Goal: Task Accomplishment & Management: Manage account settings

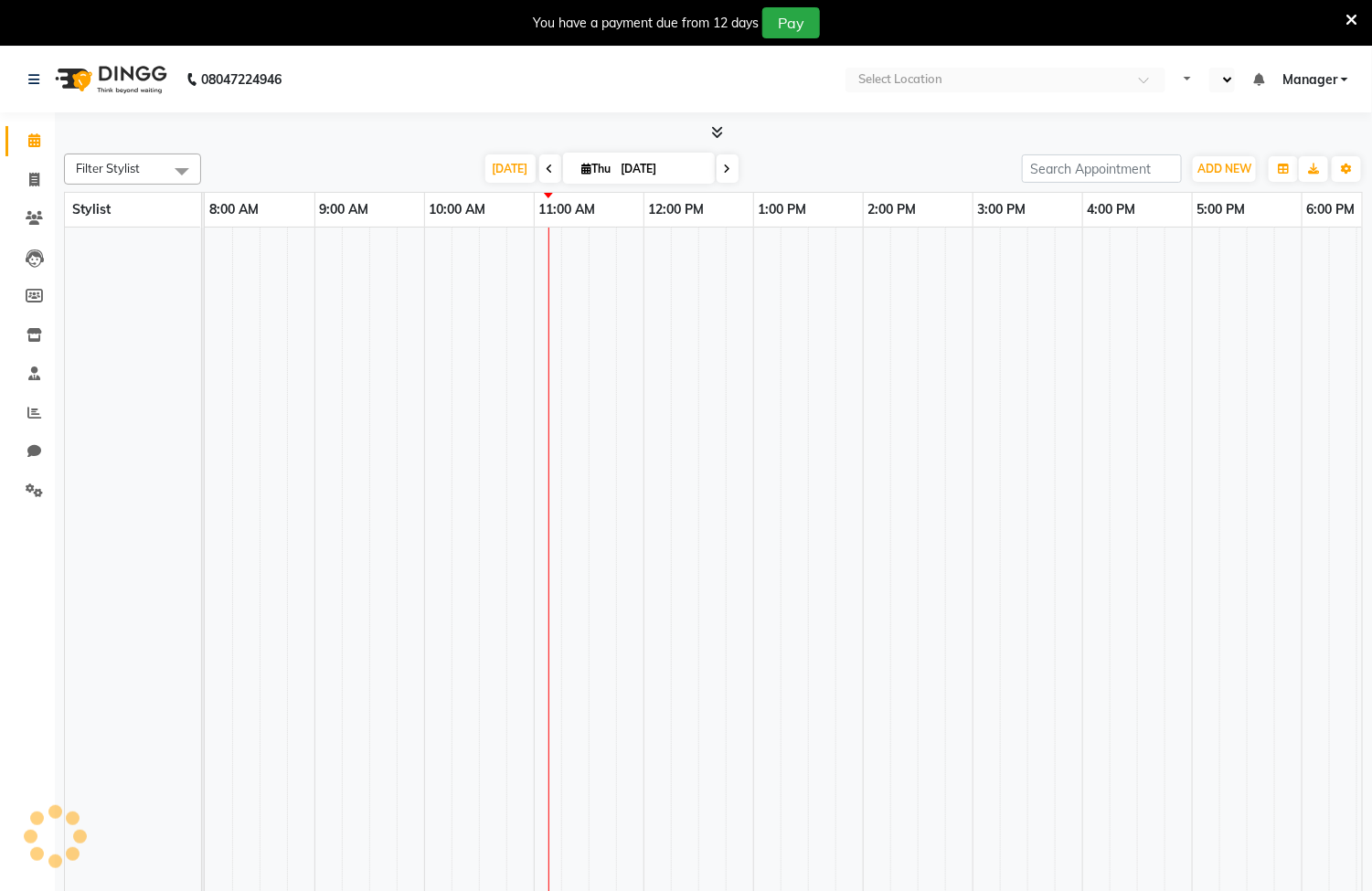
select select "en"
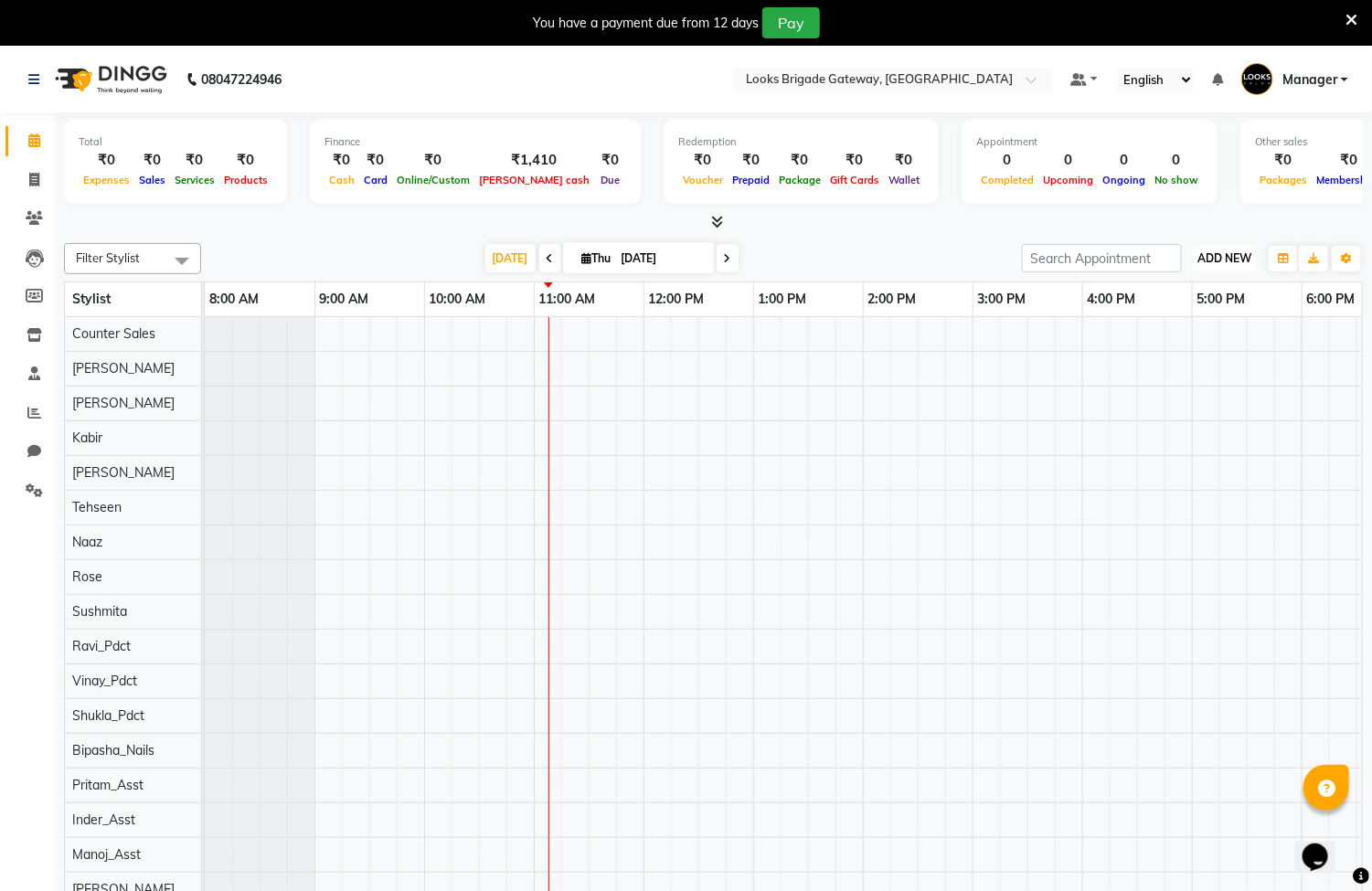
click at [1240, 257] on span "ADD NEW" at bounding box center [1224, 257] width 54 height 14
click at [1177, 315] on link "Add Invoice" at bounding box center [1184, 317] width 145 height 24
select select "service"
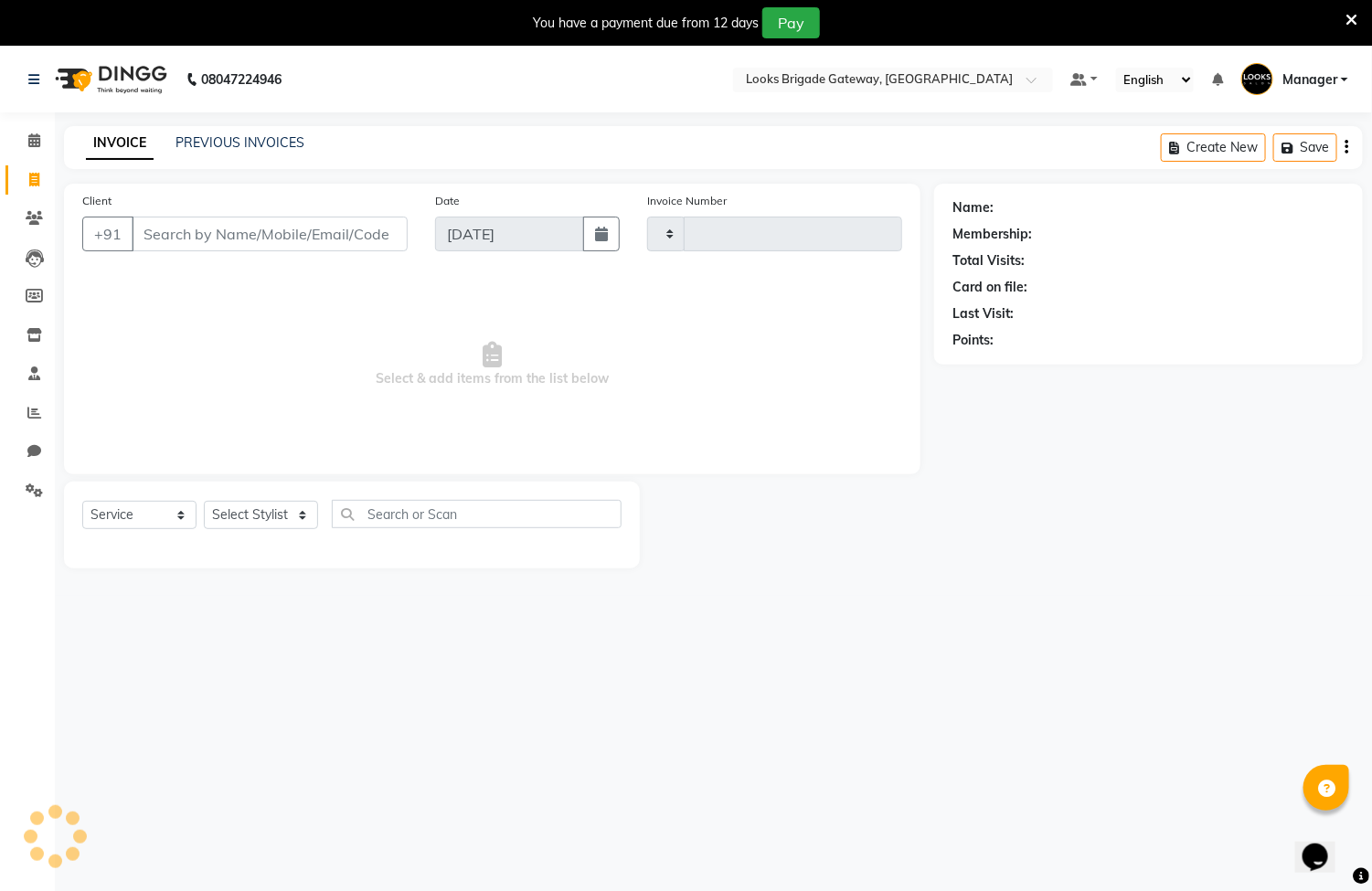
type input "5687"
select select "8944"
click at [343, 234] on input "Client" at bounding box center [269, 234] width 276 height 35
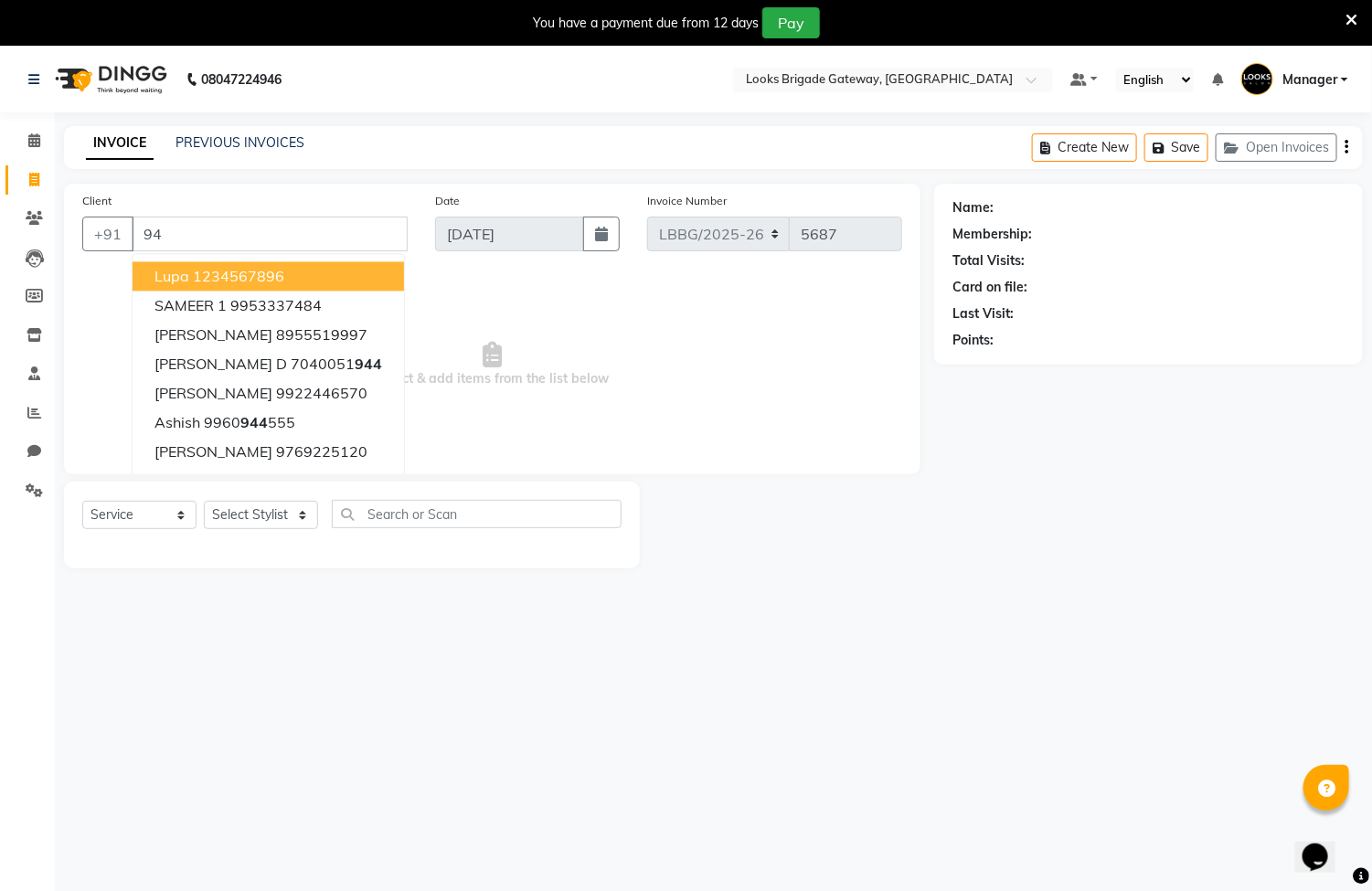
type input "9"
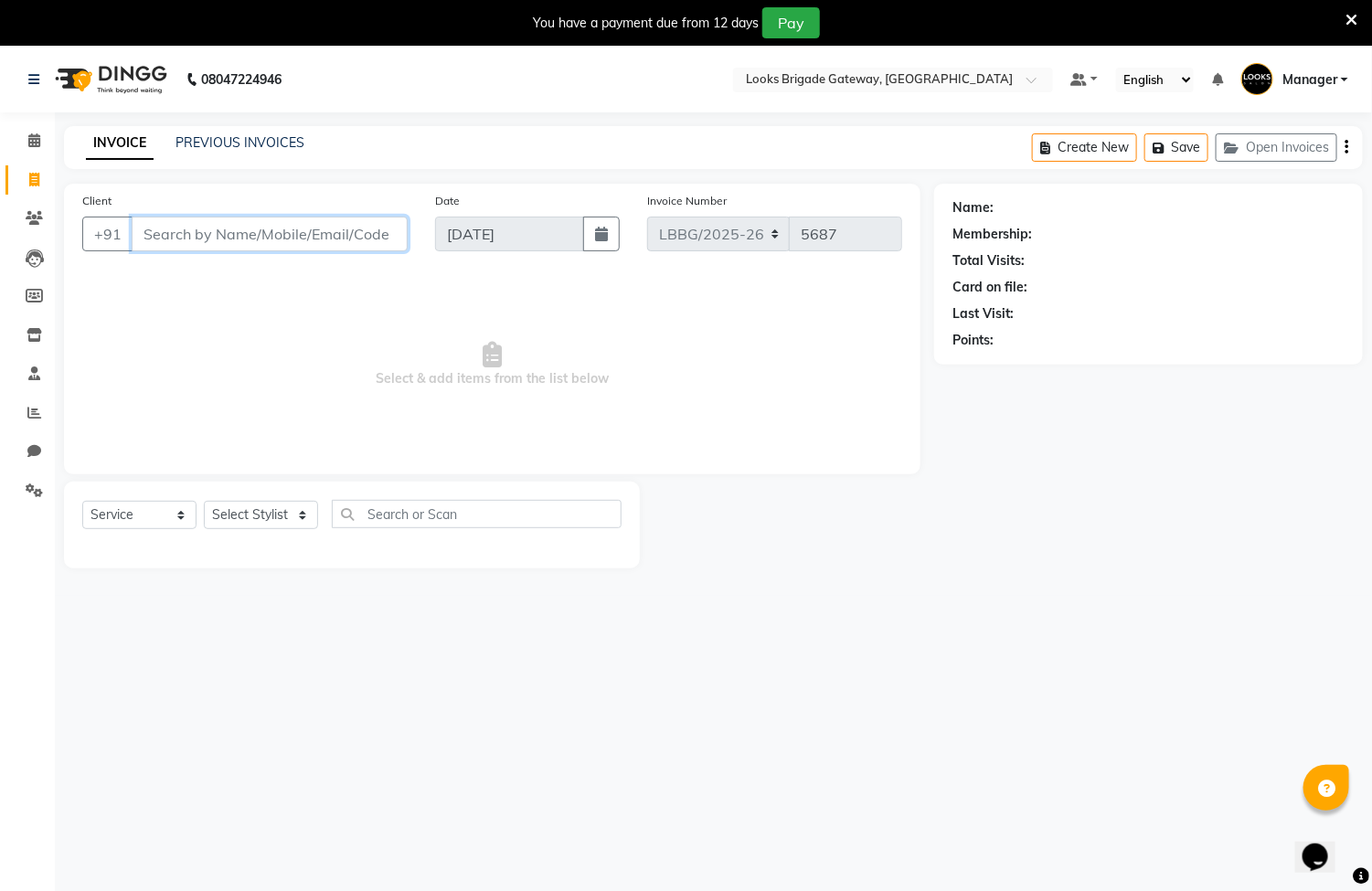
click at [261, 237] on input "Client" at bounding box center [269, 234] width 276 height 35
drag, startPoint x: 268, startPoint y: 231, endPoint x: 190, endPoint y: 229, distance: 78.0
click at [190, 229] on input "Client" at bounding box center [269, 234] width 276 height 35
type input "9901011775"
click at [364, 236] on span "Add Client" at bounding box center [361, 234] width 72 height 18
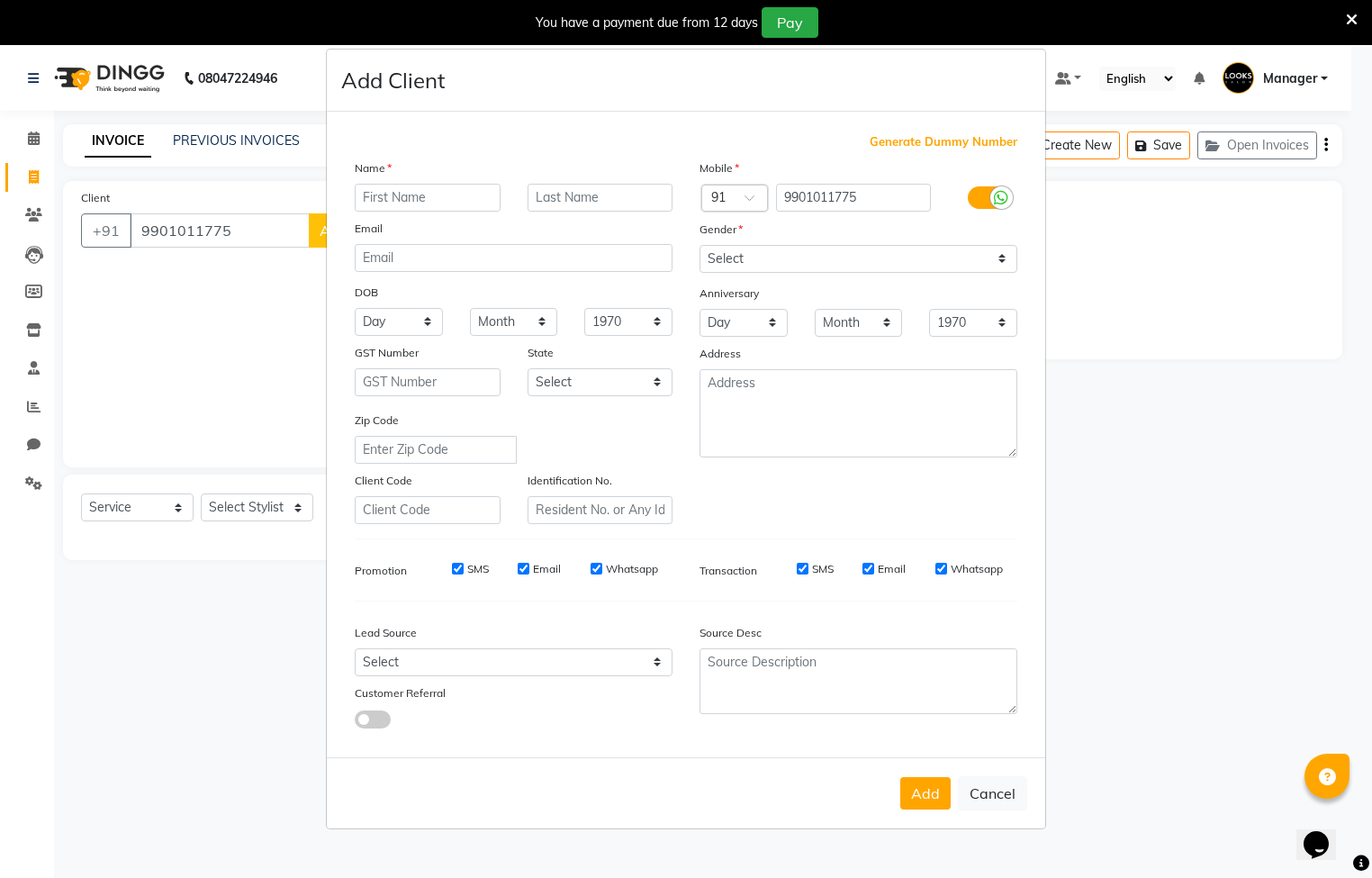
click at [387, 203] on input "text" at bounding box center [427, 197] width 145 height 28
type input "manasa"
click at [540, 198] on input "text" at bounding box center [600, 197] width 145 height 28
type input "s"
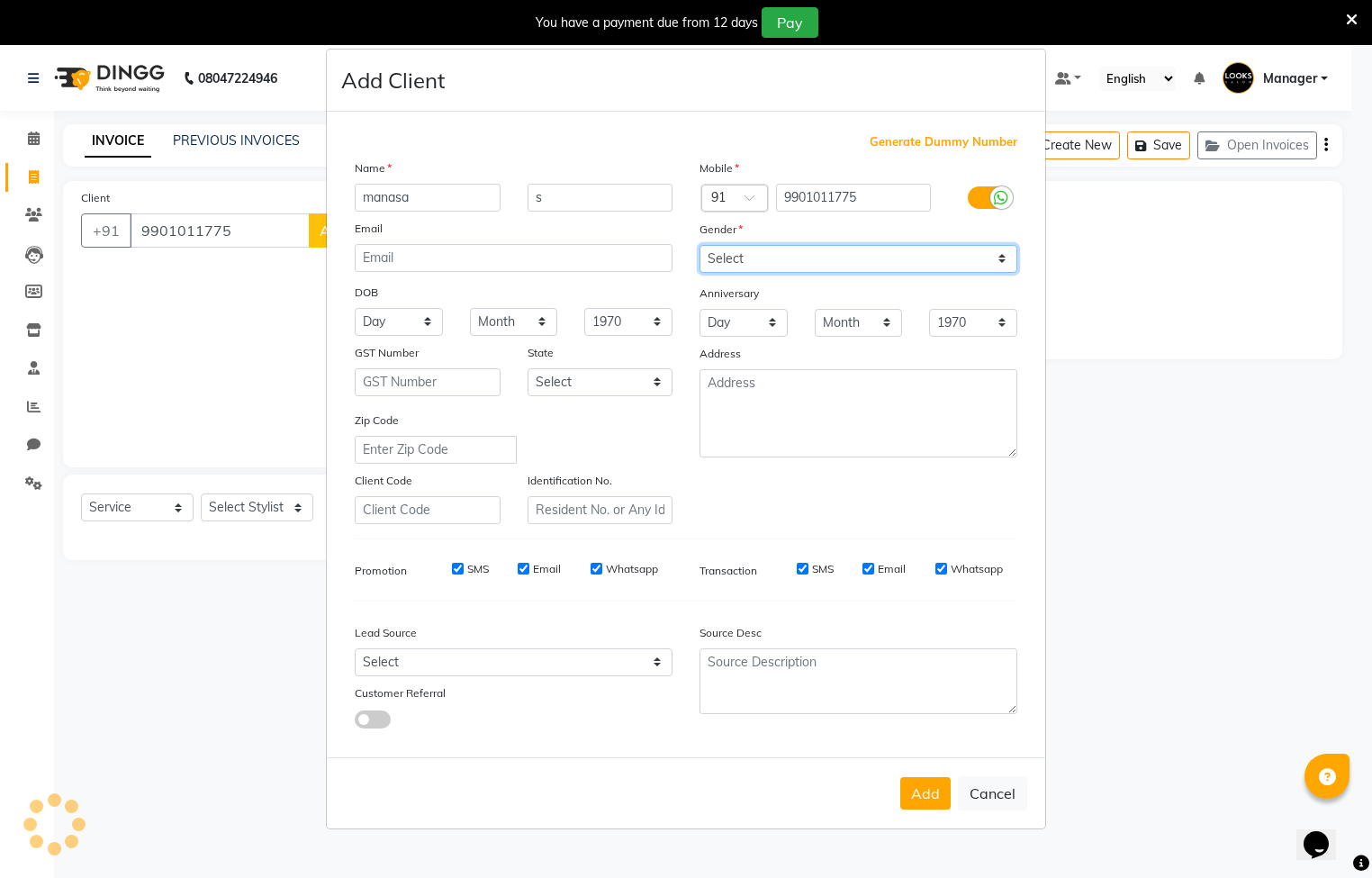
click at [762, 254] on select "Select [DEMOGRAPHIC_DATA] [DEMOGRAPHIC_DATA] Other Prefer Not To Say" at bounding box center [859, 258] width 318 height 28
select select "[DEMOGRAPHIC_DATA]"
click at [700, 245] on select "Select [DEMOGRAPHIC_DATA] [DEMOGRAPHIC_DATA] Other Prefer Not To Say" at bounding box center [859, 258] width 318 height 28
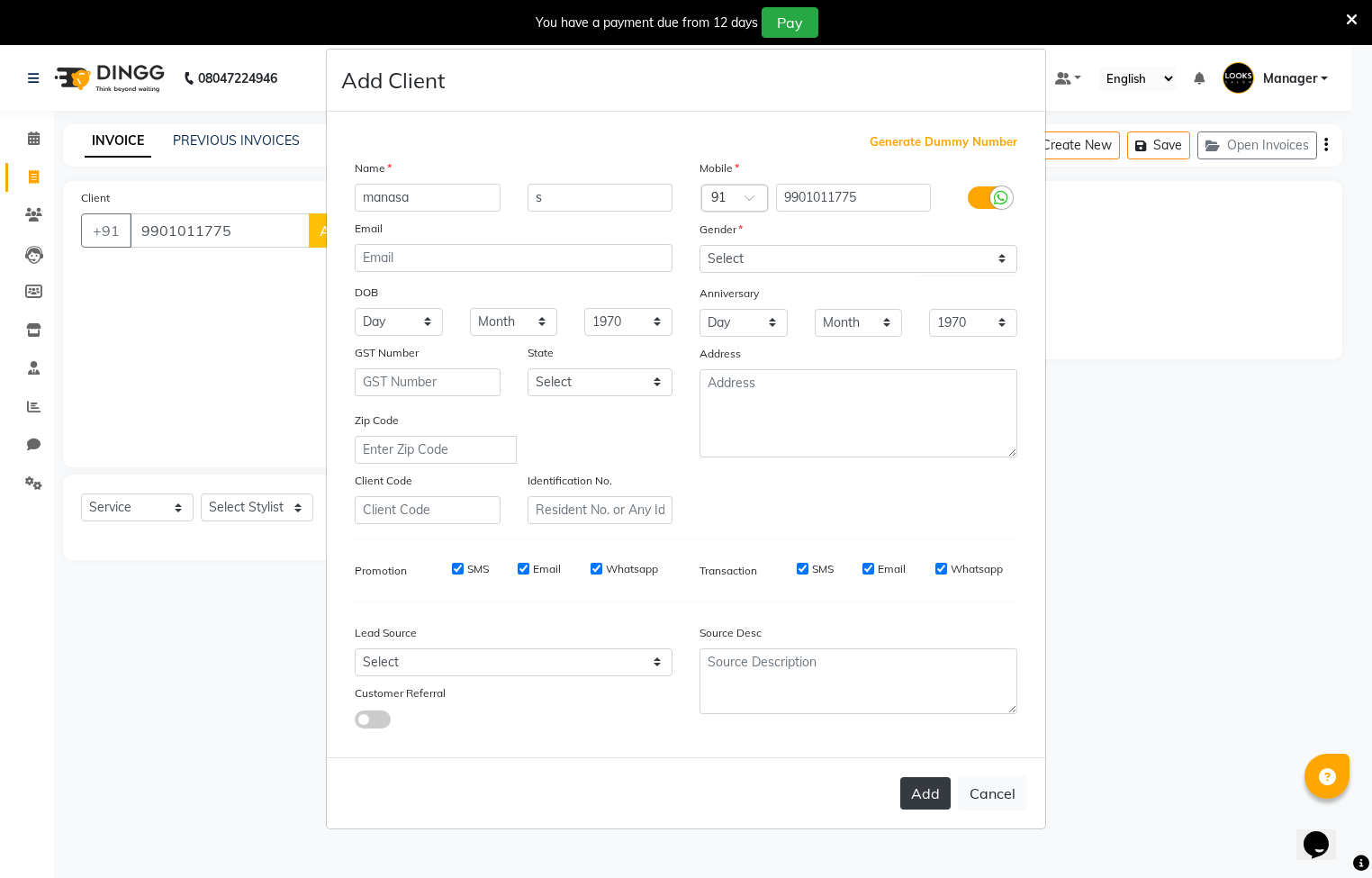
click at [913, 782] on button "Add" at bounding box center [925, 793] width 50 height 33
select select
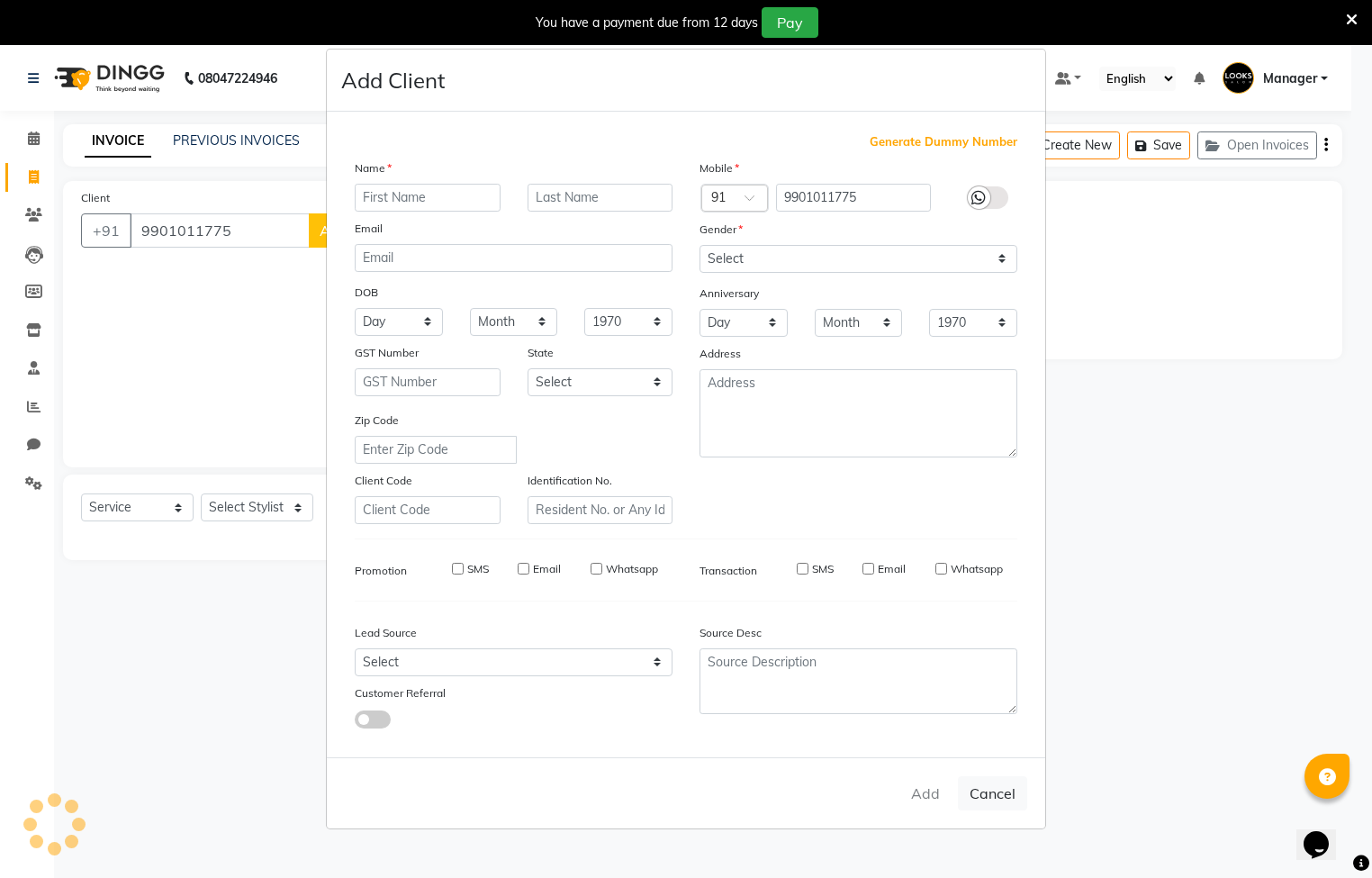
select select
checkbox input "false"
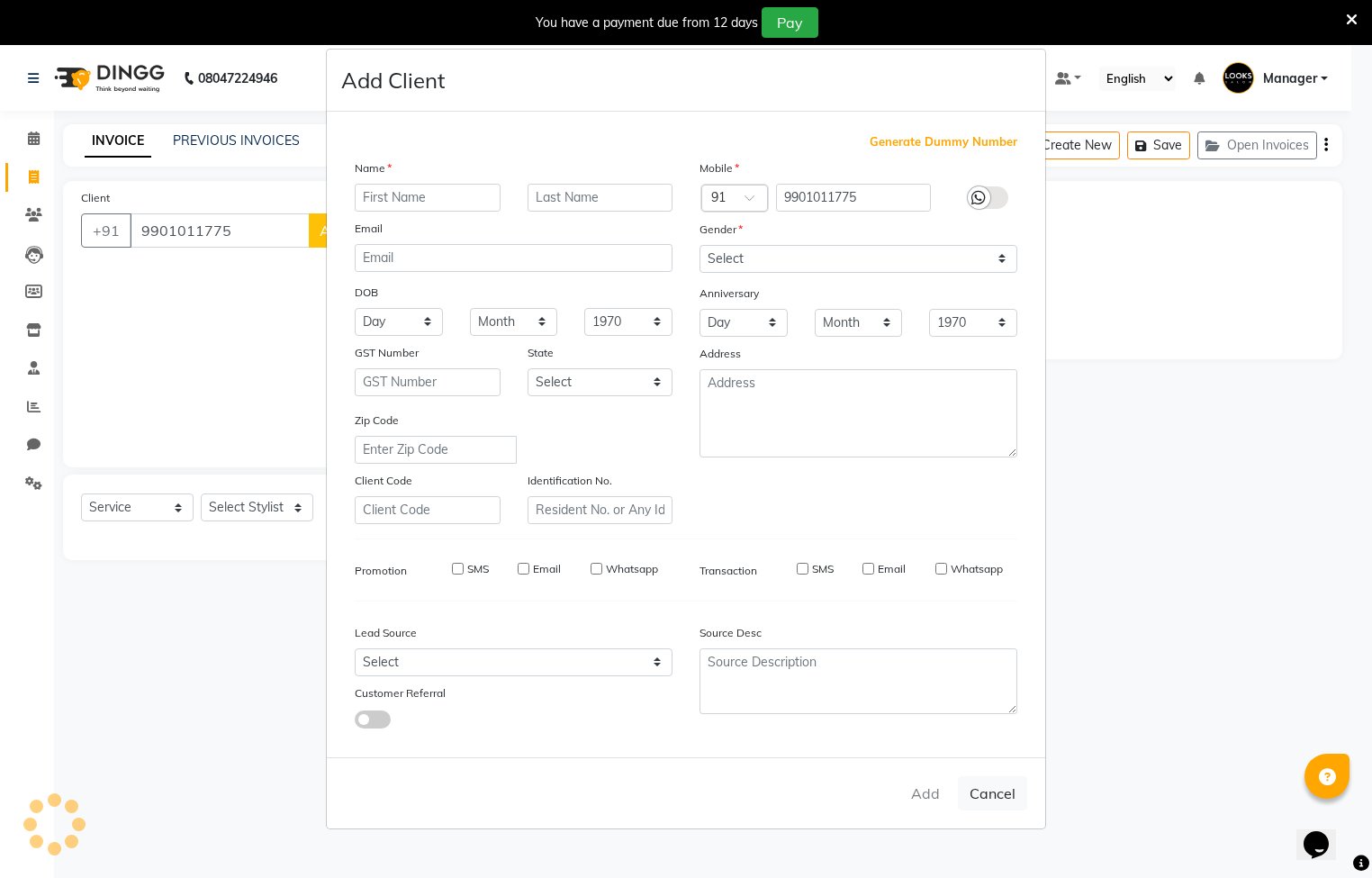
checkbox input "false"
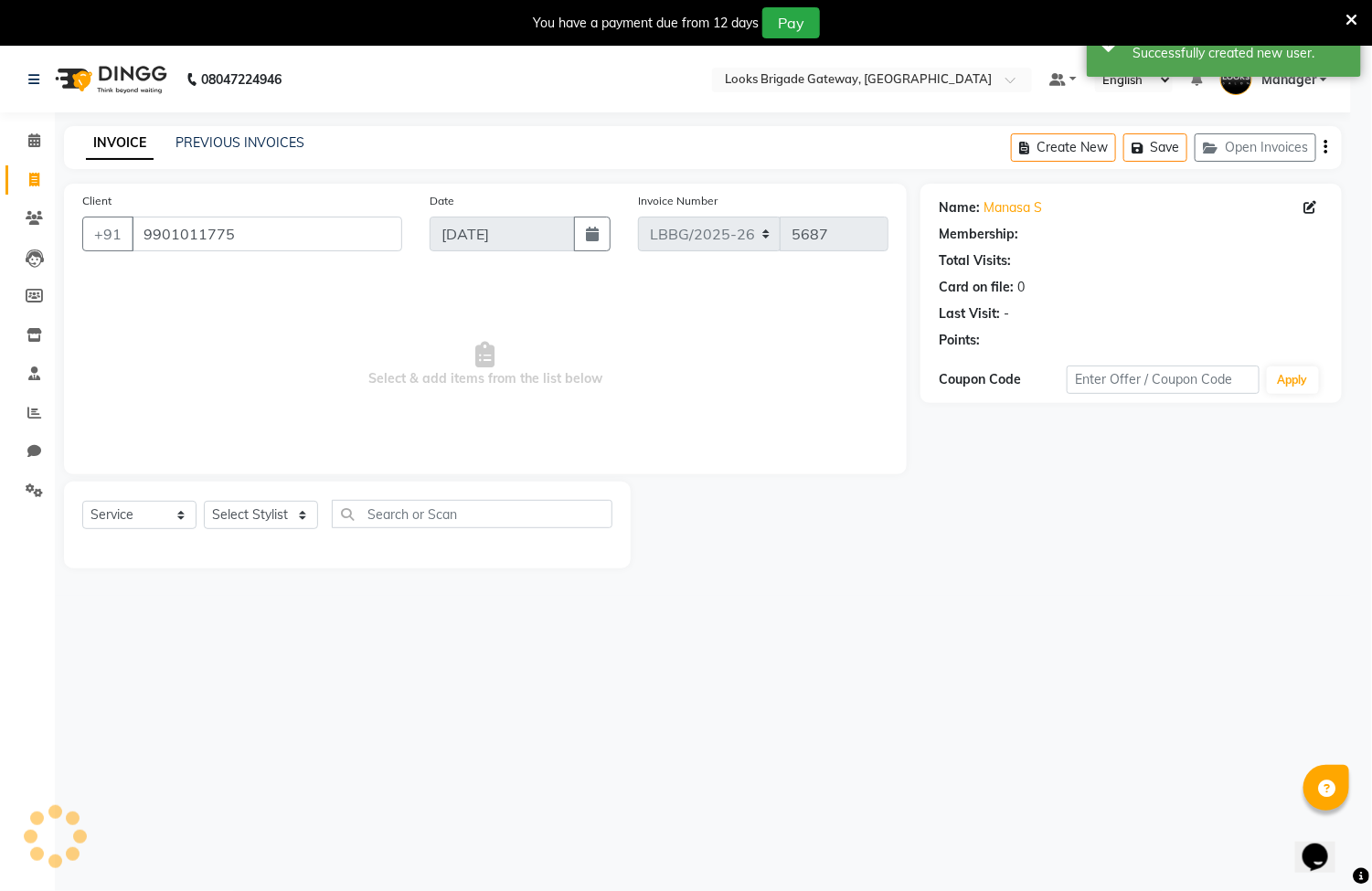
select select "1: Object"
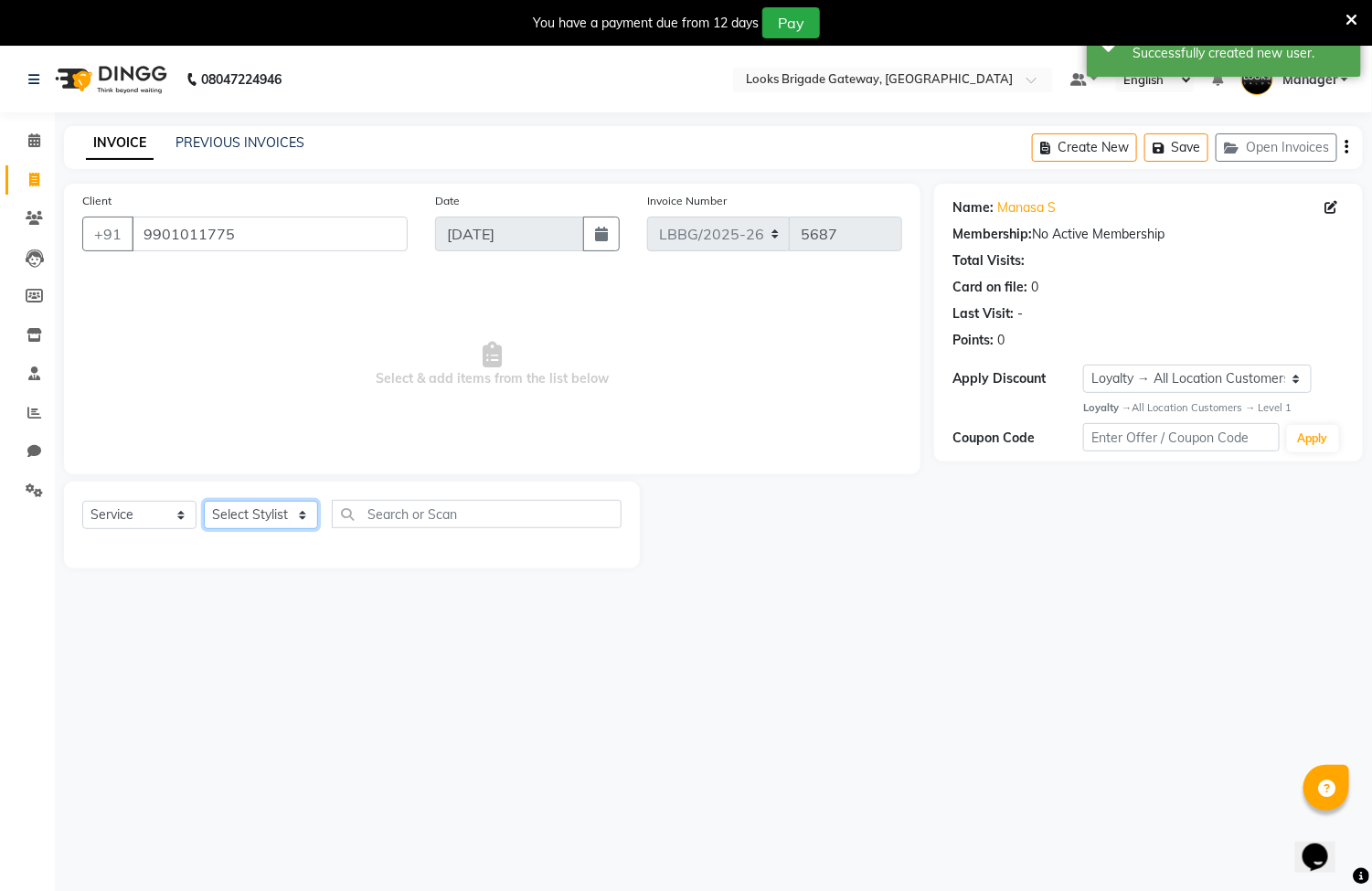
click at [278, 516] on select "Select Stylist [PERSON_NAME] Counter Sales Inder_Asst [PERSON_NAME] [PERSON_NAM…" at bounding box center [261, 515] width 114 height 29
select select "90451"
click at [204, 502] on select "Select Stylist [PERSON_NAME] Counter Sales Inder_Asst [PERSON_NAME] [PERSON_NAM…" at bounding box center [261, 515] width 114 height 29
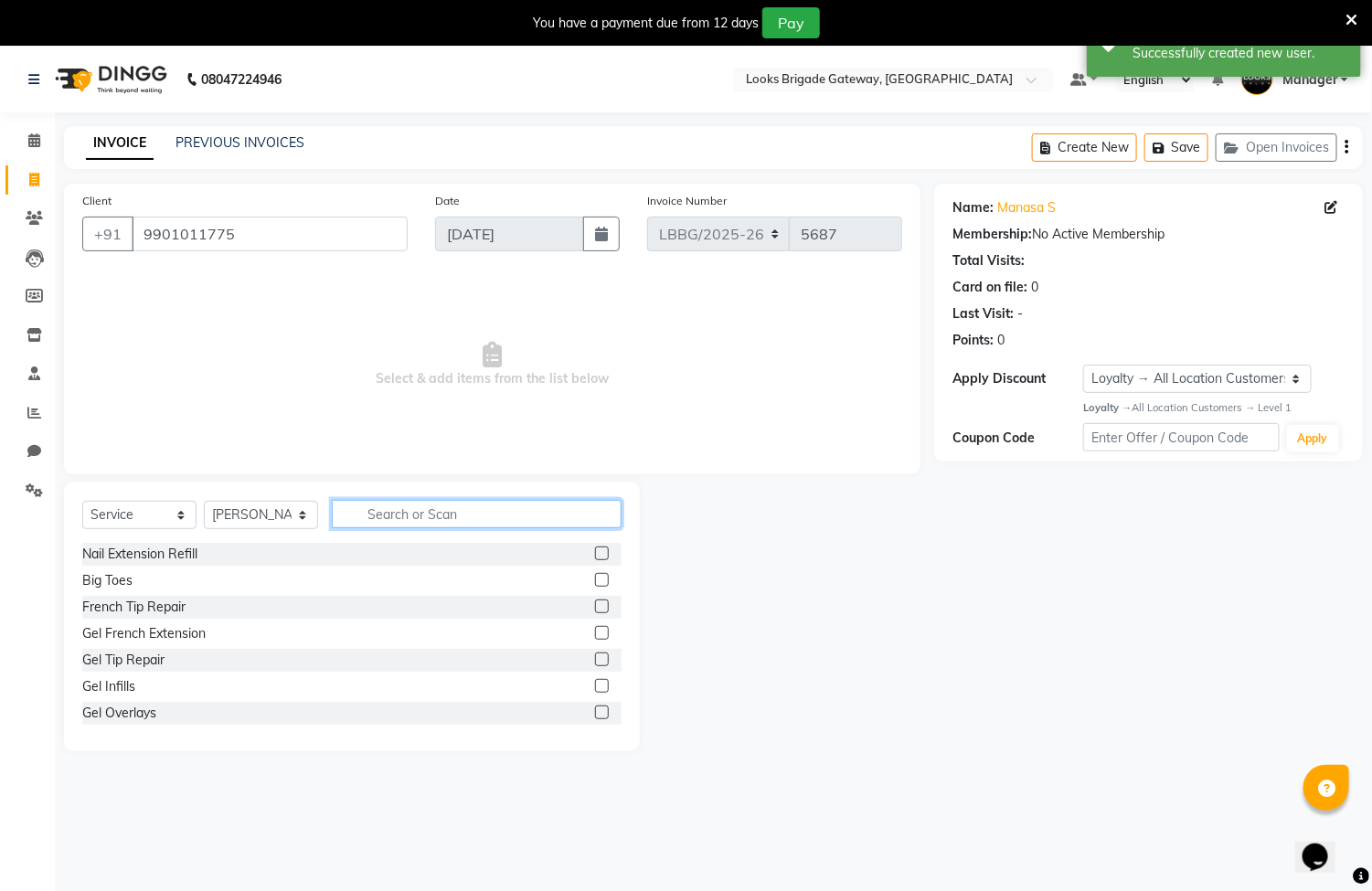
click at [428, 511] on input "text" at bounding box center [477, 514] width 290 height 29
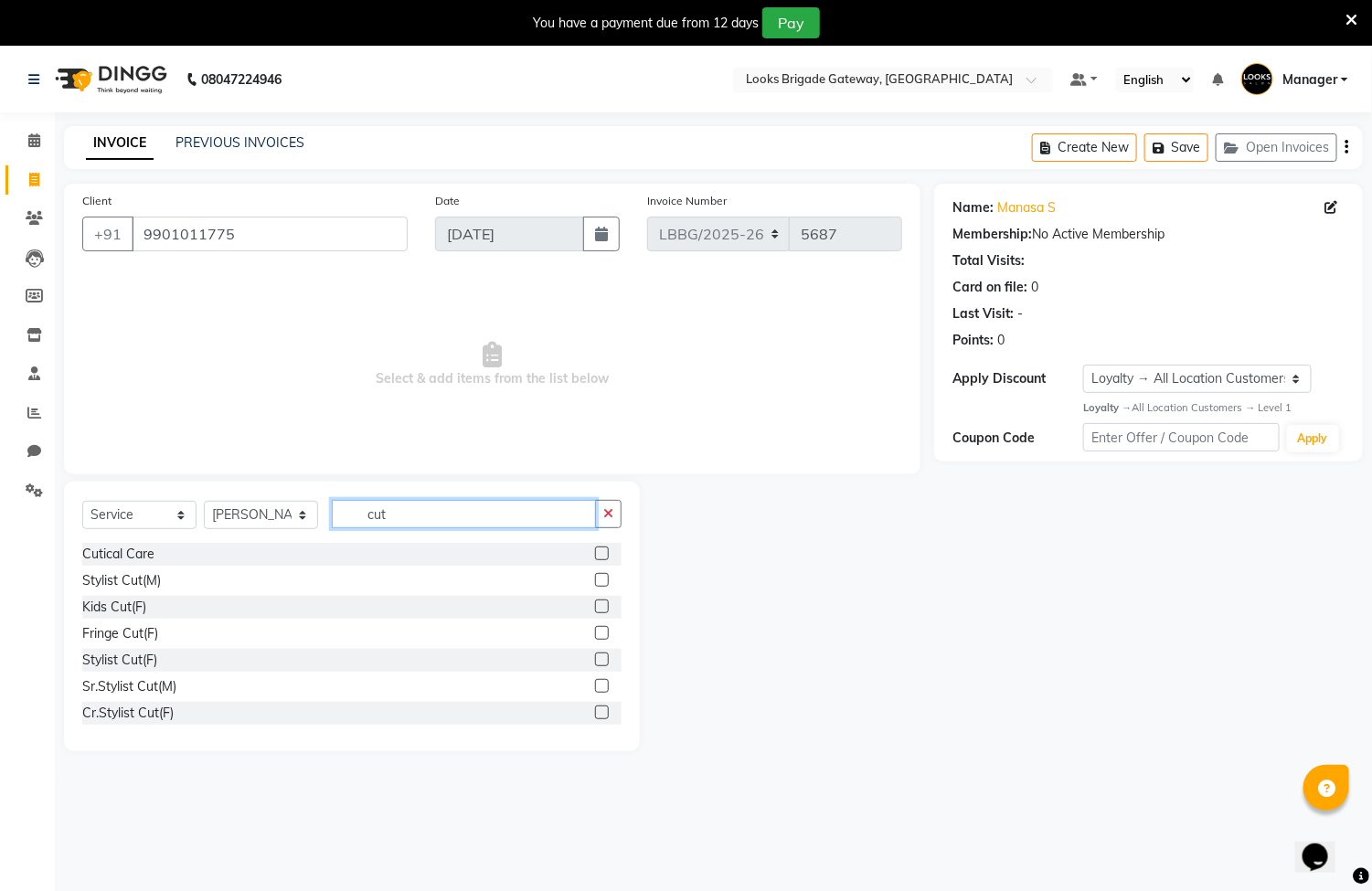
type input "cut"
click at [595, 579] on label at bounding box center [602, 579] width 14 height 14
click at [595, 579] on input "checkbox" at bounding box center [601, 580] width 12 height 12
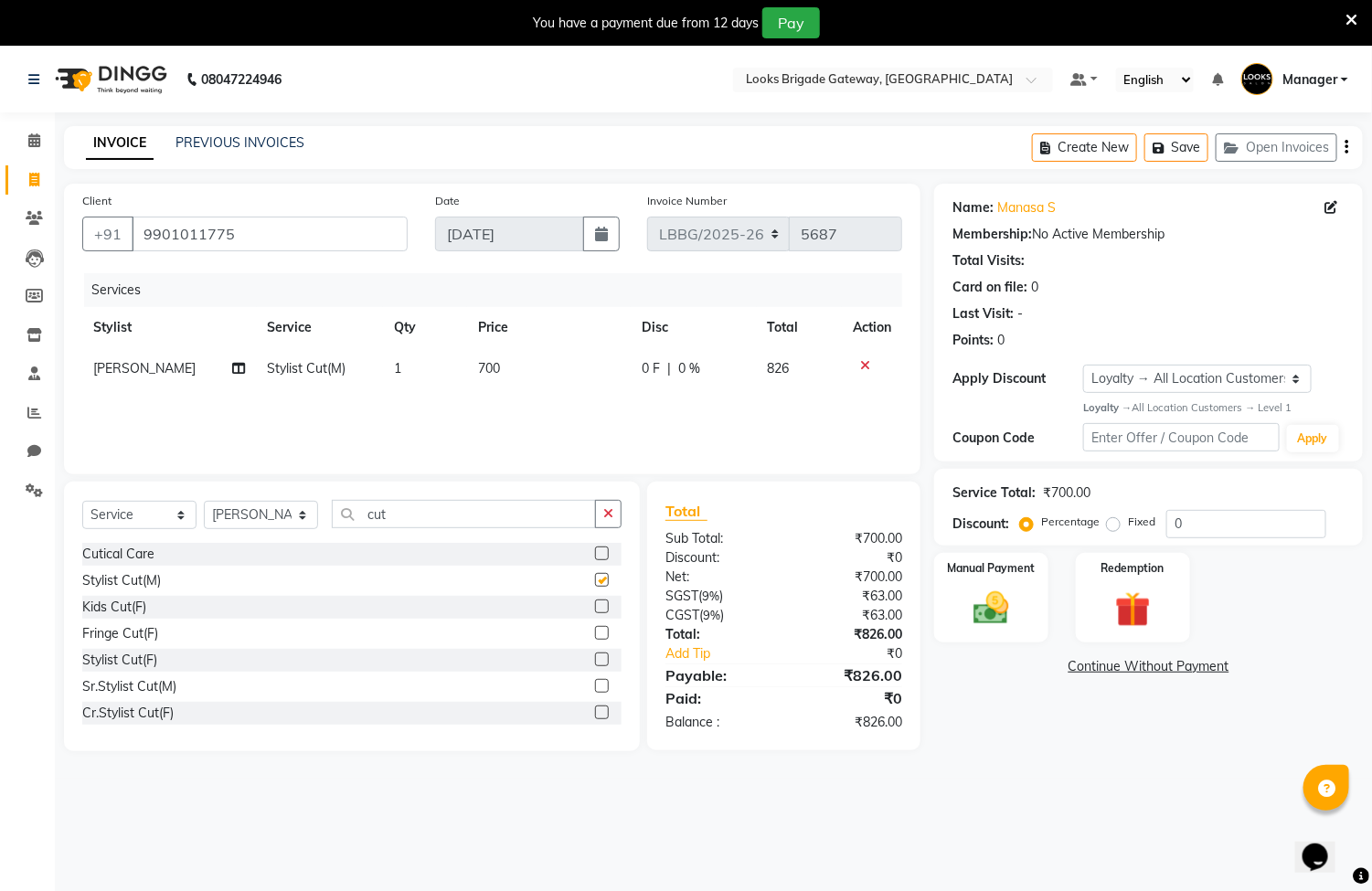
checkbox input "false"
click at [517, 357] on td "700" at bounding box center [548, 368] width 163 height 42
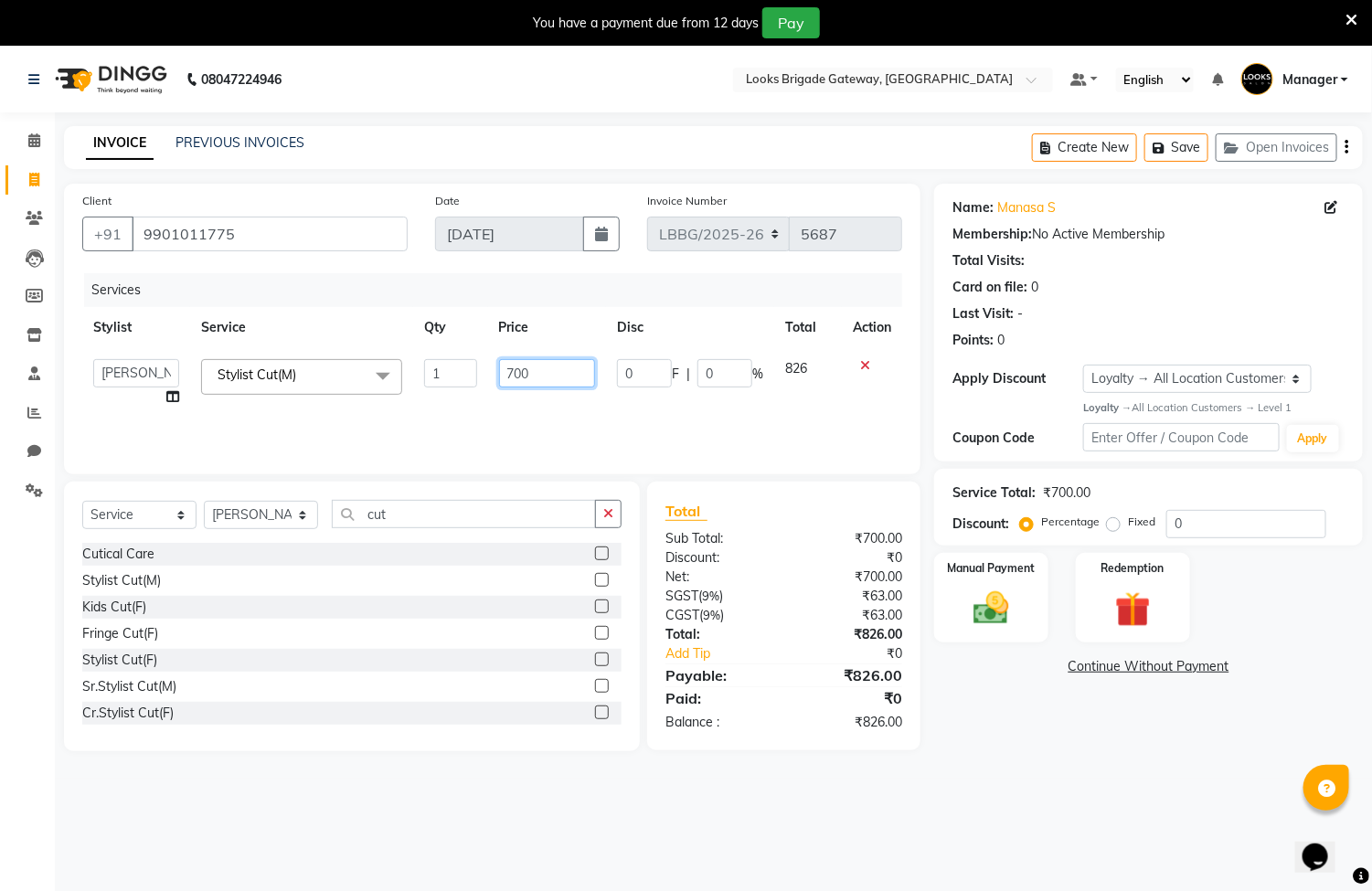
click at [546, 365] on input "700" at bounding box center [547, 373] width 96 height 29
type input "7"
type input "1000"
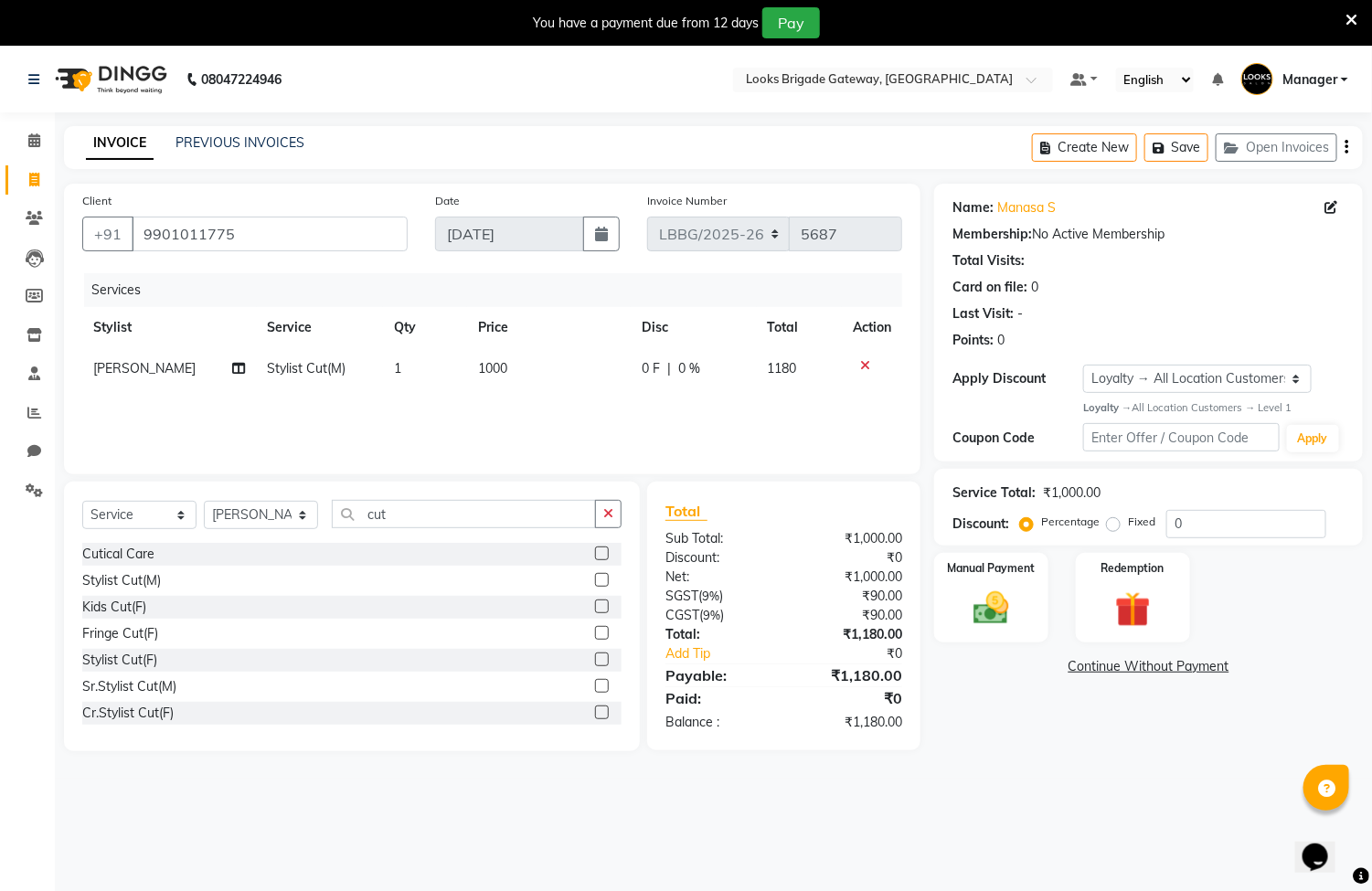
click at [603, 404] on div "Services Stylist Service Qty Price Disc Total Action Ayyub Stylist Cut(M) 1 100…" at bounding box center [492, 364] width 820 height 183
click at [1199, 530] on input "0" at bounding box center [1246, 524] width 160 height 29
type input "20"
click at [982, 609] on img at bounding box center [991, 608] width 60 height 43
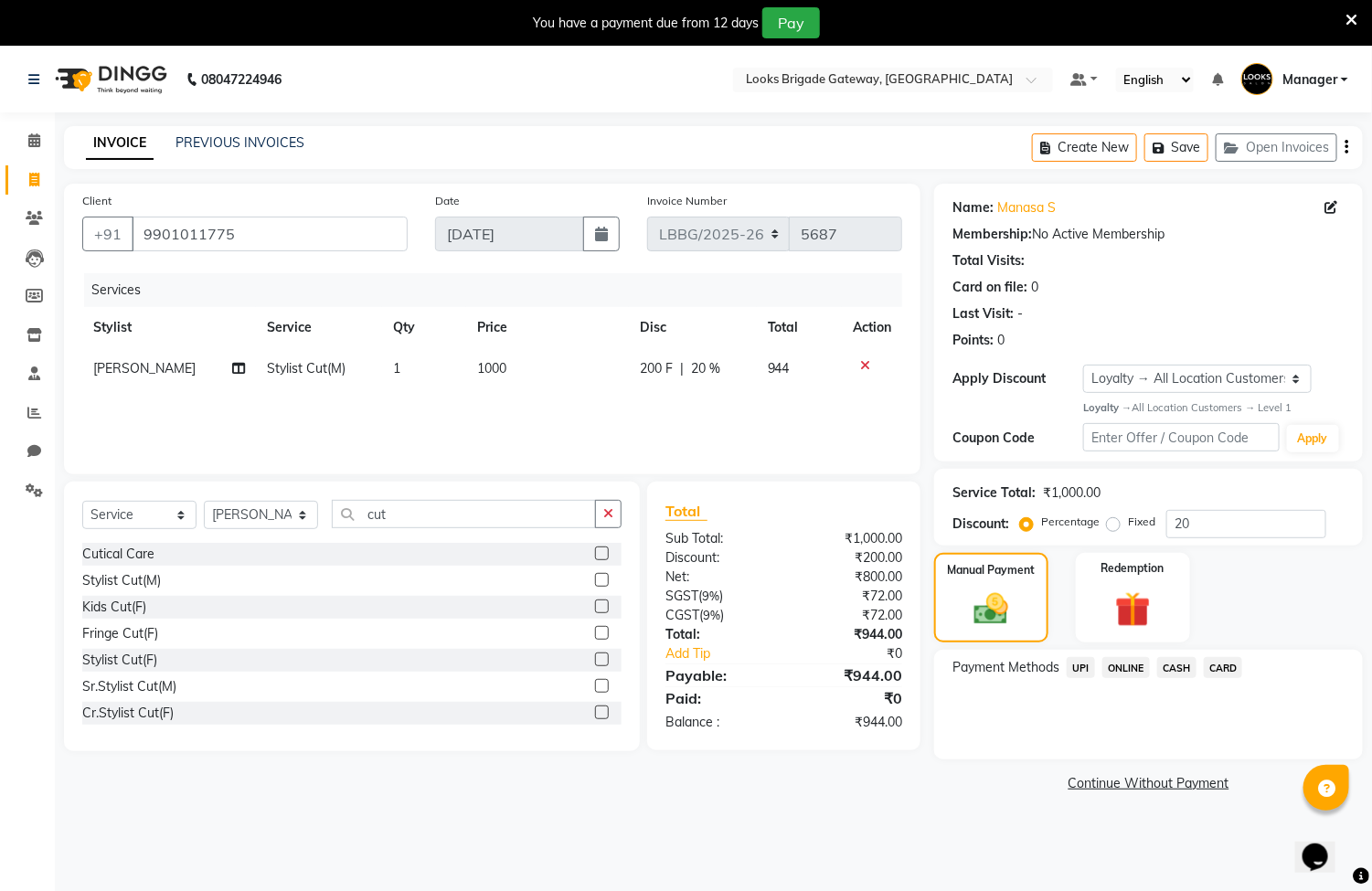
click at [1081, 671] on span "UPI" at bounding box center [1080, 667] width 29 height 21
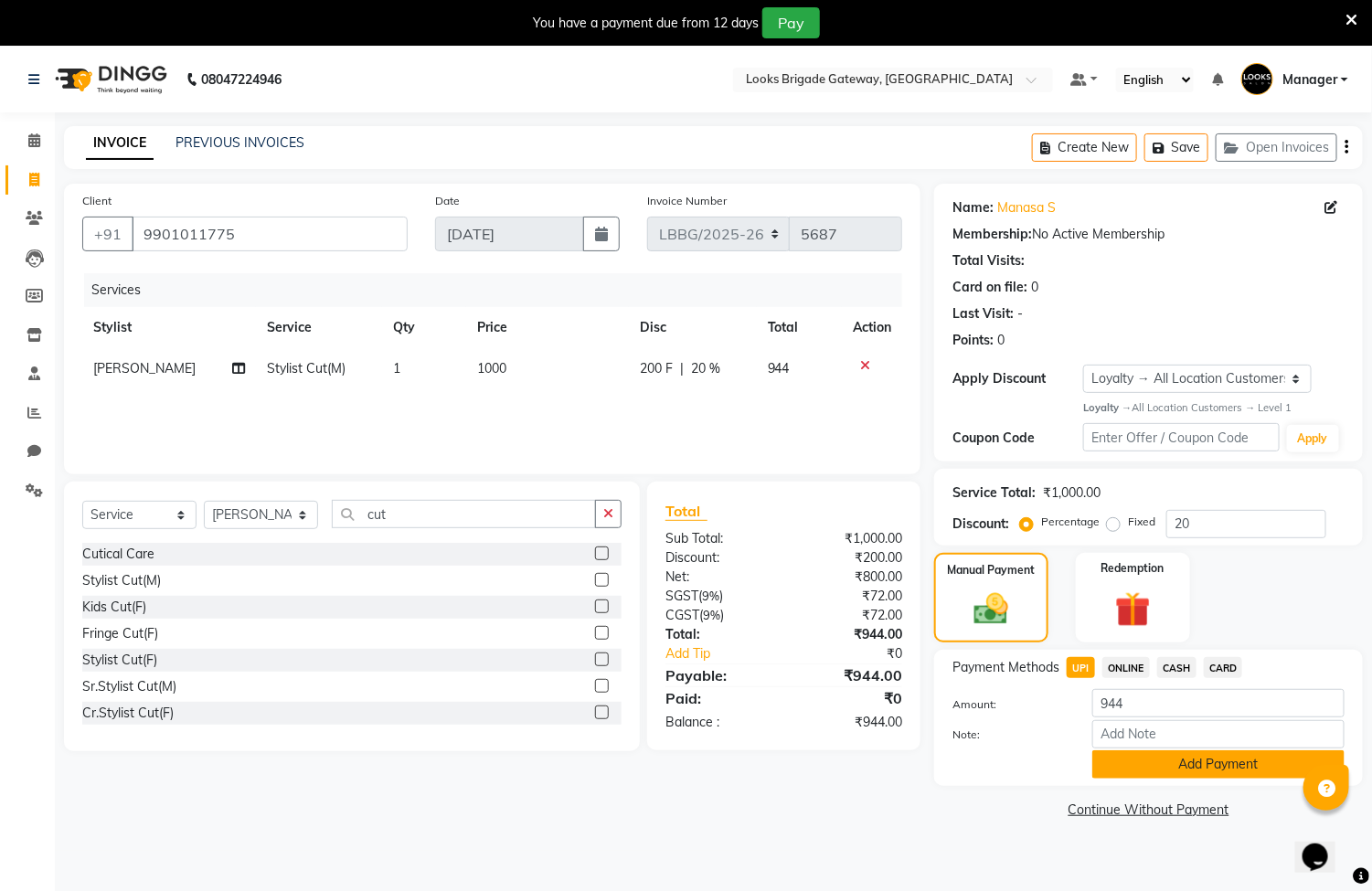
click at [1197, 768] on button "Add Payment" at bounding box center [1218, 764] width 252 height 29
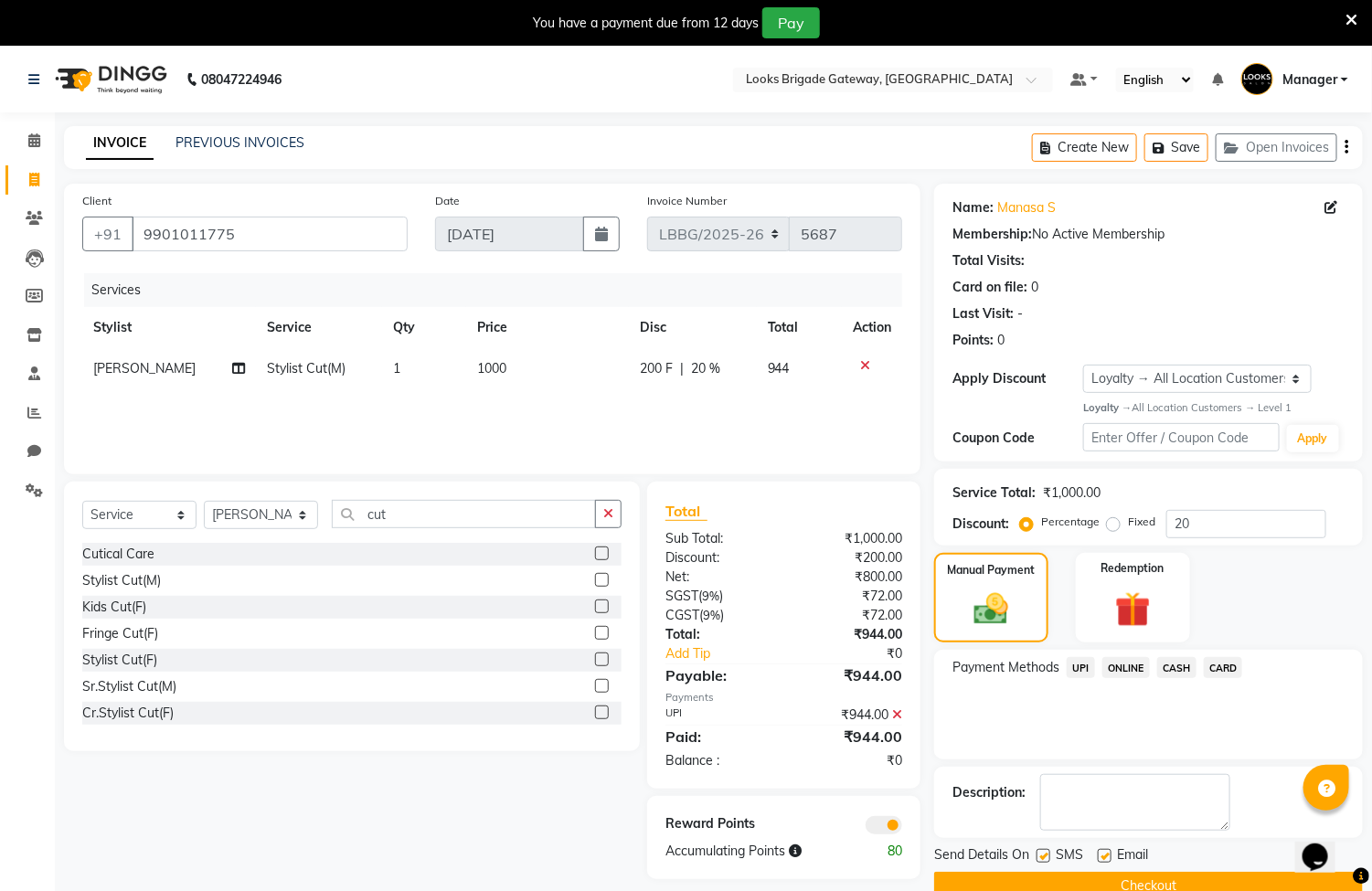
scroll to position [47, 0]
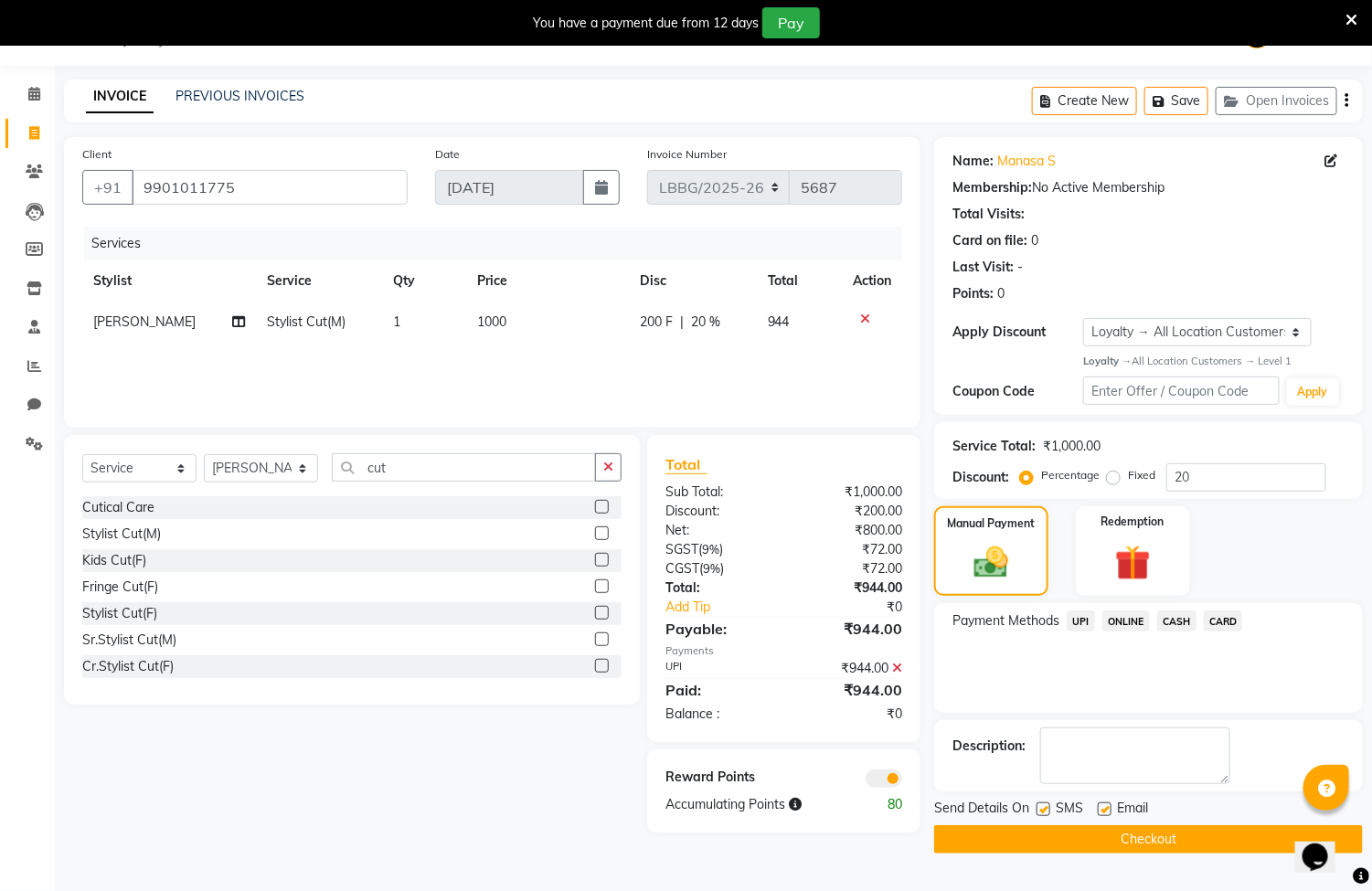
click at [1194, 834] on button "Checkout" at bounding box center [1148, 839] width 429 height 29
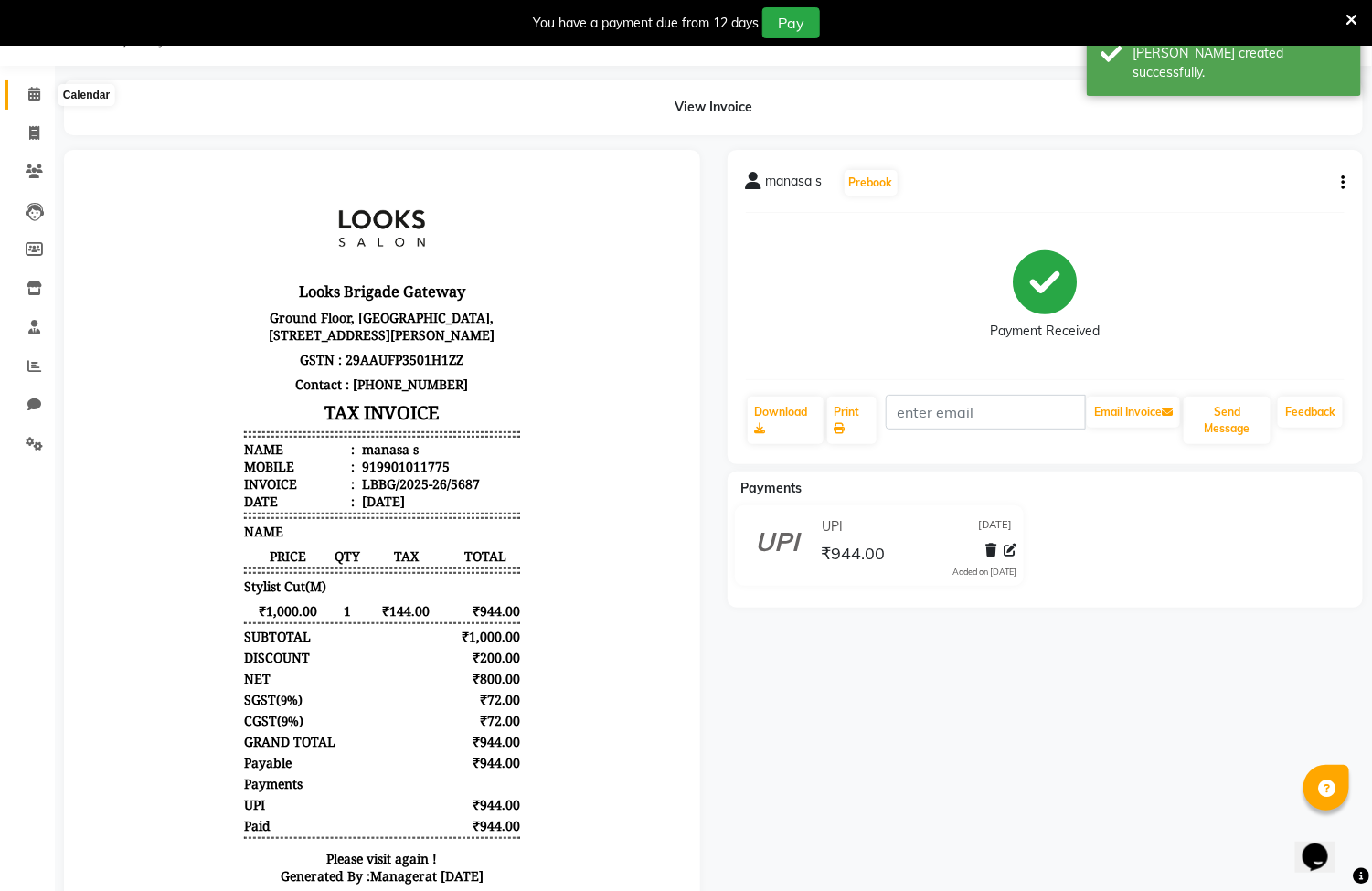
click at [26, 96] on span at bounding box center [34, 94] width 32 height 21
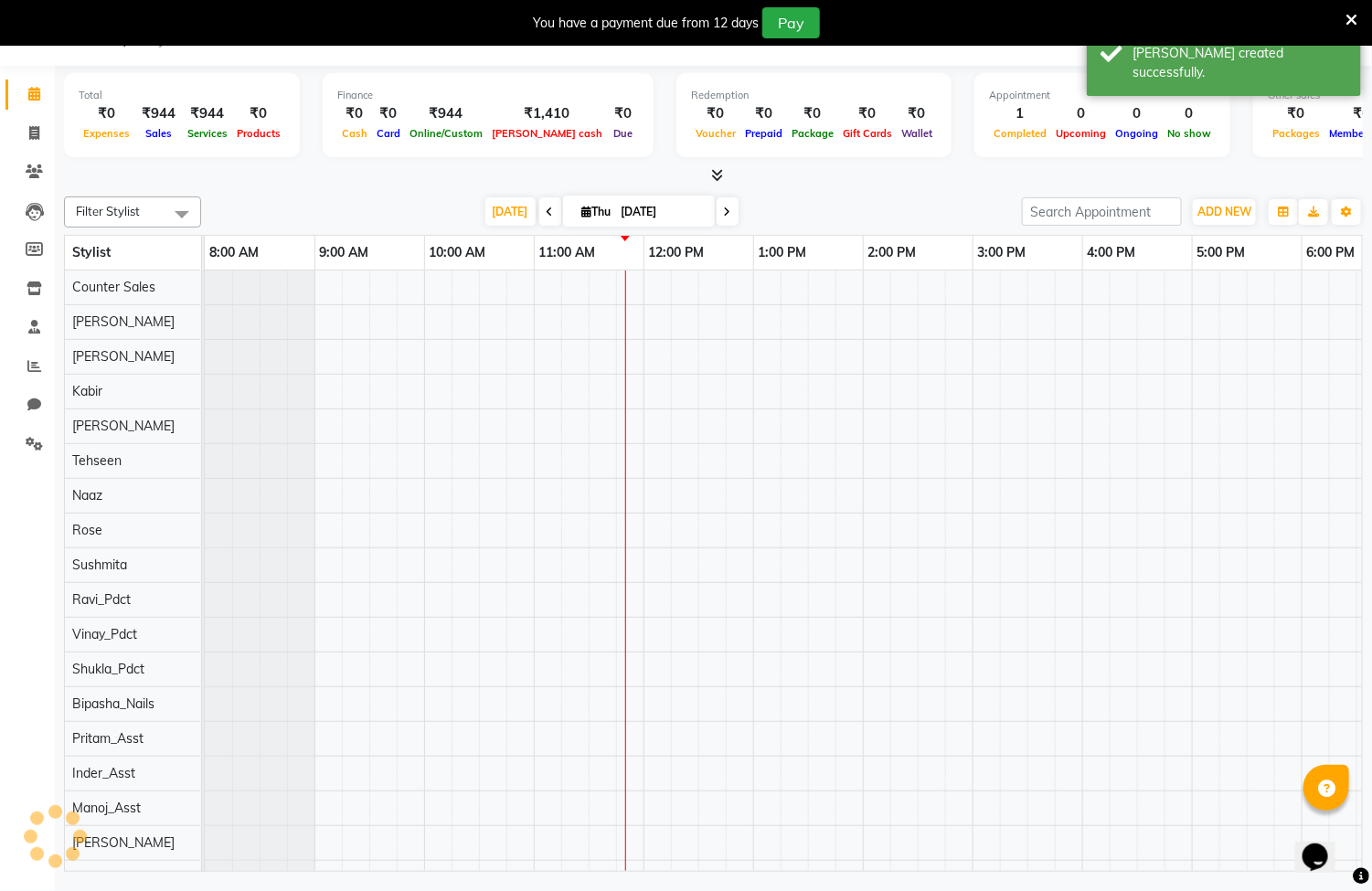
scroll to position [0, 268]
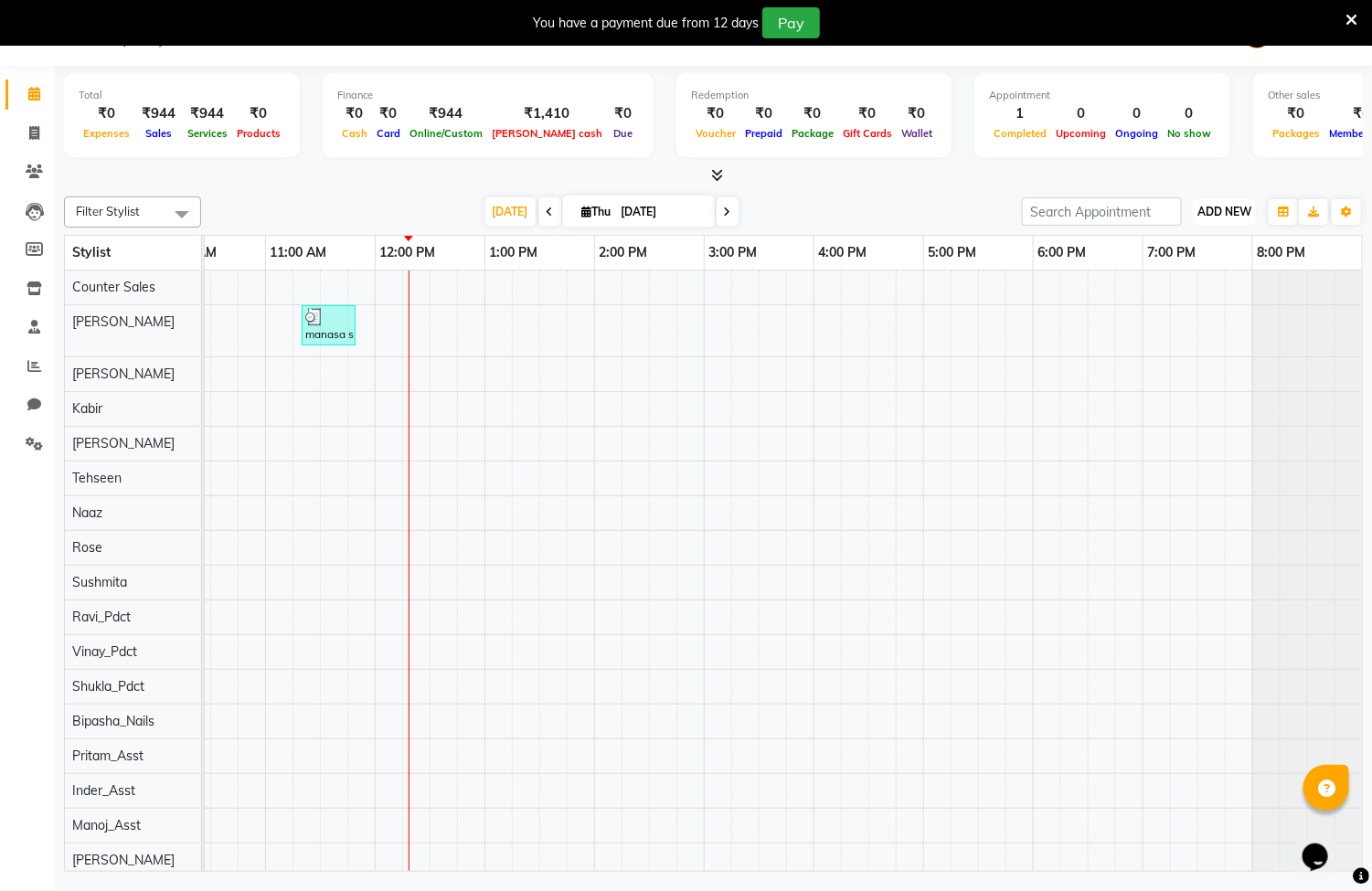
click at [1234, 214] on span "ADD NEW" at bounding box center [1224, 211] width 54 height 14
click at [1183, 274] on link "Add Invoice" at bounding box center [1184, 270] width 145 height 24
select select "service"
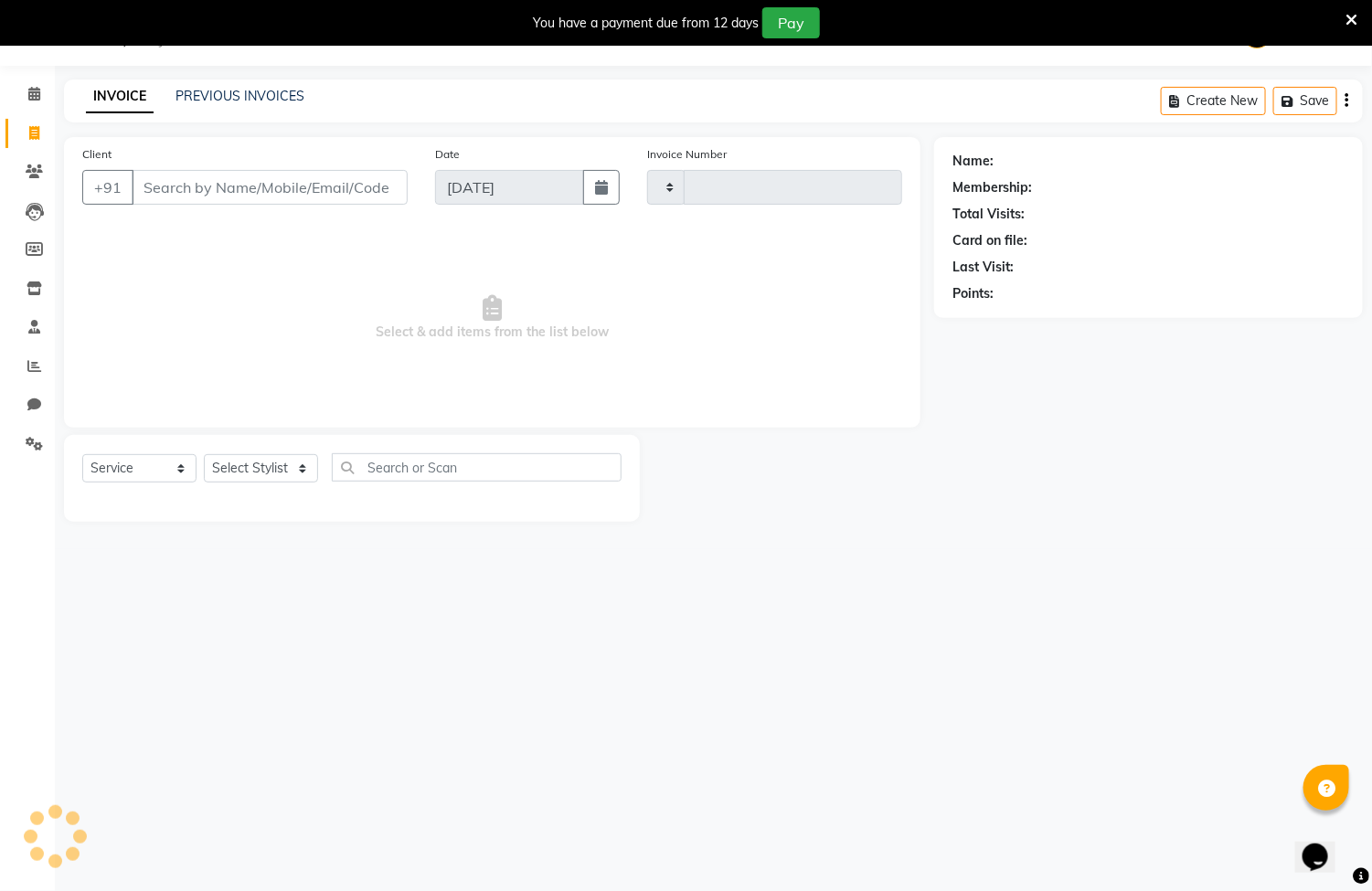
type input "5688"
select select "8944"
click at [228, 182] on input "Client" at bounding box center [269, 187] width 276 height 35
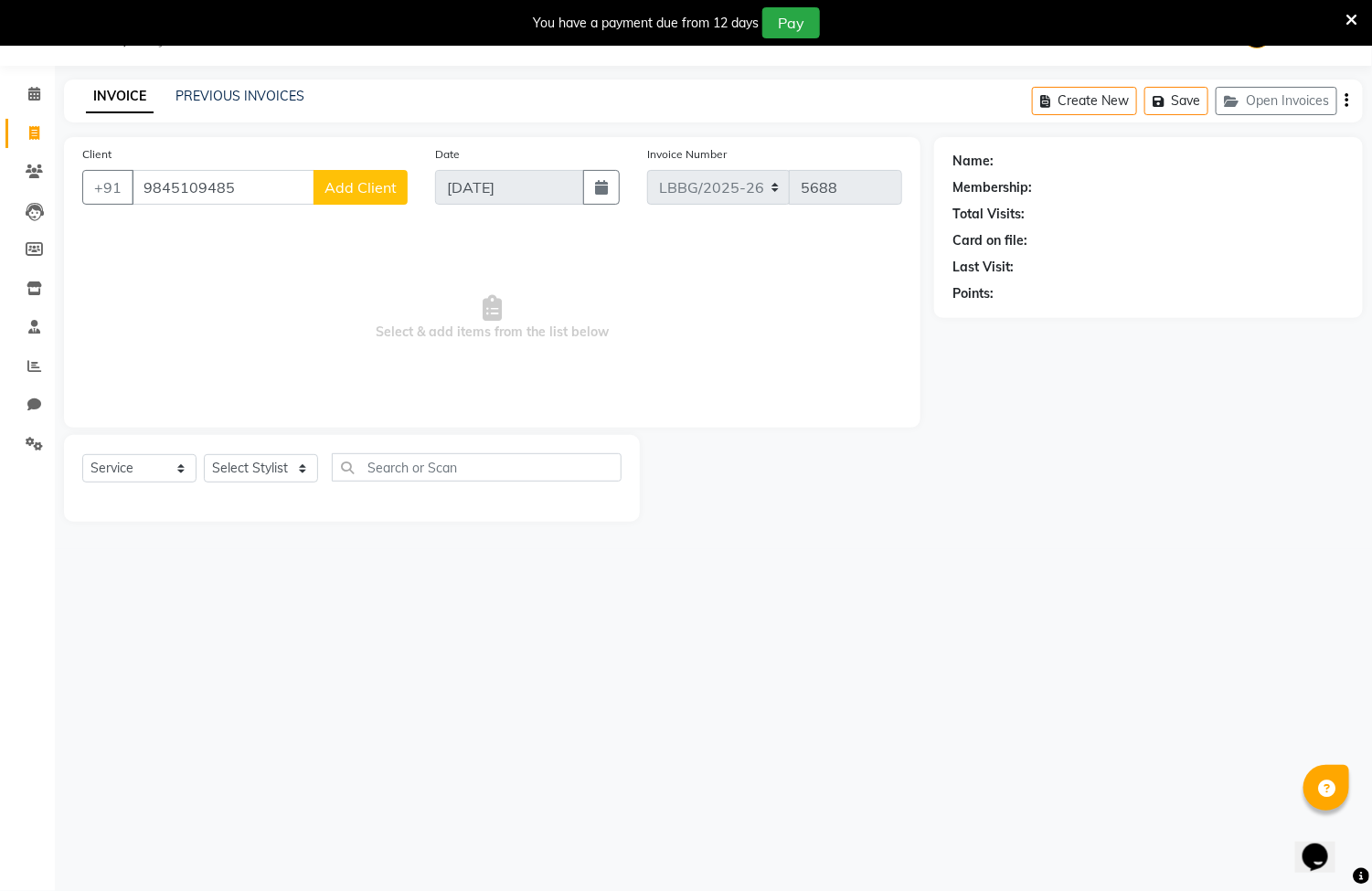
type input "9845109485"
click at [376, 189] on span "Add Client" at bounding box center [361, 187] width 72 height 18
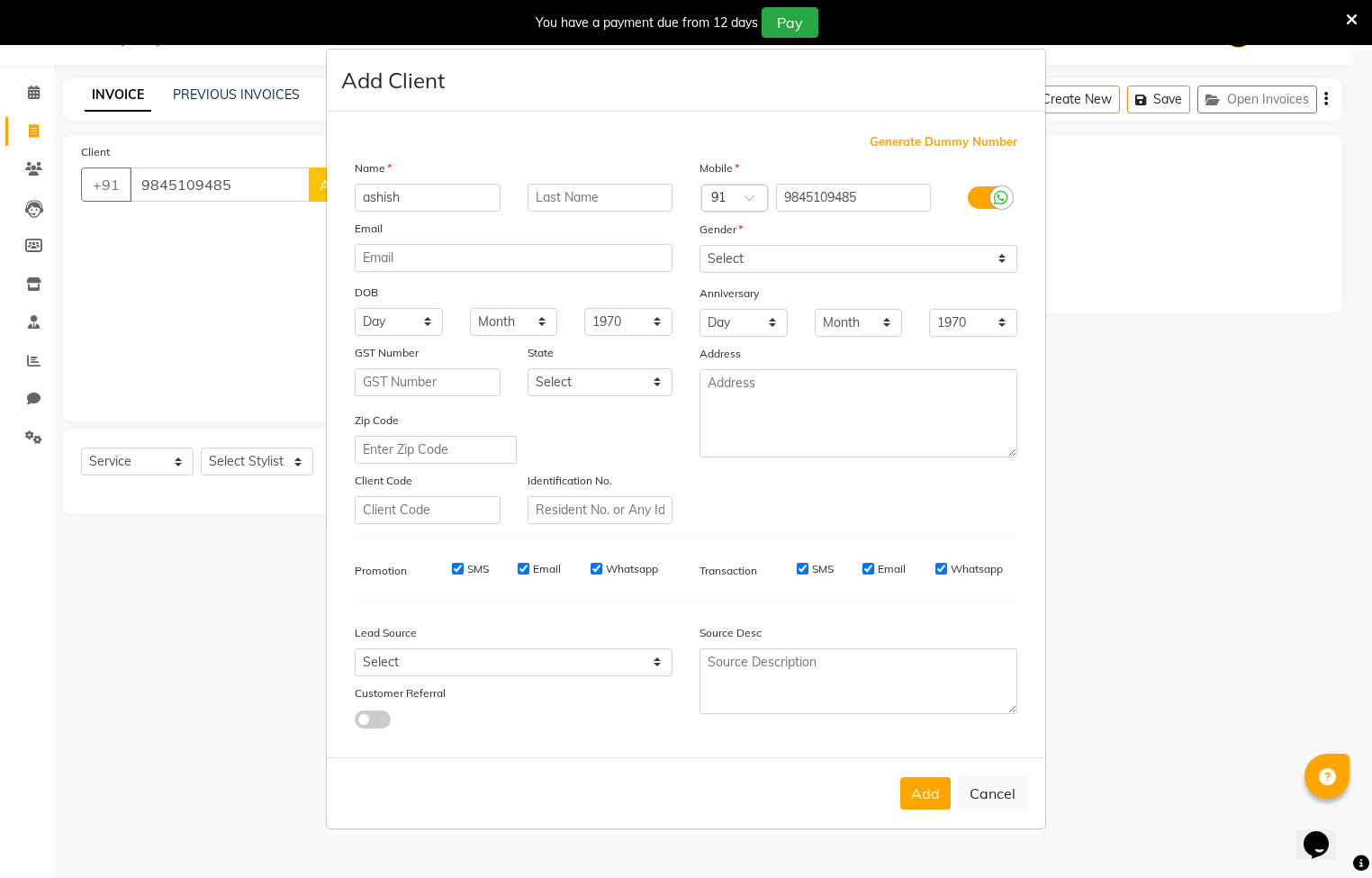
type input "ashish"
click at [578, 200] on input "text" at bounding box center [600, 197] width 145 height 28
type input "singh"
click at [819, 268] on select "Select [DEMOGRAPHIC_DATA] [DEMOGRAPHIC_DATA] Other Prefer Not To Say" at bounding box center [859, 258] width 318 height 28
select select "[DEMOGRAPHIC_DATA]"
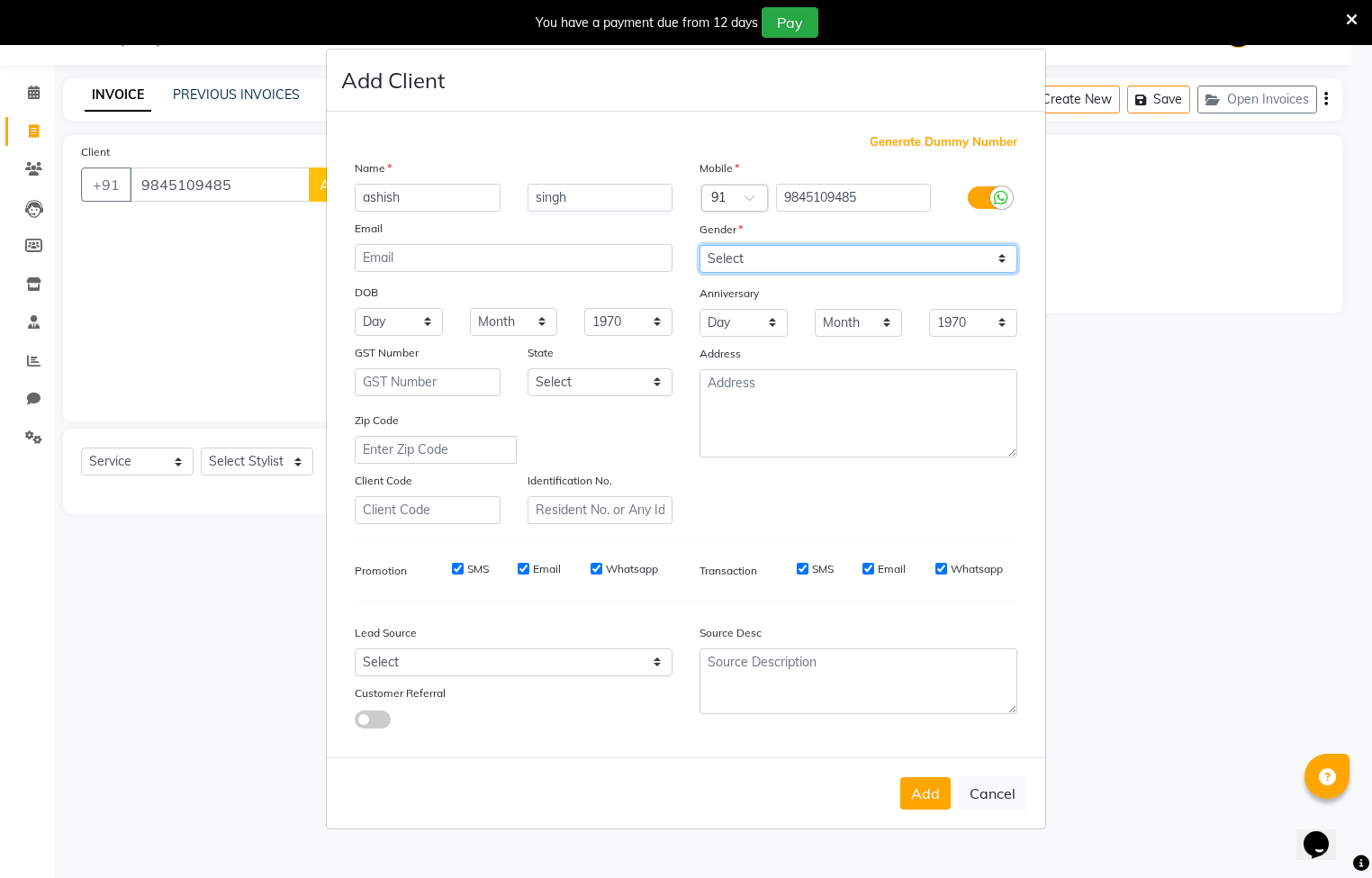
click at [700, 245] on select "Select [DEMOGRAPHIC_DATA] [DEMOGRAPHIC_DATA] Other Prefer Not To Say" at bounding box center [859, 258] width 318 height 28
click at [924, 786] on button "Add" at bounding box center [925, 793] width 50 height 33
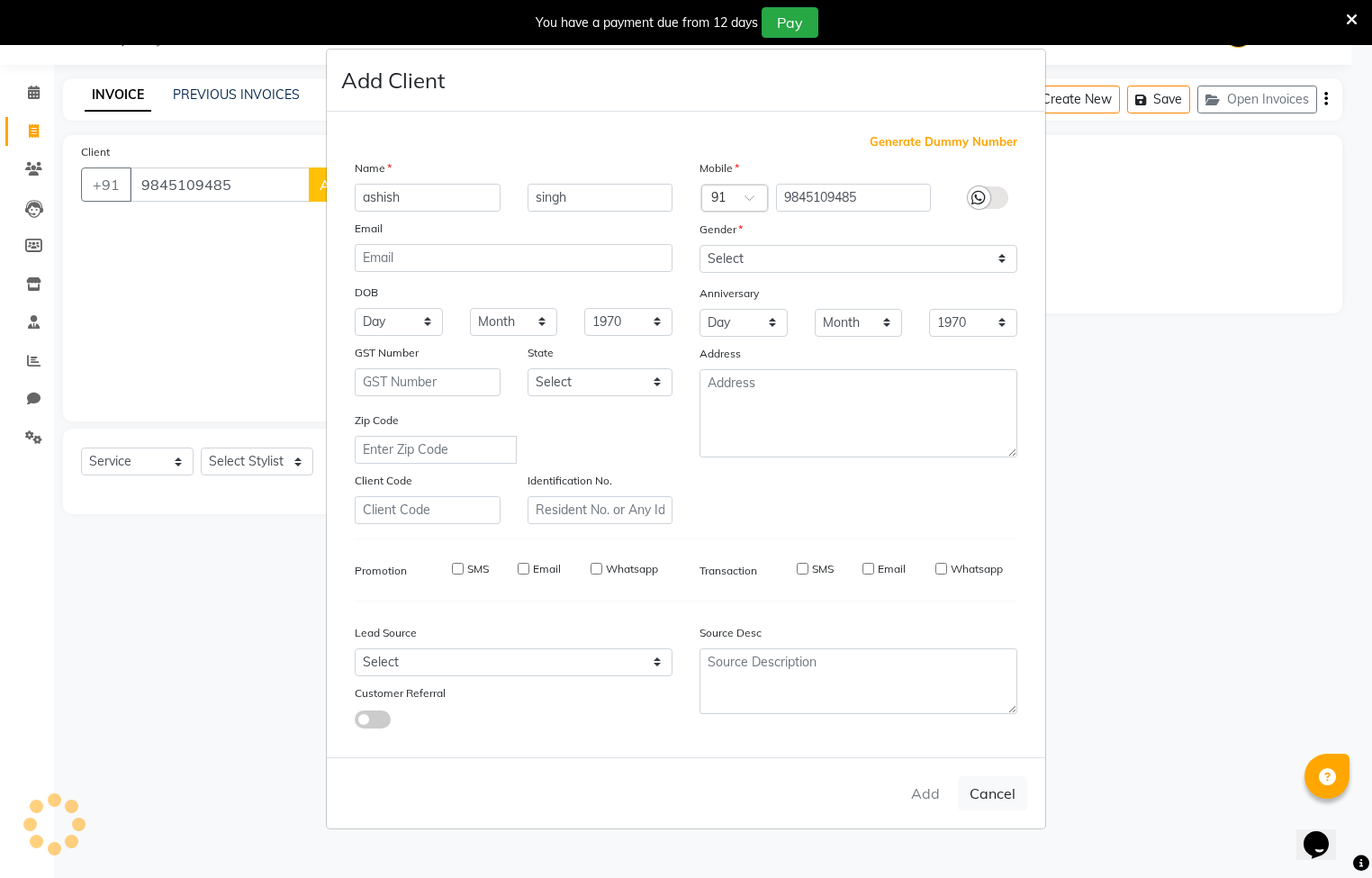
select select
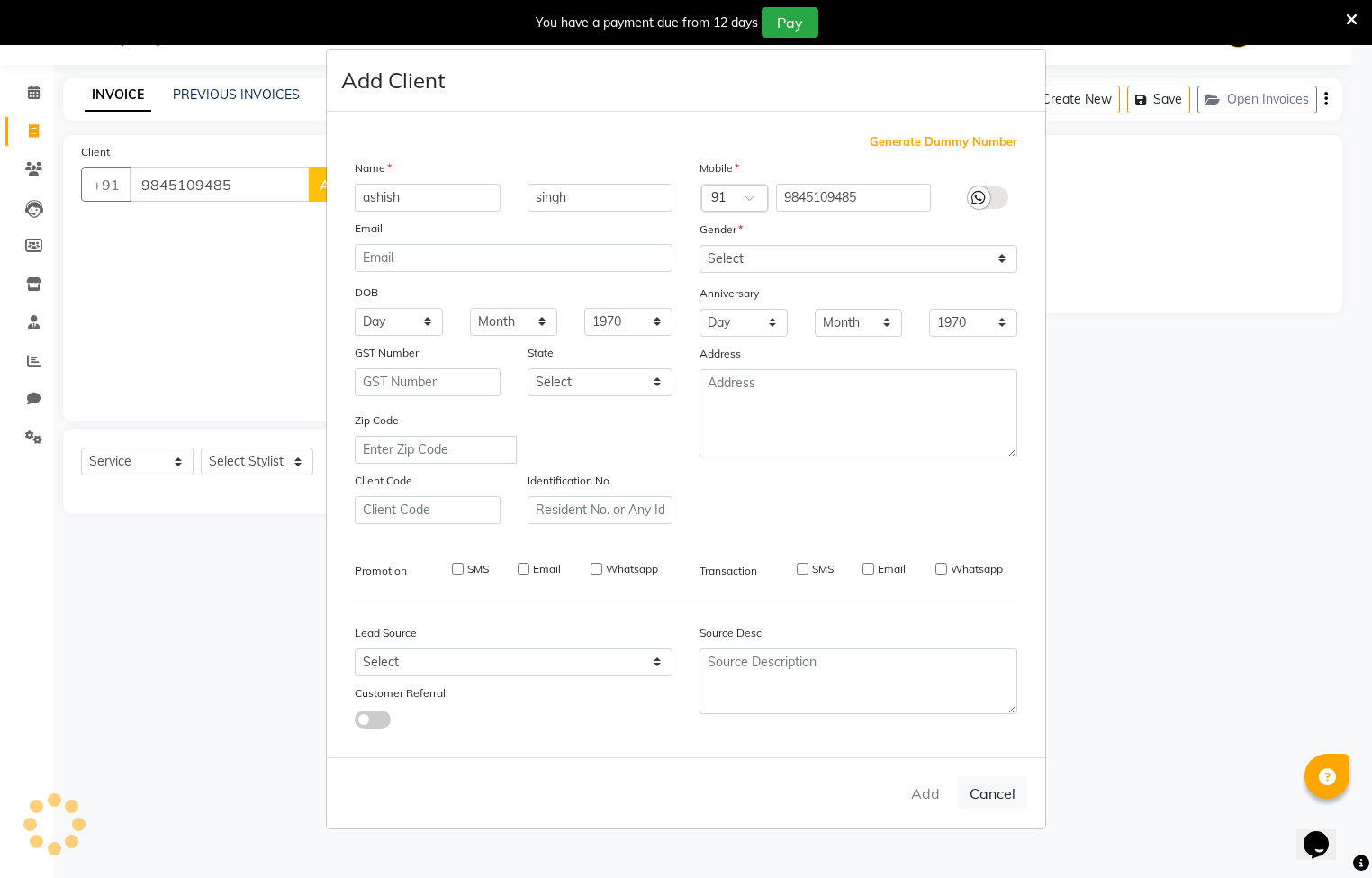
select select
checkbox input "false"
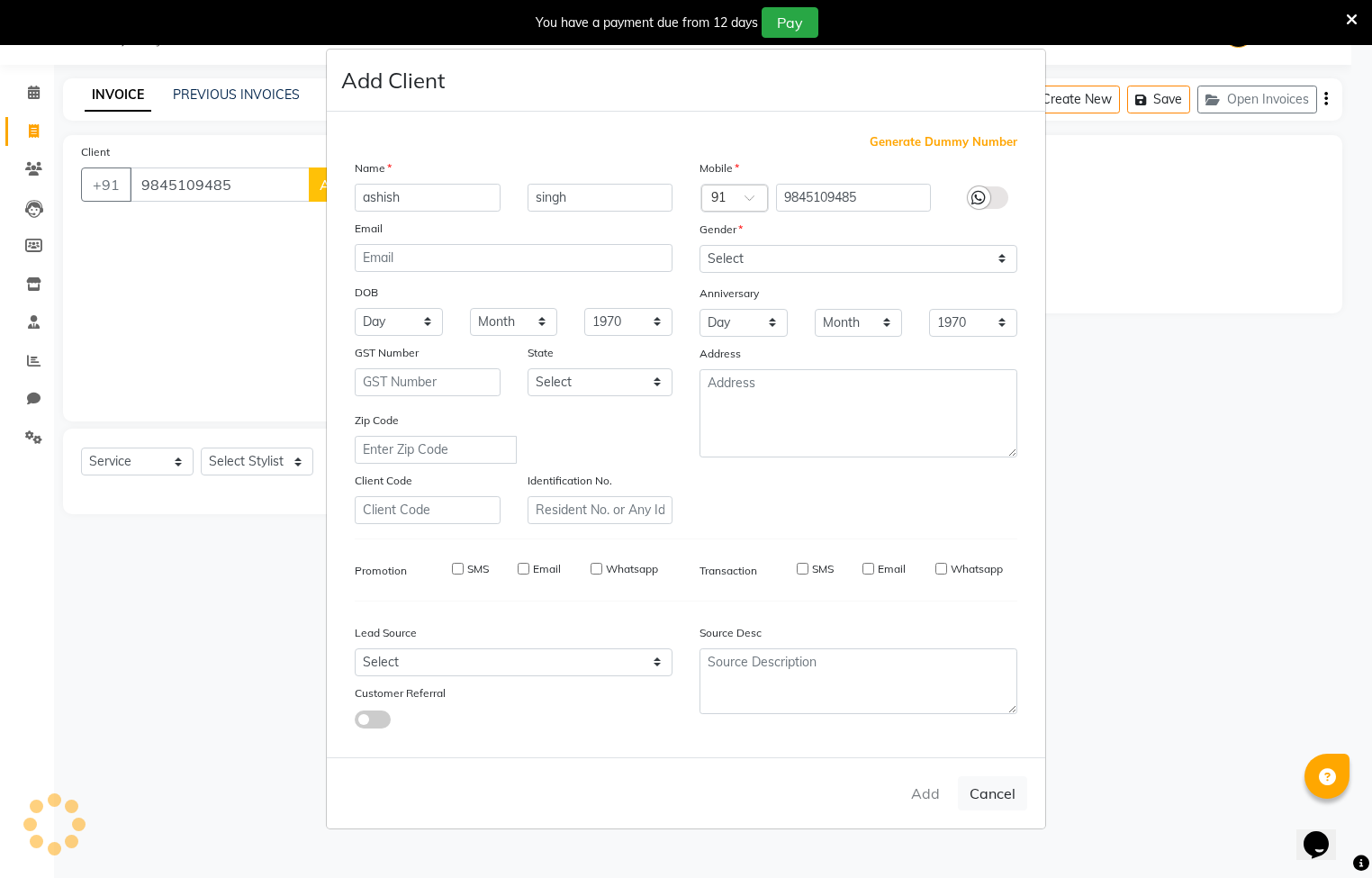
checkbox input "false"
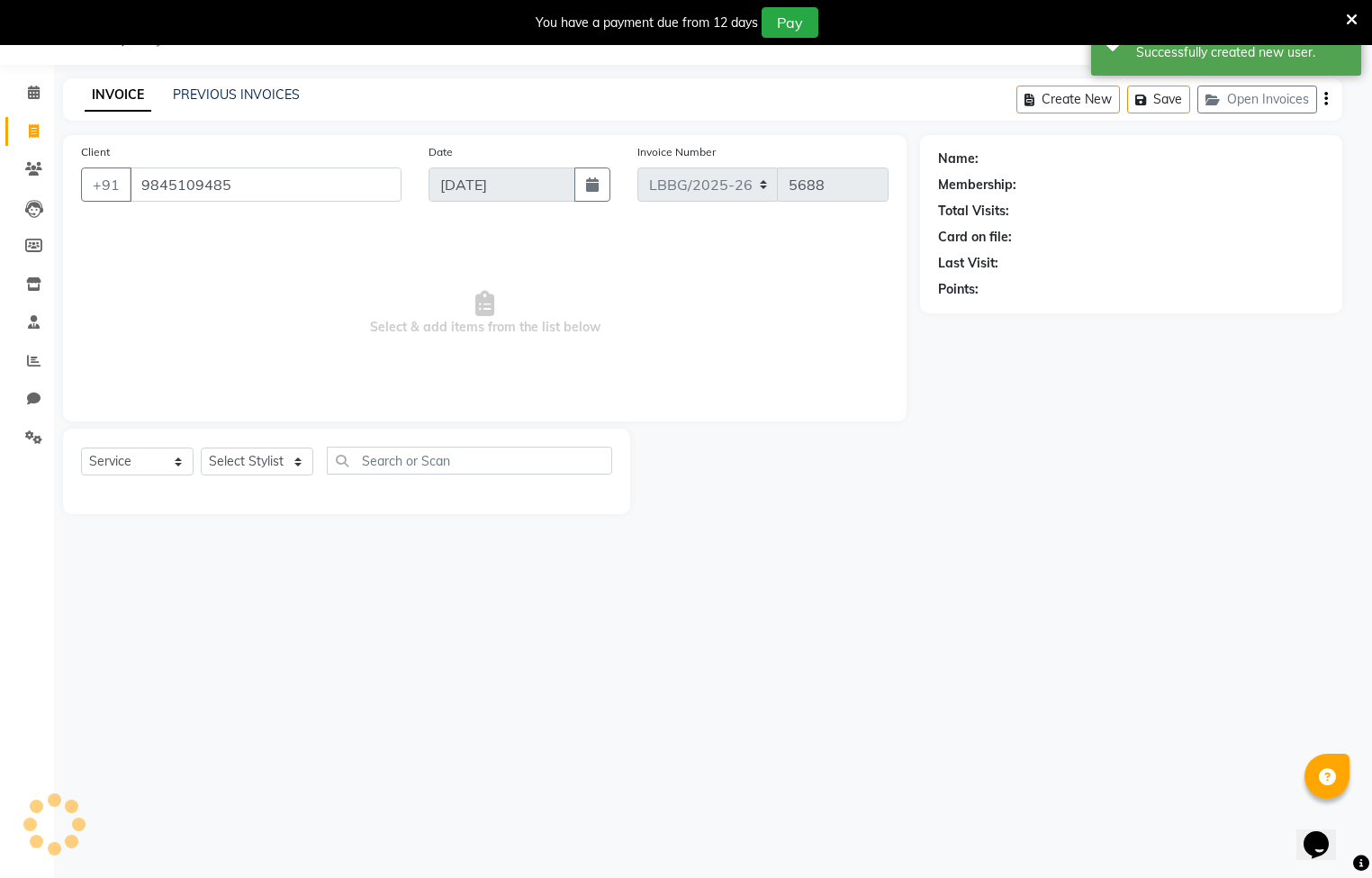
select select "1: Object"
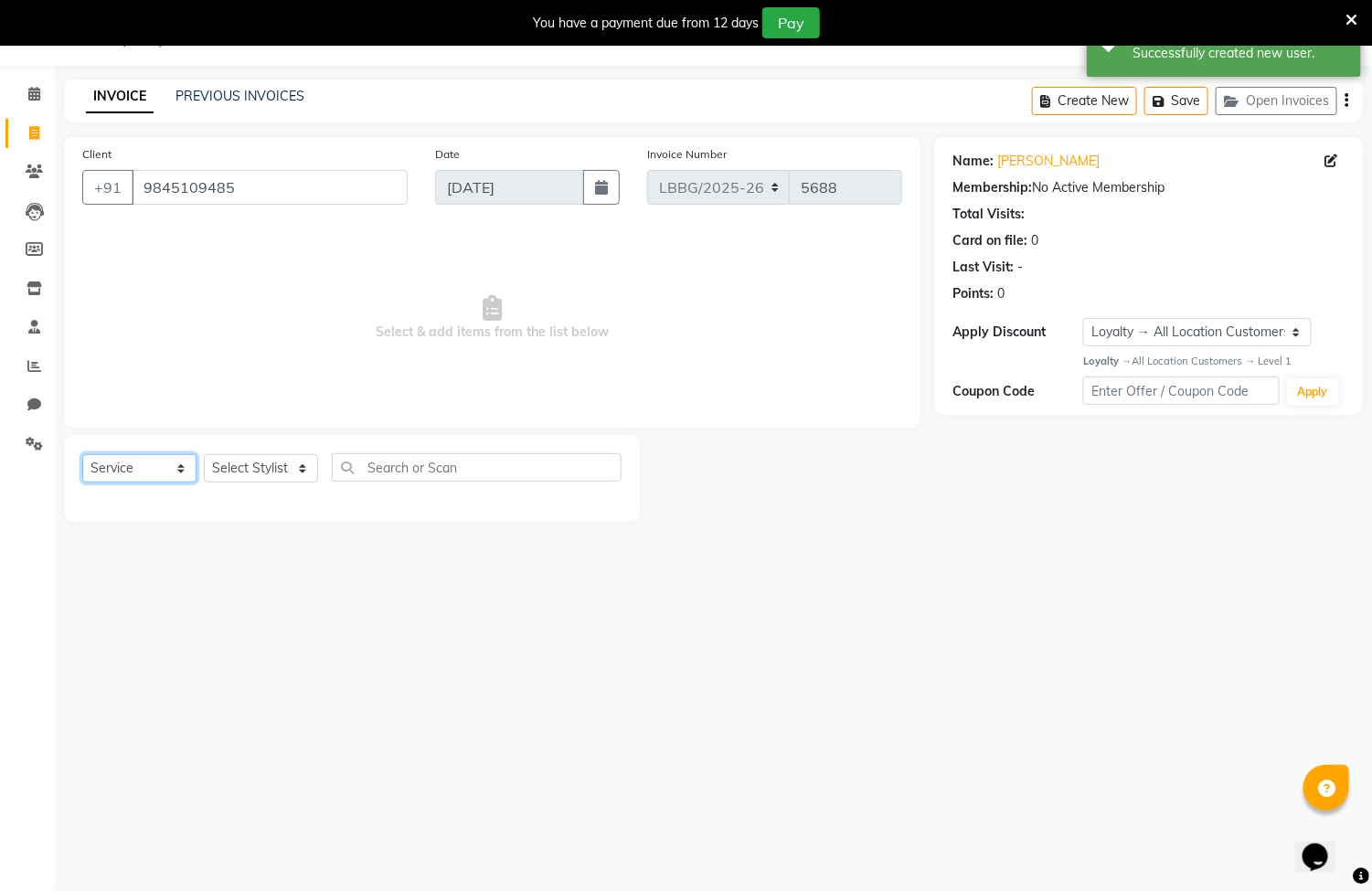
click at [173, 477] on select "Select Service Product Membership Package Voucher Prepaid Gift Card" at bounding box center [139, 468] width 114 height 29
click at [173, 475] on select "Select Service Product Membership Package Voucher Prepaid Gift Card" at bounding box center [139, 468] width 114 height 29
click at [233, 467] on select "Select Stylist [PERSON_NAME] Counter Sales Inder_Asst [PERSON_NAME] [PERSON_NAM…" at bounding box center [261, 468] width 114 height 29
select select "90475"
click at [204, 455] on select "Select Stylist [PERSON_NAME] Counter Sales Inder_Asst [PERSON_NAME] [PERSON_NAM…" at bounding box center [261, 468] width 114 height 29
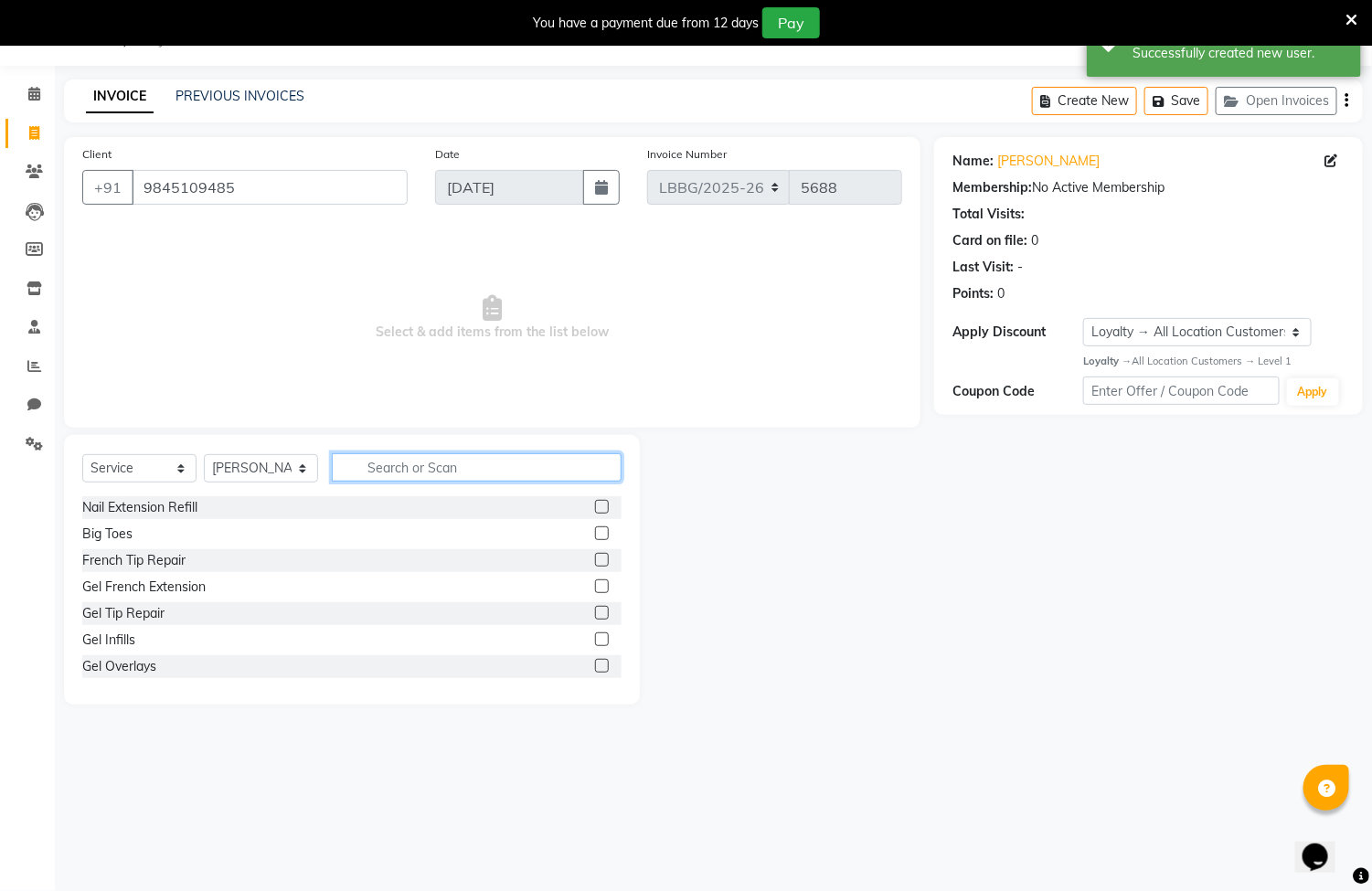
click at [357, 471] on input "text" at bounding box center [477, 467] width 290 height 29
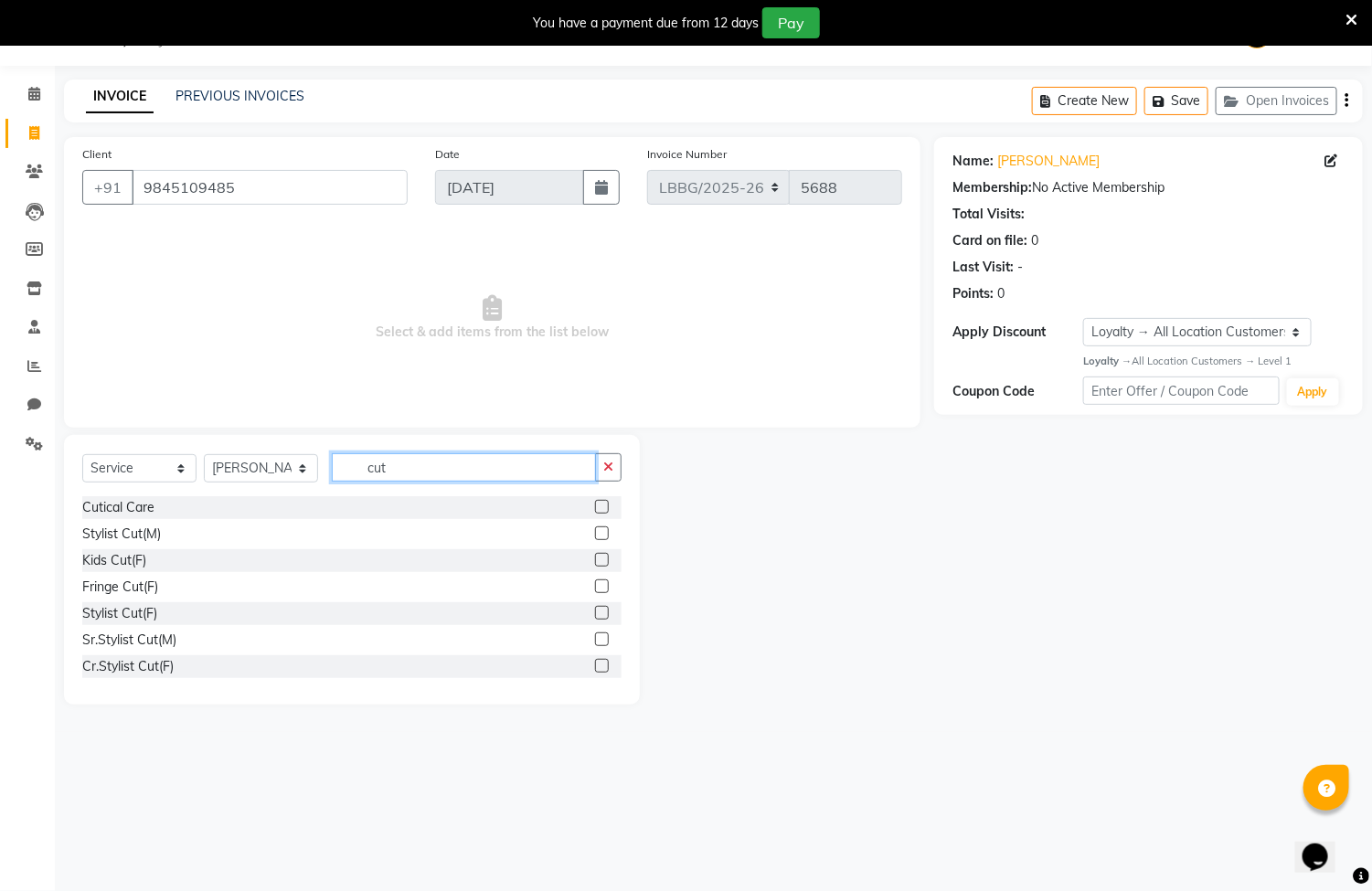
type input "cut"
click at [595, 533] on label at bounding box center [602, 533] width 14 height 14
click at [595, 533] on input "checkbox" at bounding box center [601, 534] width 12 height 12
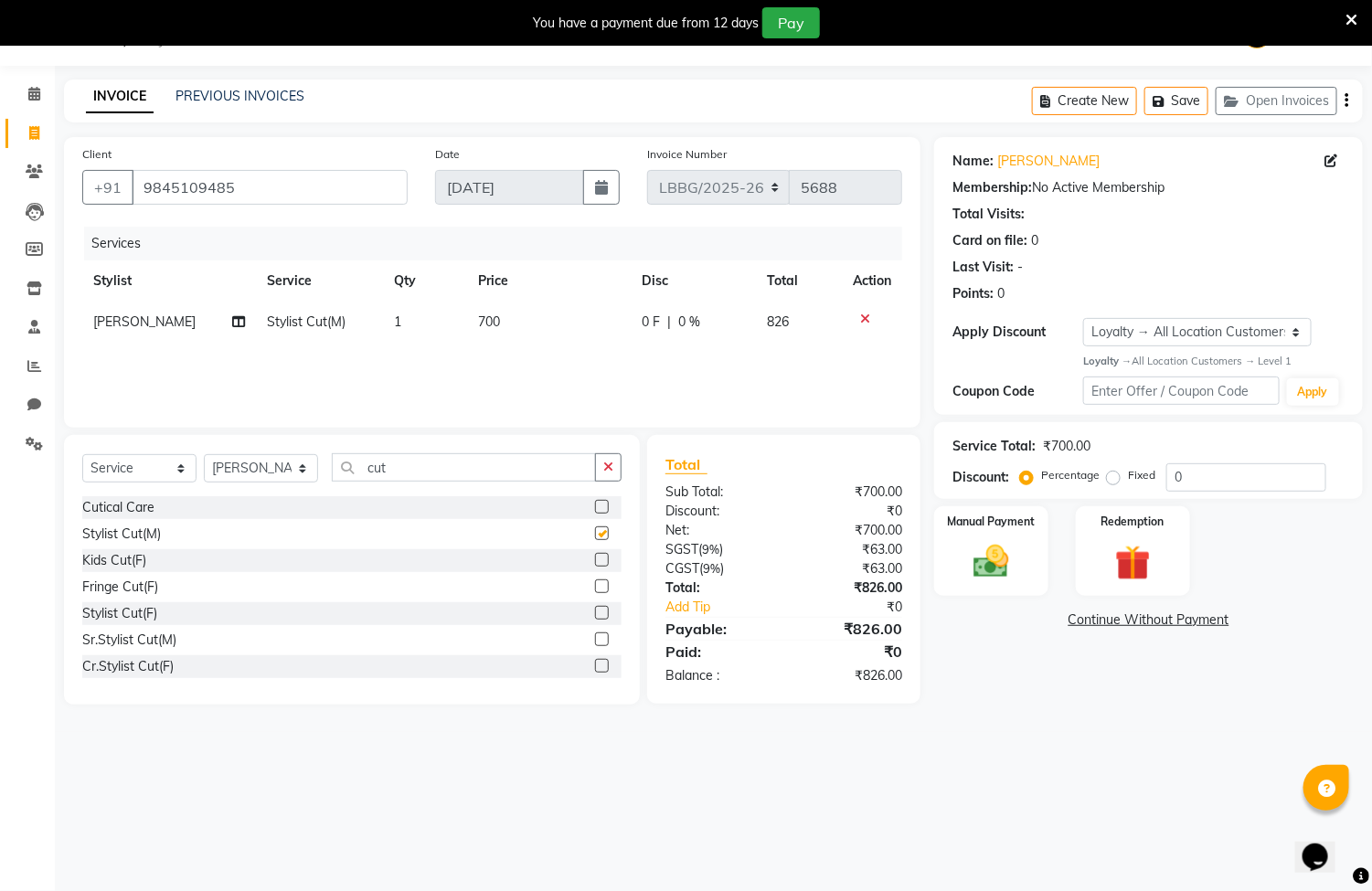
checkbox input "false"
click at [519, 313] on td "700" at bounding box center [548, 322] width 163 height 42
select select "90475"
click at [559, 332] on input "700" at bounding box center [547, 327] width 96 height 29
type input "7"
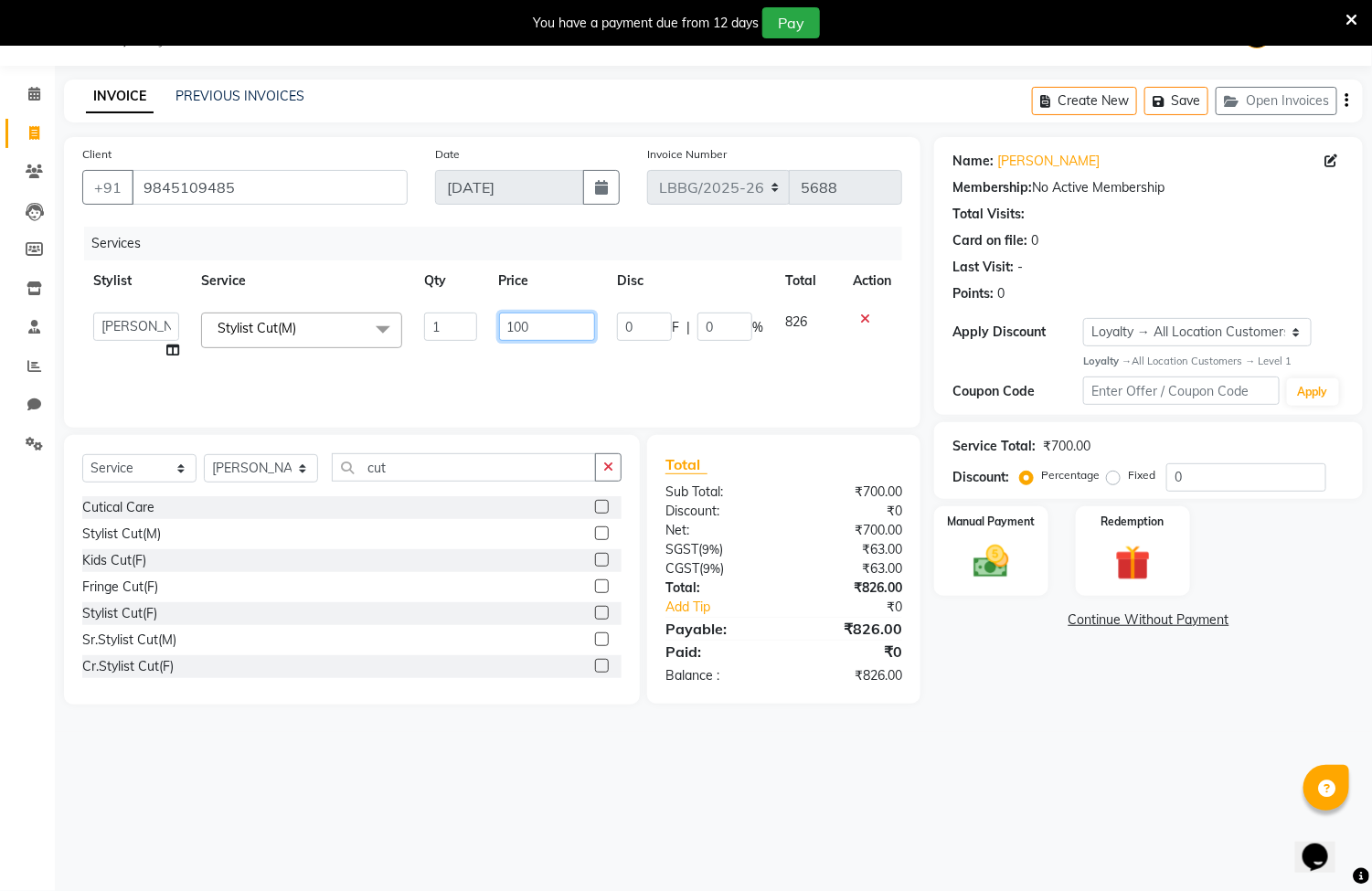
type input "1000"
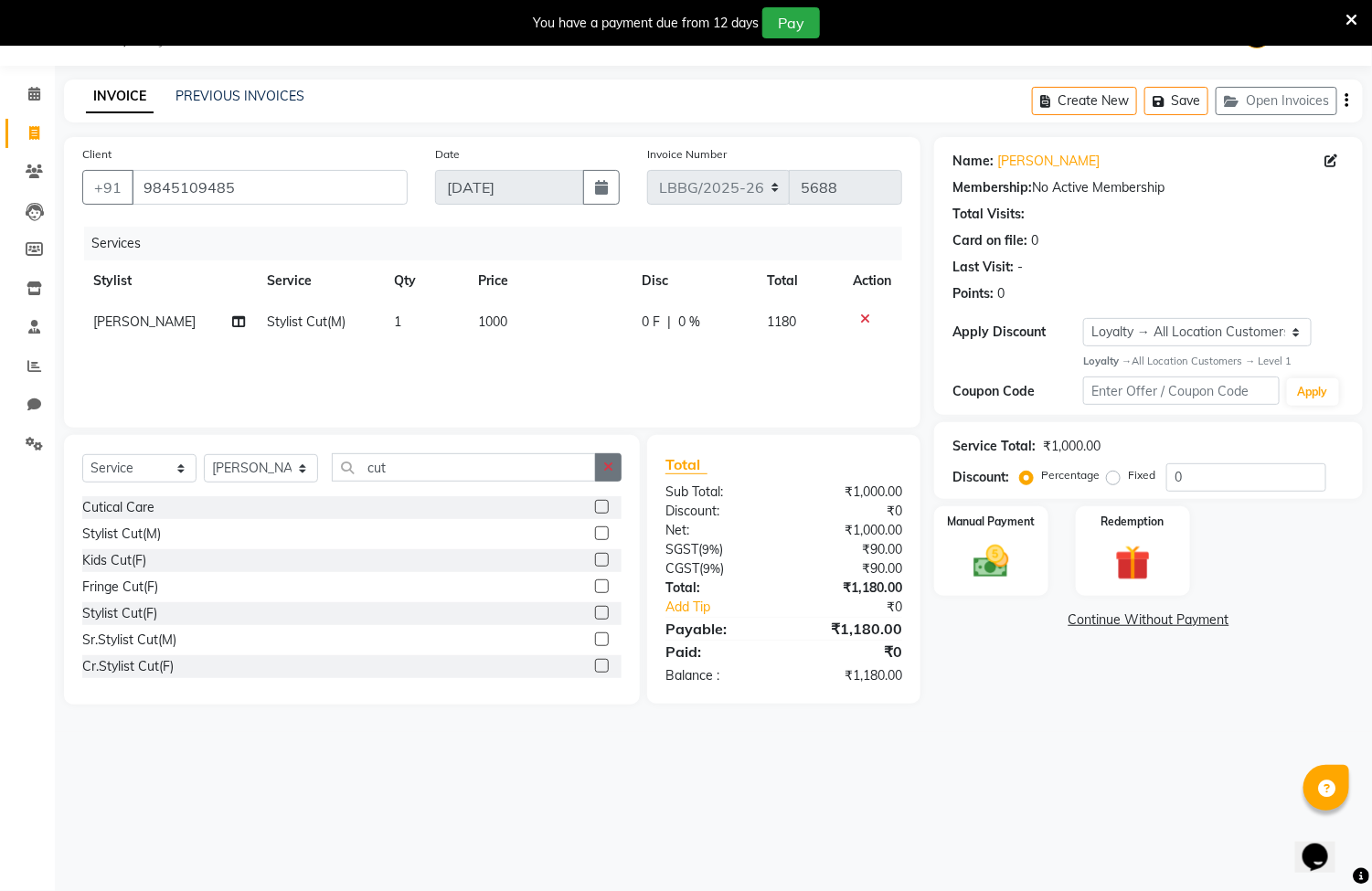
click at [609, 472] on icon "button" at bounding box center [608, 467] width 10 height 13
click at [531, 466] on input "text" at bounding box center [477, 467] width 290 height 29
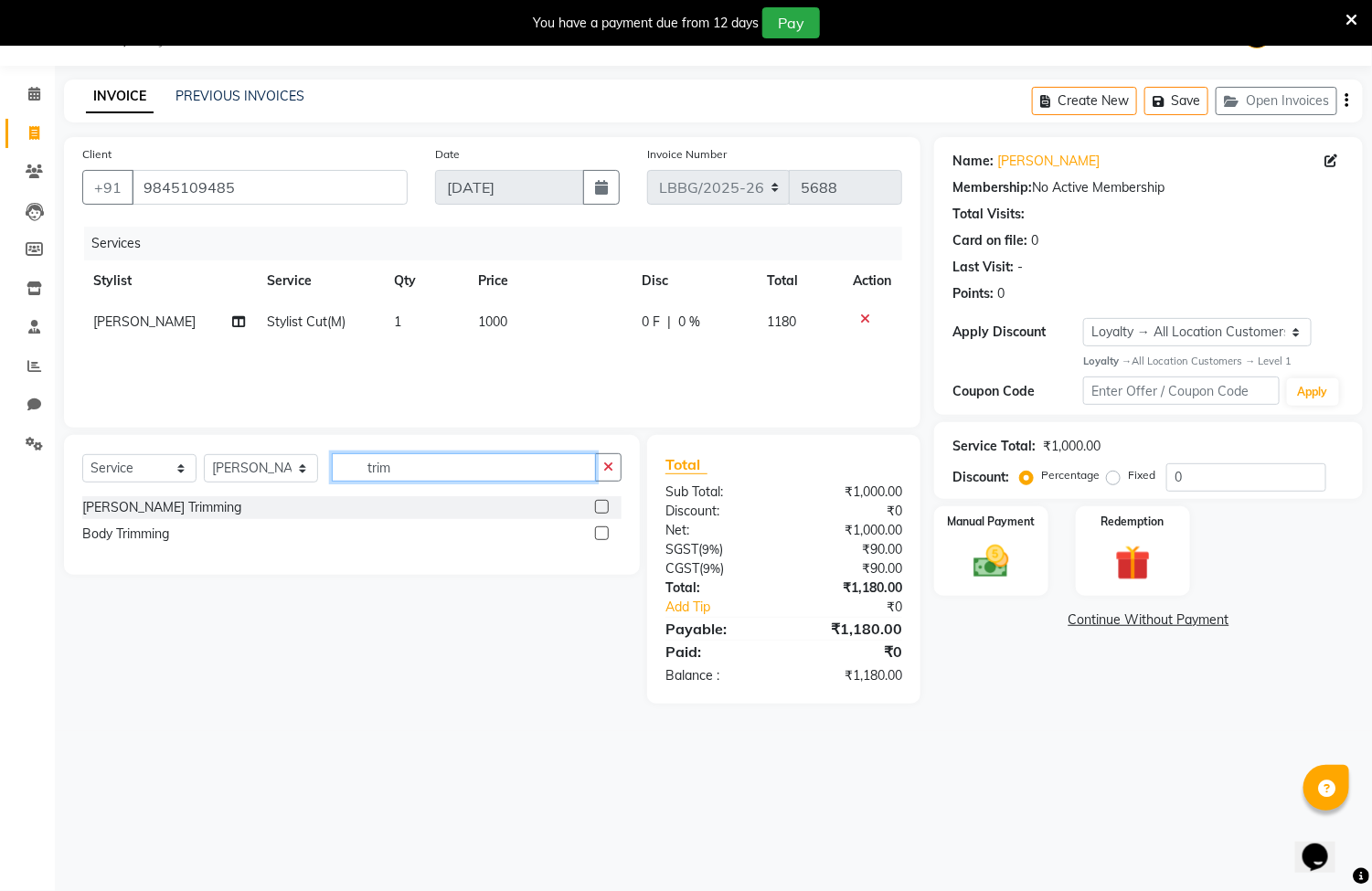
type input "trim"
click at [599, 500] on label at bounding box center [602, 506] width 14 height 14
click at [599, 502] on input "checkbox" at bounding box center [601, 507] width 12 height 12
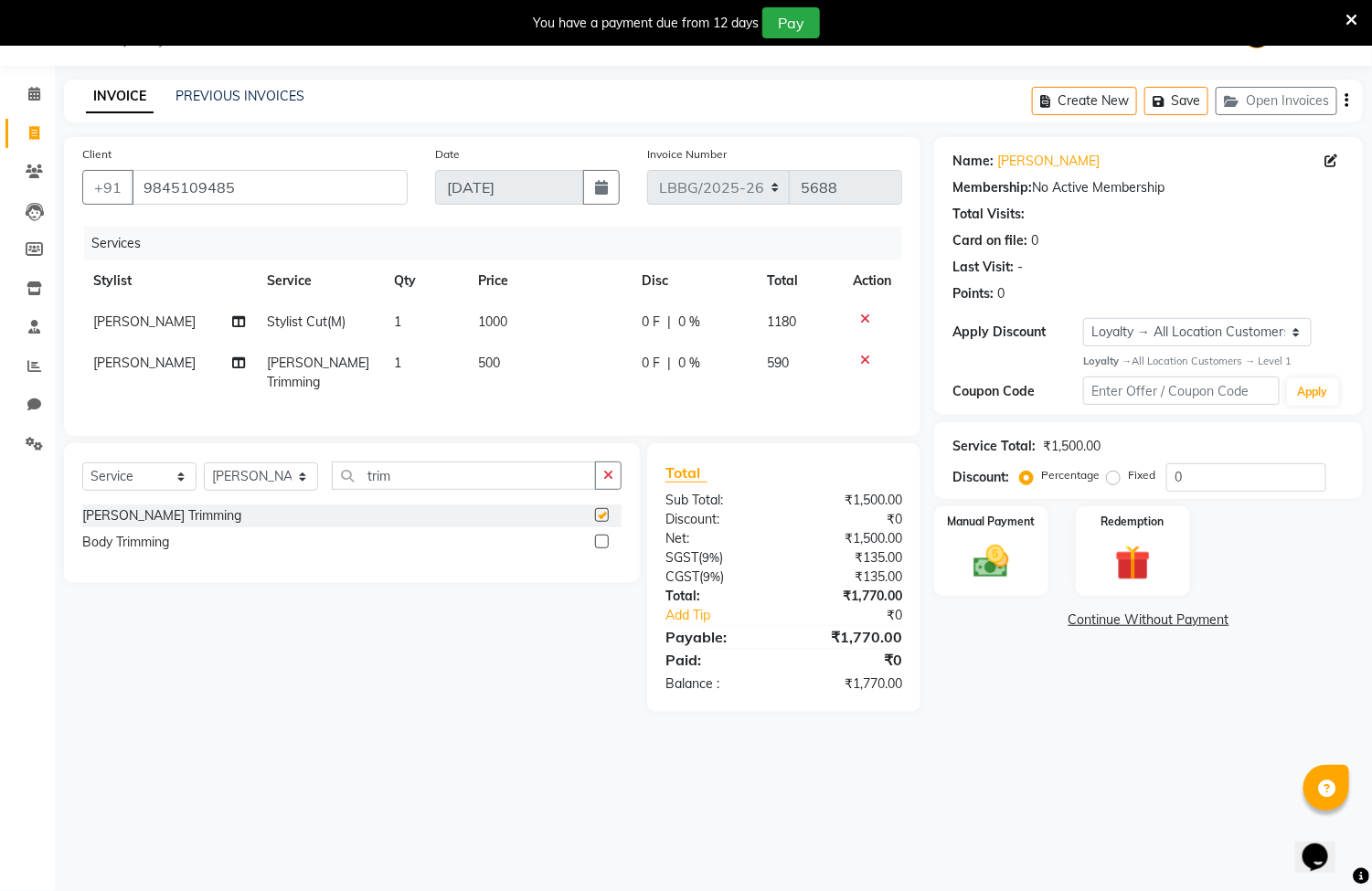
checkbox input "false"
click at [972, 571] on img at bounding box center [991, 561] width 60 height 43
click at [1081, 623] on span "UPI" at bounding box center [1080, 621] width 29 height 21
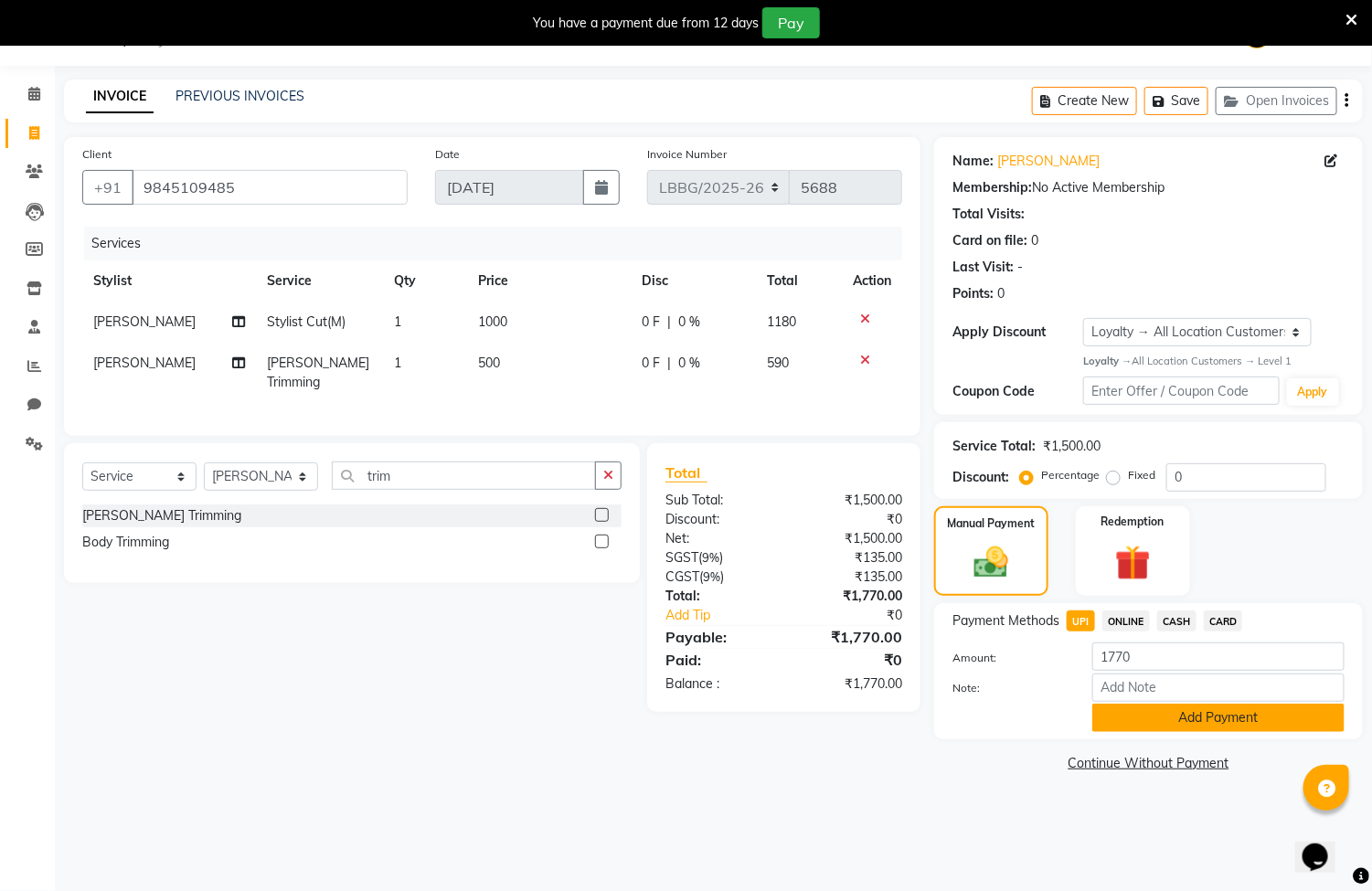
click at [1199, 710] on button "Add Payment" at bounding box center [1218, 718] width 252 height 29
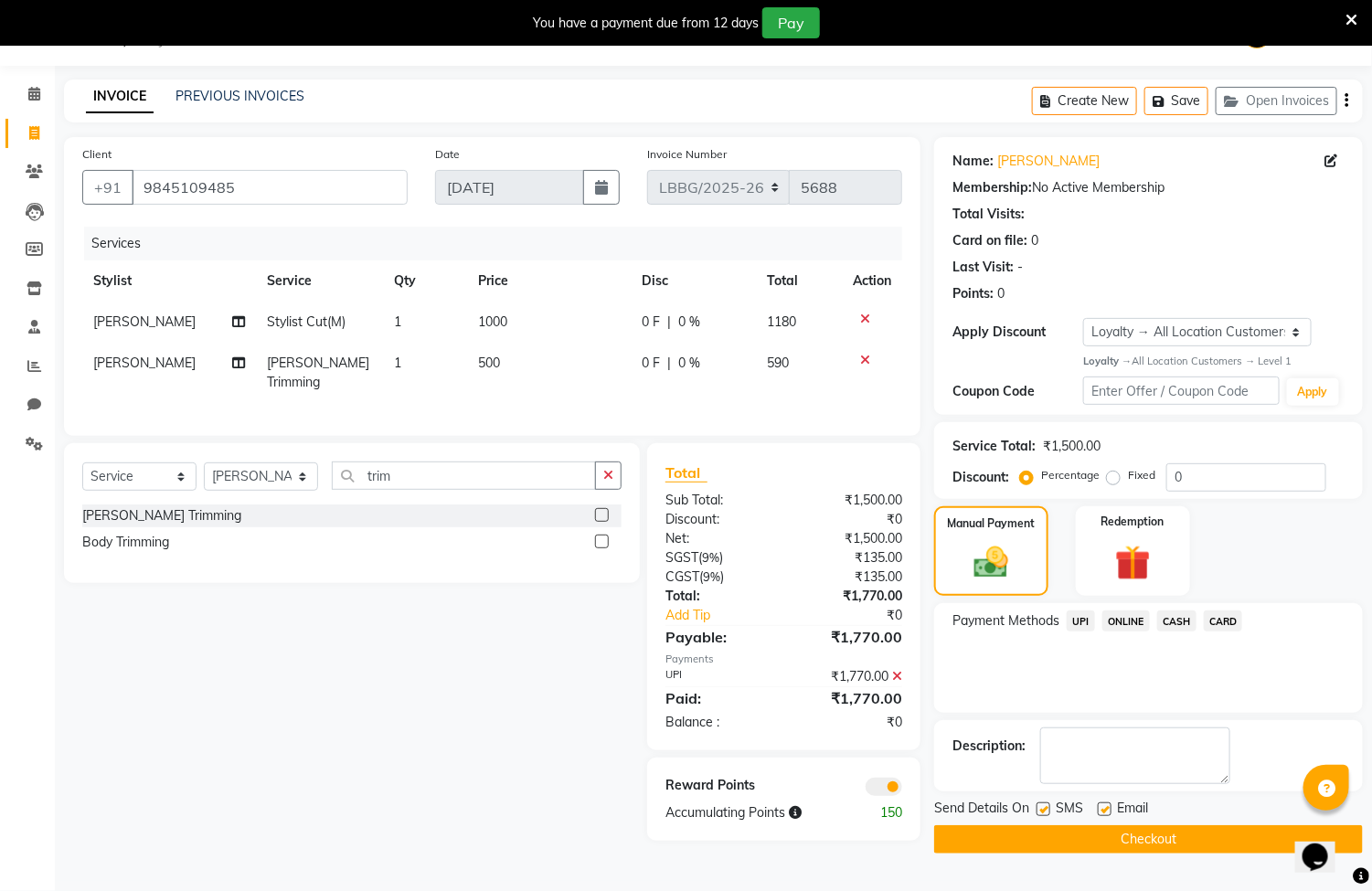
click at [1168, 834] on button "Checkout" at bounding box center [1148, 839] width 429 height 29
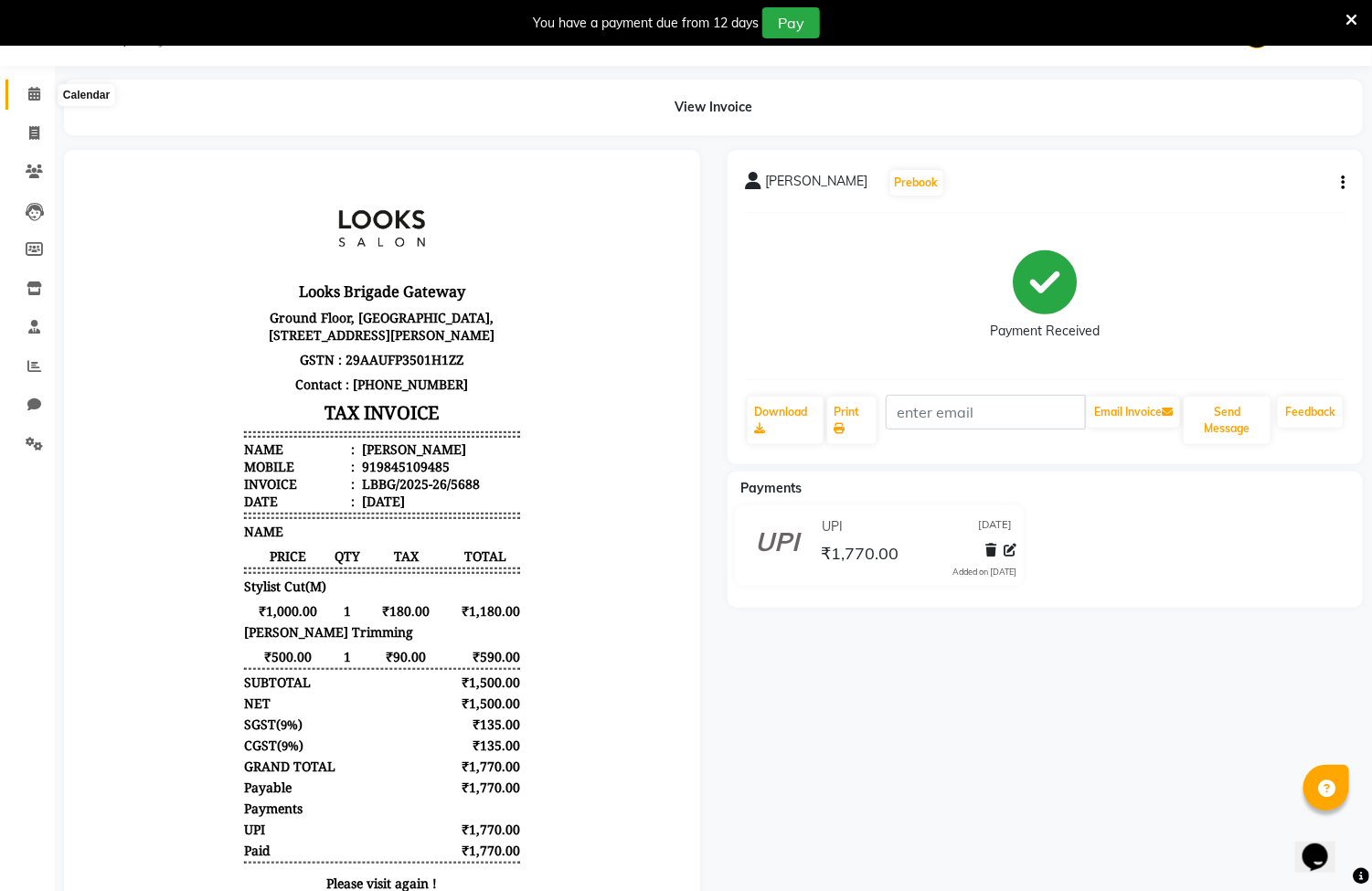
click at [37, 99] on icon at bounding box center [34, 93] width 12 height 14
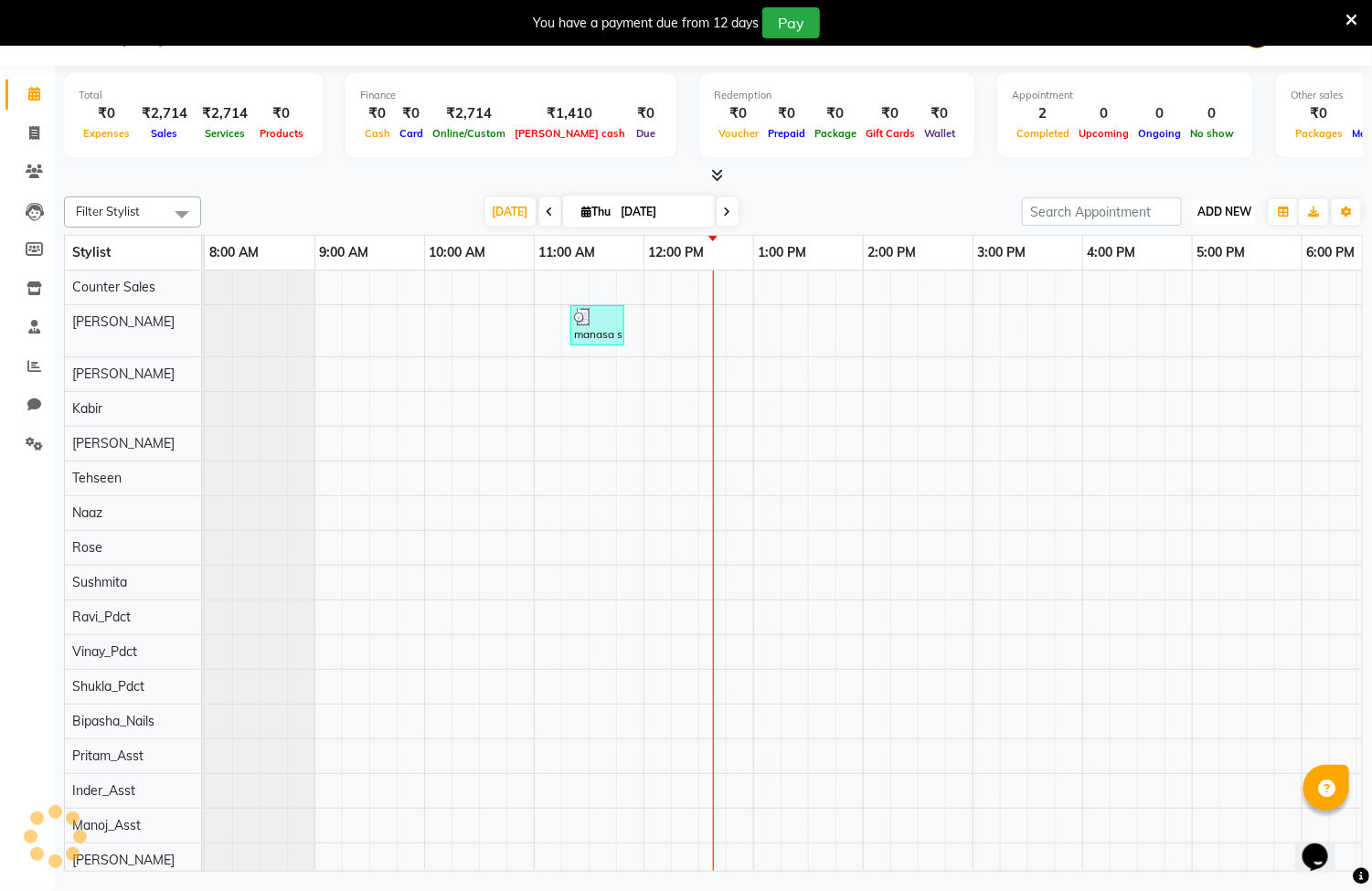
click at [1236, 215] on span "ADD NEW" at bounding box center [1224, 211] width 54 height 14
click at [1175, 289] on link "Add Expense" at bounding box center [1184, 294] width 145 height 24
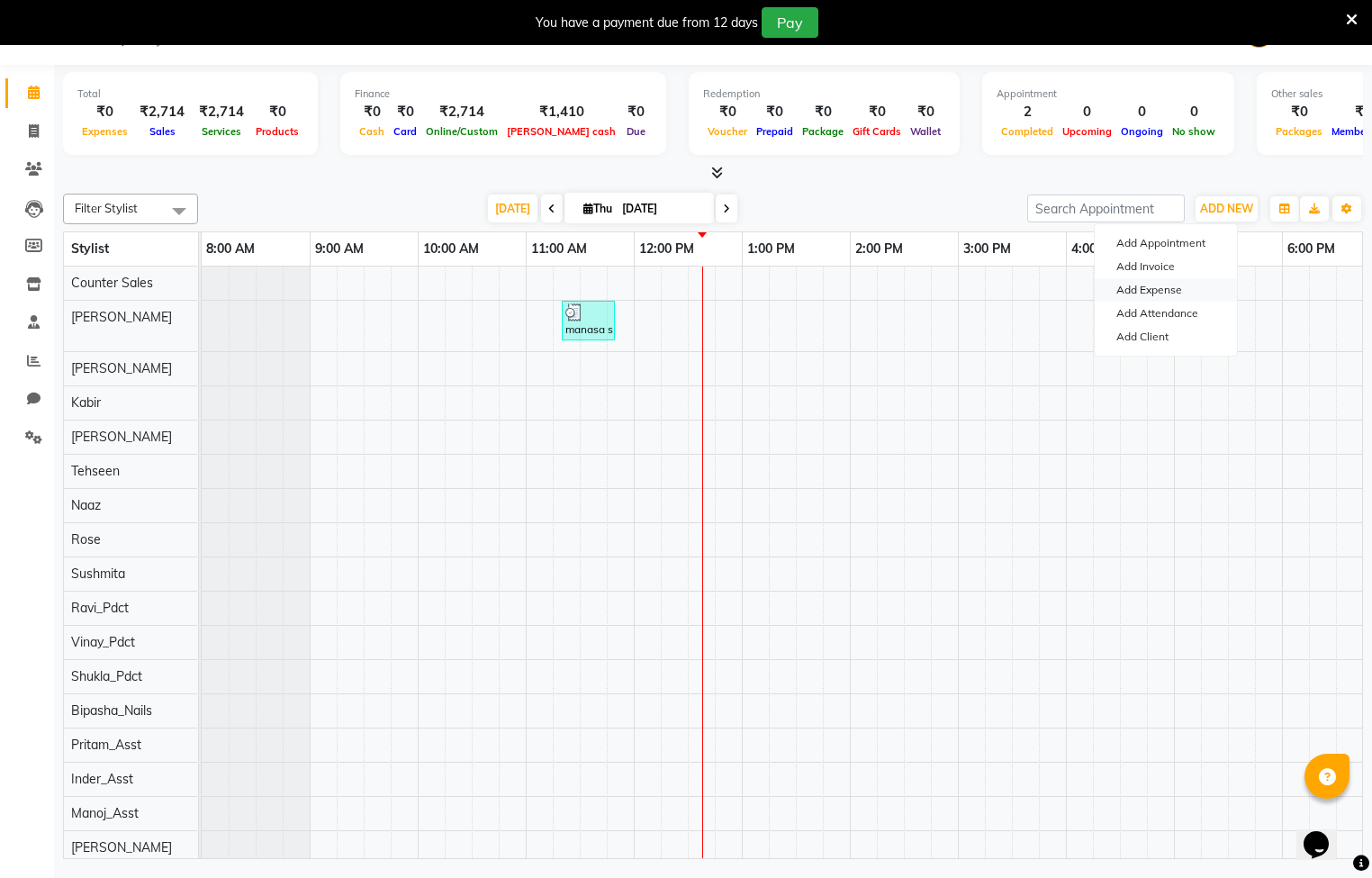
select select "1"
select select "8121"
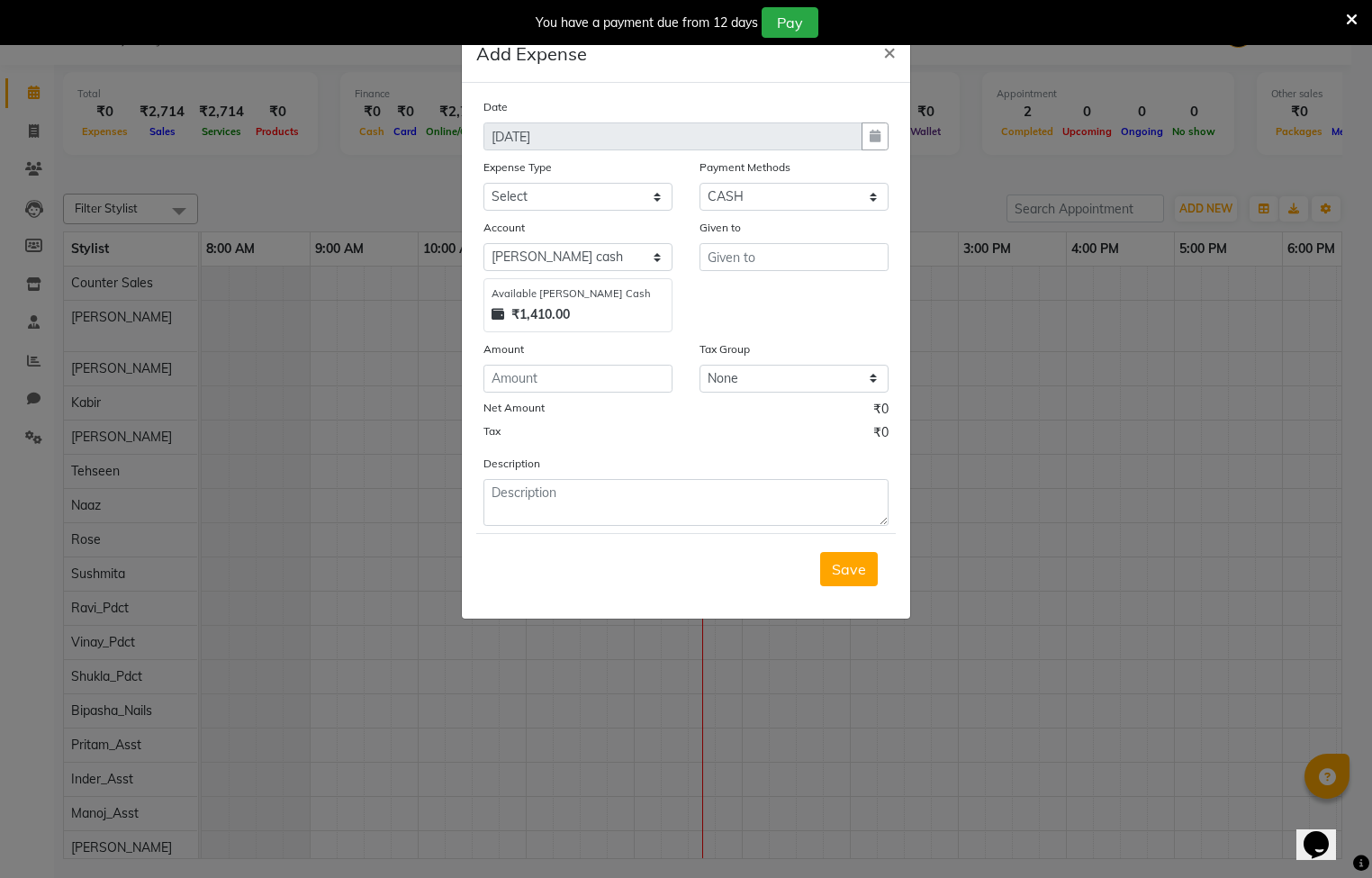
click at [1113, 348] on ngb-modal-window "Add Expense × Date [DATE] Expense Type Select Bank Deposit Blinkit Cash Handove…" at bounding box center [686, 439] width 1372 height 878
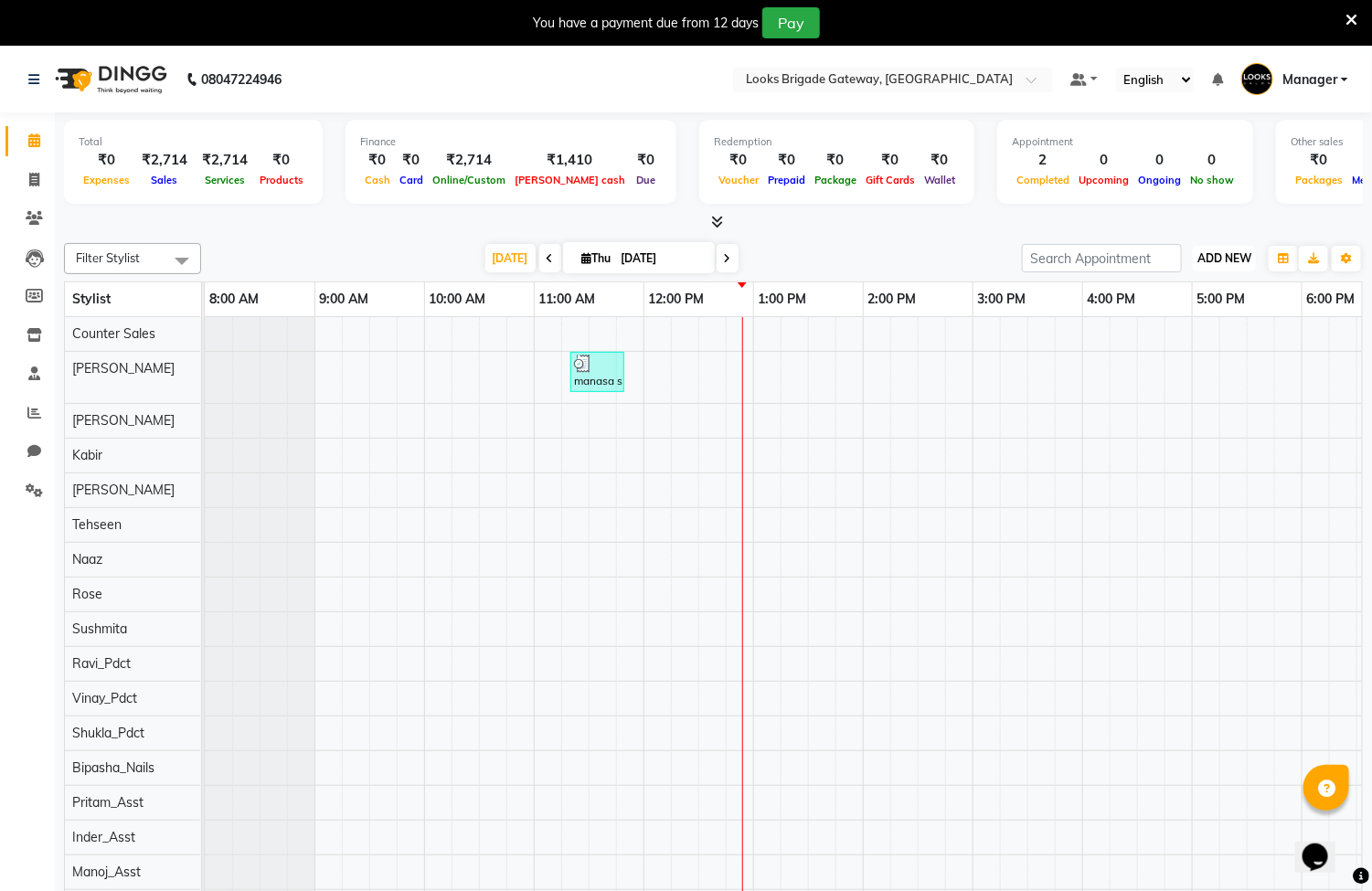
click at [1205, 257] on span "ADD NEW" at bounding box center [1224, 257] width 54 height 14
click at [1180, 310] on link "Add Invoice" at bounding box center [1184, 317] width 145 height 24
select select "service"
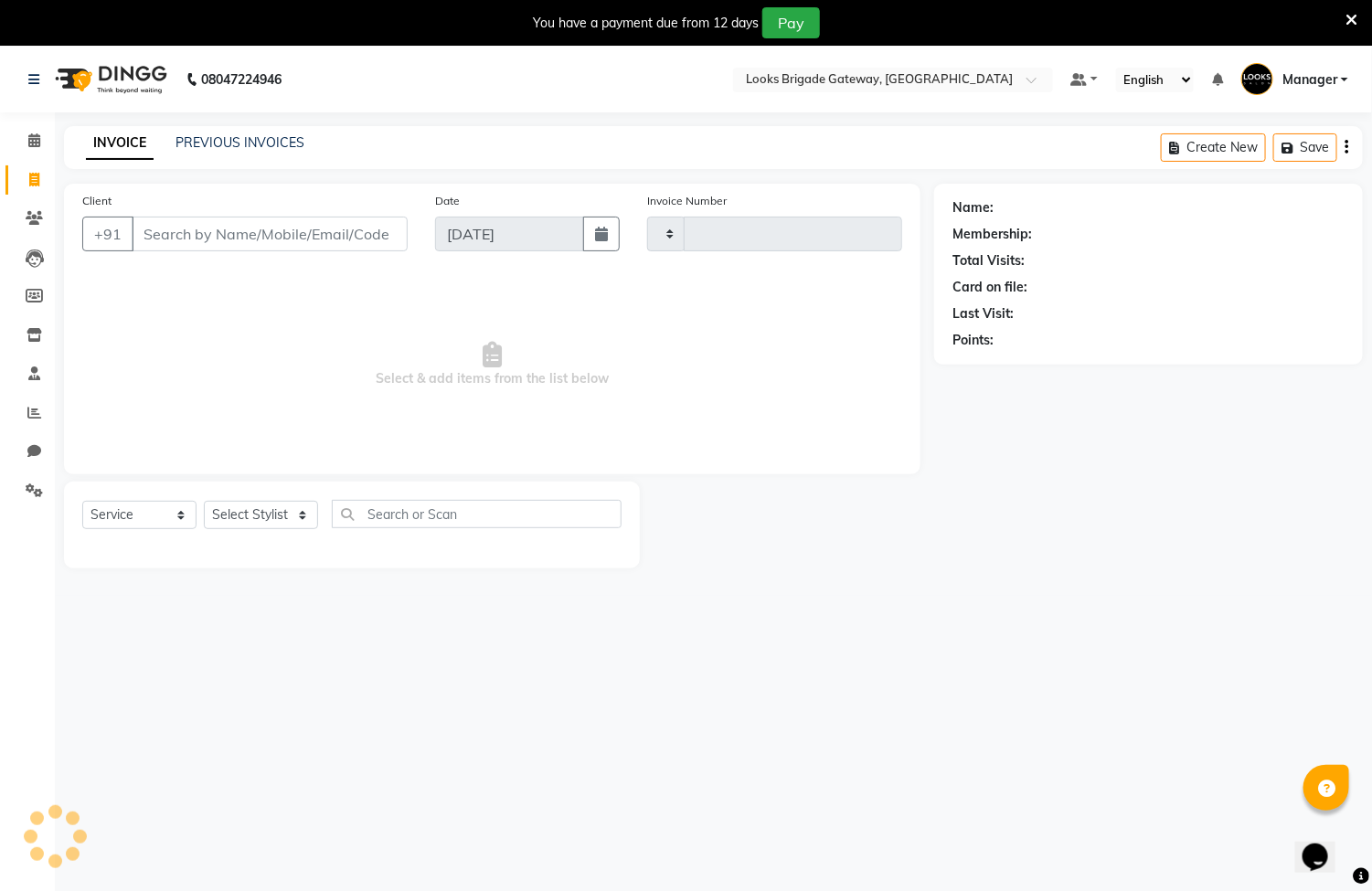
type input "5689"
select select "8944"
click at [364, 233] on input "Client" at bounding box center [269, 234] width 276 height 35
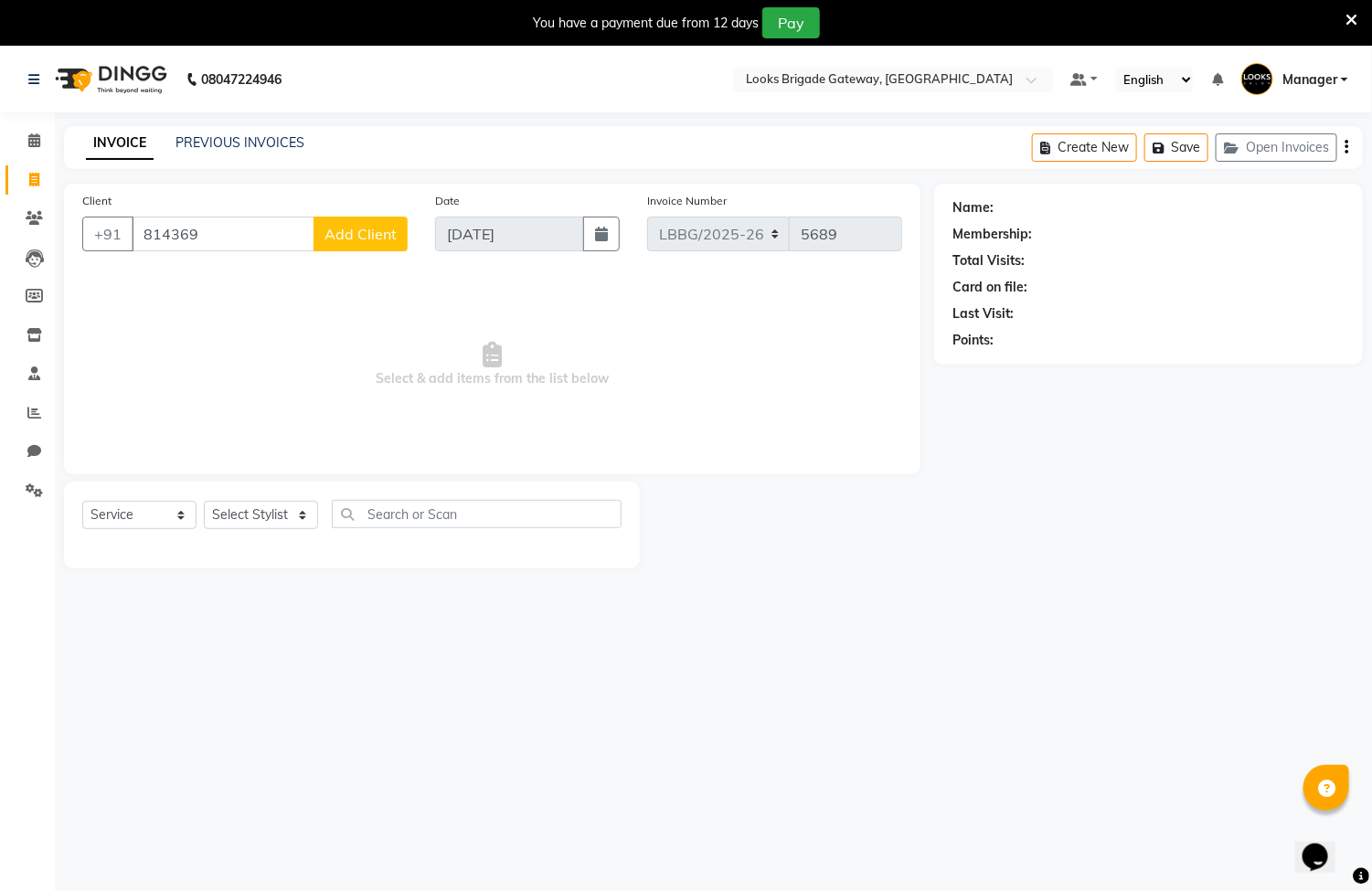
click at [258, 237] on input "814369" at bounding box center [223, 234] width 183 height 35
click at [215, 229] on input "814369" at bounding box center [223, 234] width 183 height 35
click at [266, 233] on input "814369" at bounding box center [223, 234] width 183 height 35
type input "8"
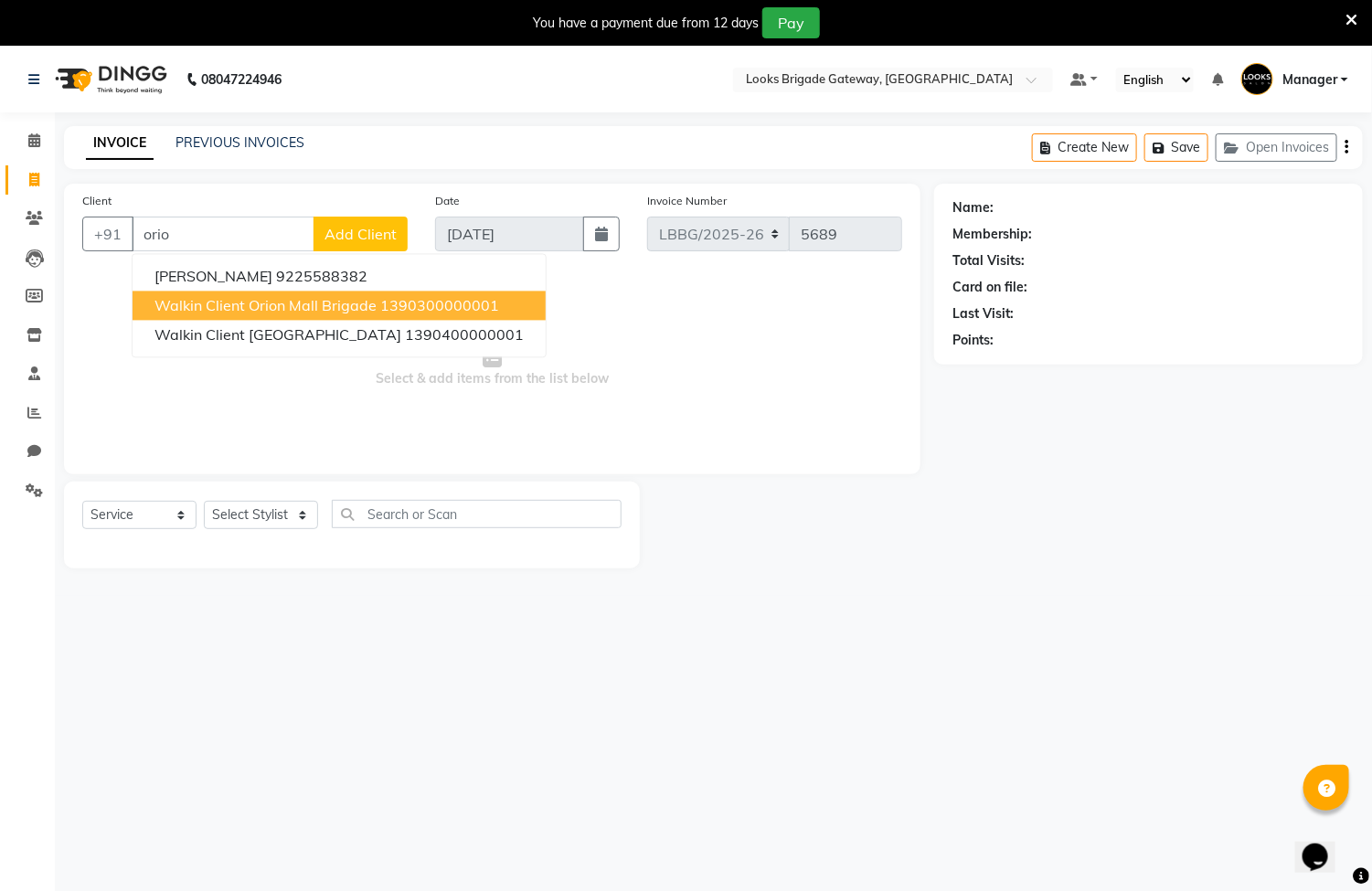
click at [339, 311] on span "Walkin Client Orion Mall Brigade" at bounding box center [265, 306] width 222 height 18
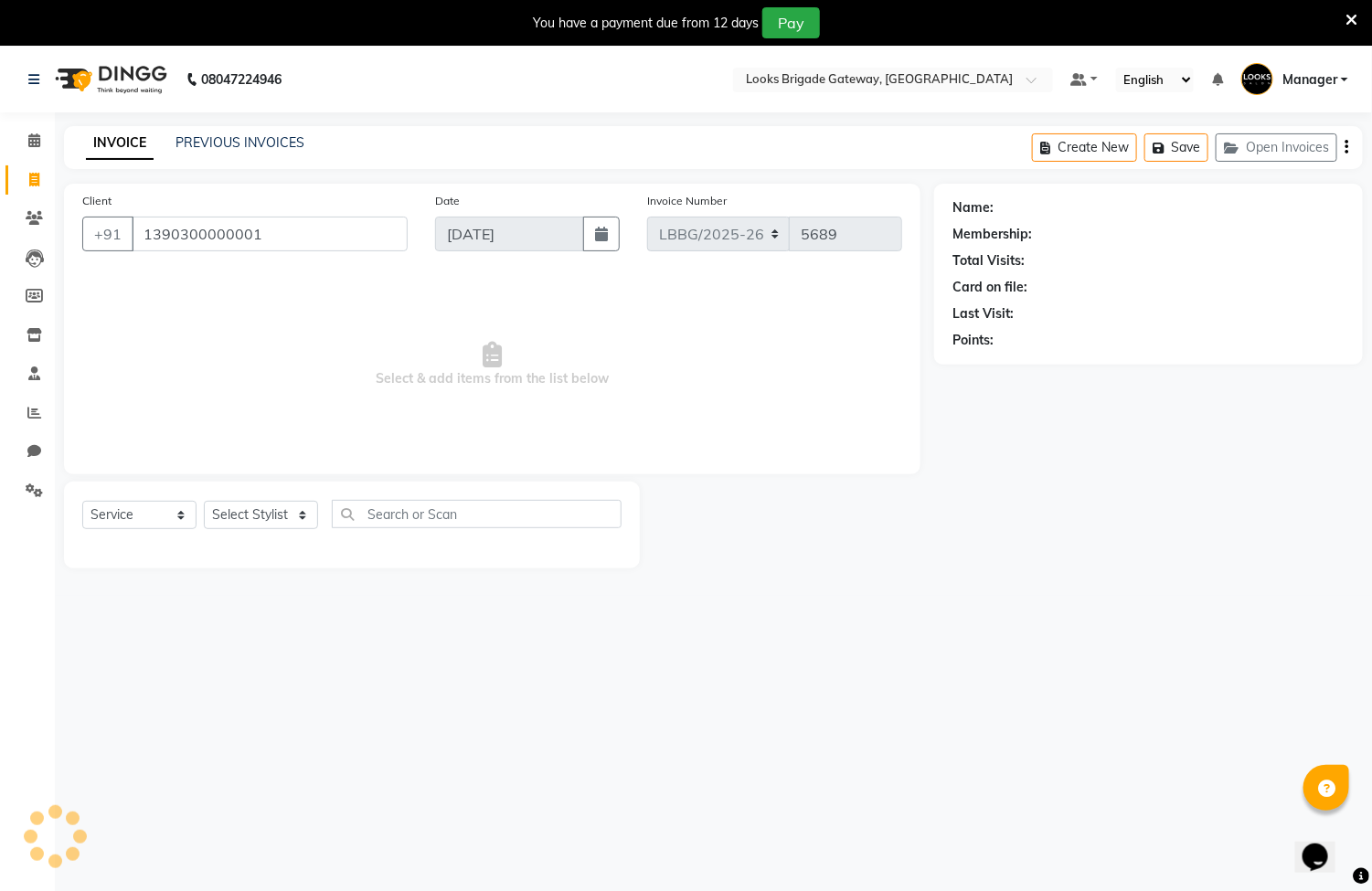
type input "1390300000001"
select select "1: Object"
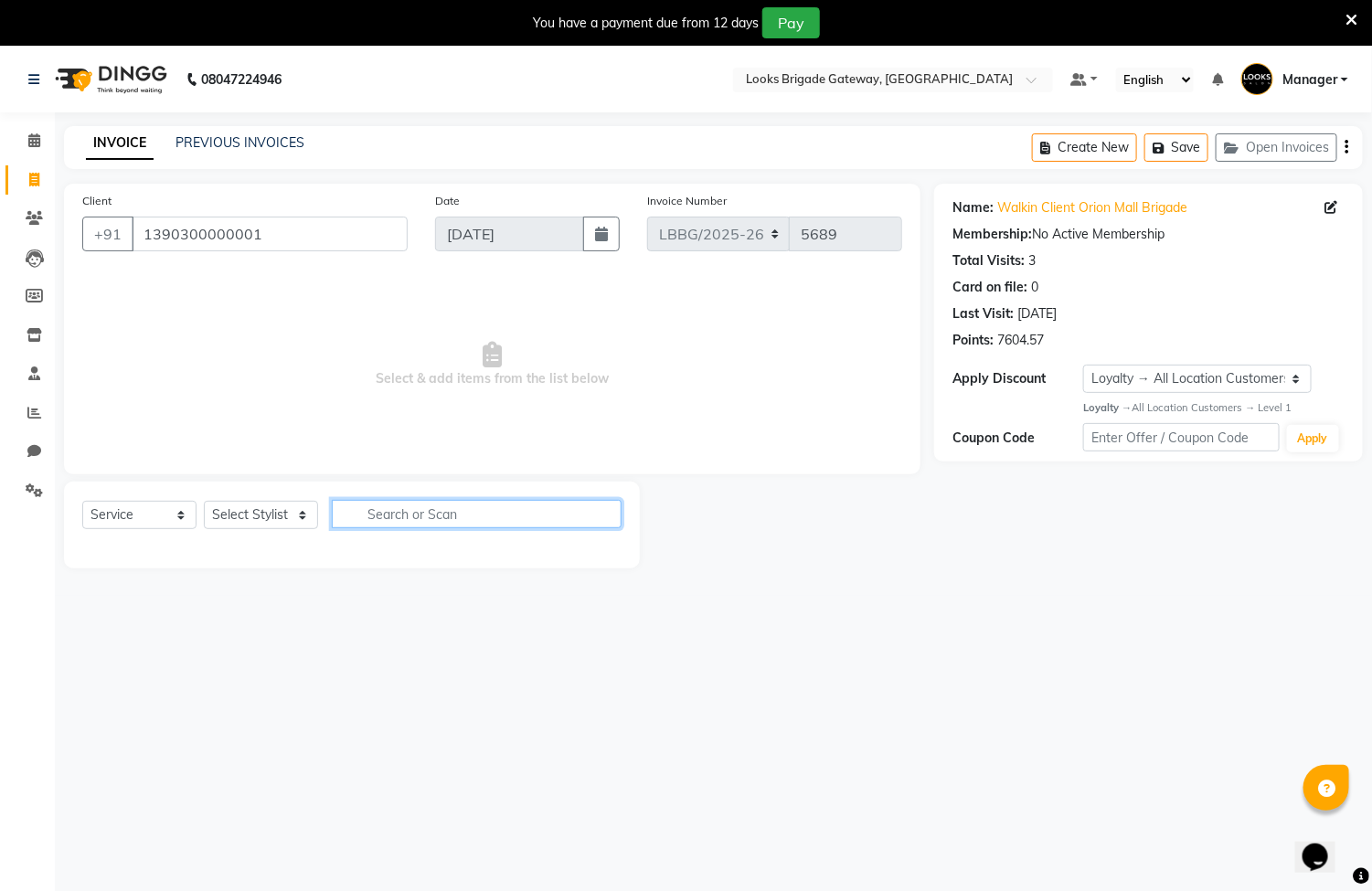
click at [415, 521] on input "text" at bounding box center [477, 514] width 290 height 29
click at [263, 522] on select "Select Stylist [PERSON_NAME] Counter Sales Inder_Asst [PERSON_NAME] [PERSON_NAM…" at bounding box center [261, 515] width 114 height 29
select select "90474"
click at [204, 502] on select "Select Stylist [PERSON_NAME] Counter Sales Inder_Asst [PERSON_NAME] [PERSON_NAM…" at bounding box center [261, 515] width 114 height 29
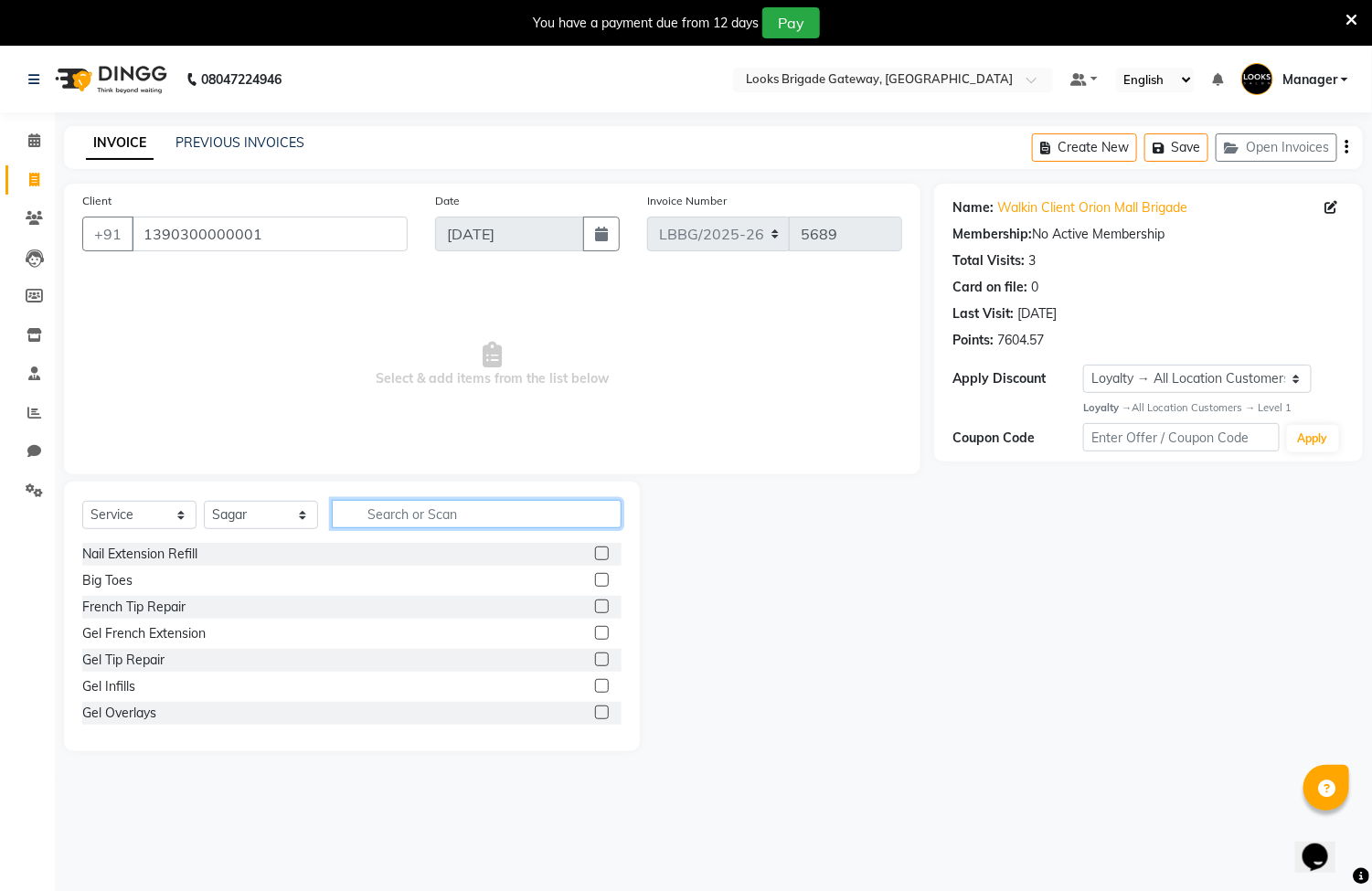
click at [381, 507] on input "text" at bounding box center [477, 514] width 290 height 29
type input "cut"
click at [595, 582] on label at bounding box center [602, 579] width 14 height 14
click at [595, 582] on input "checkbox" at bounding box center [601, 580] width 12 height 12
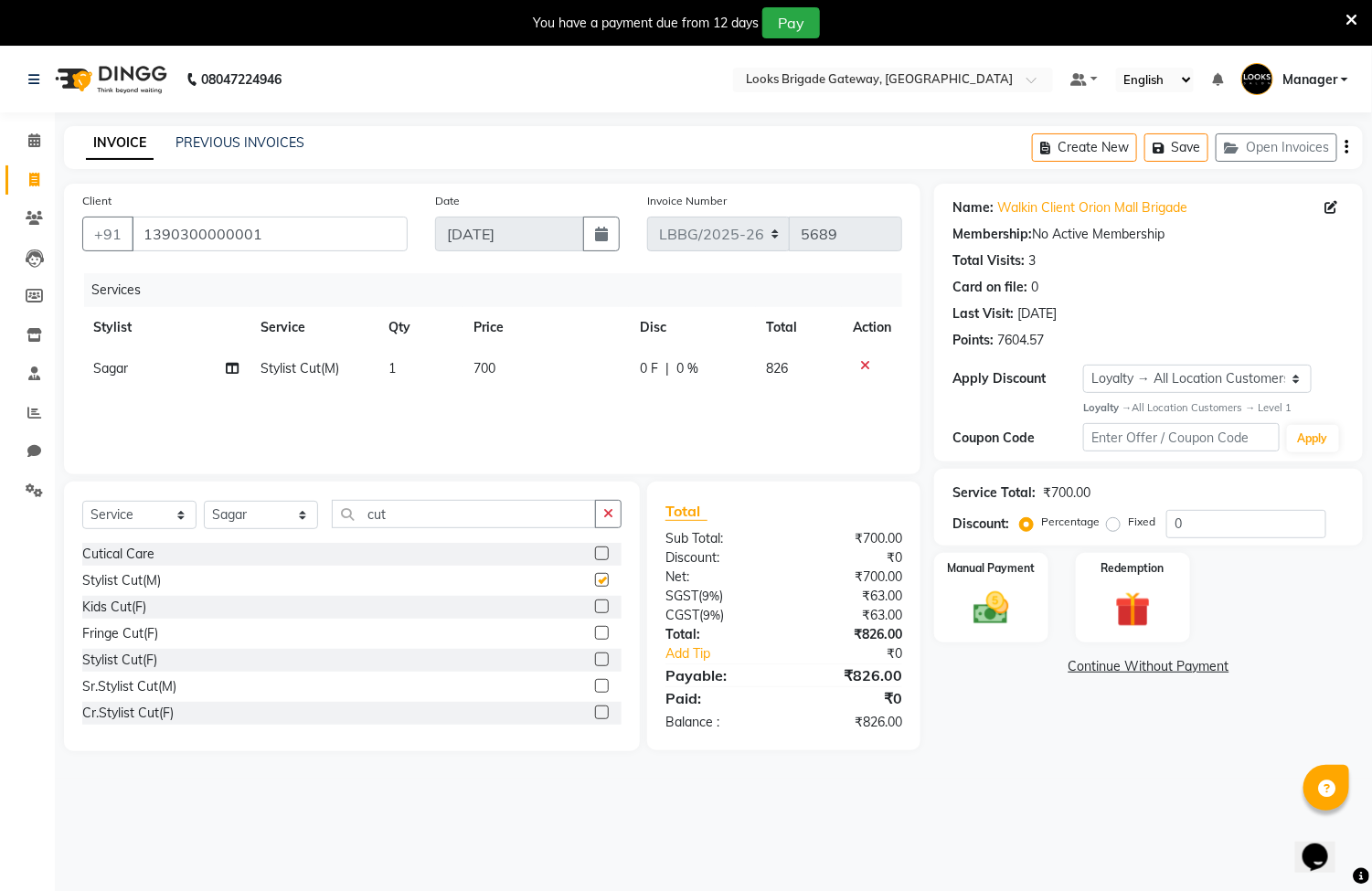
checkbox input "false"
click at [527, 354] on td "700" at bounding box center [545, 368] width 166 height 42
select select "90474"
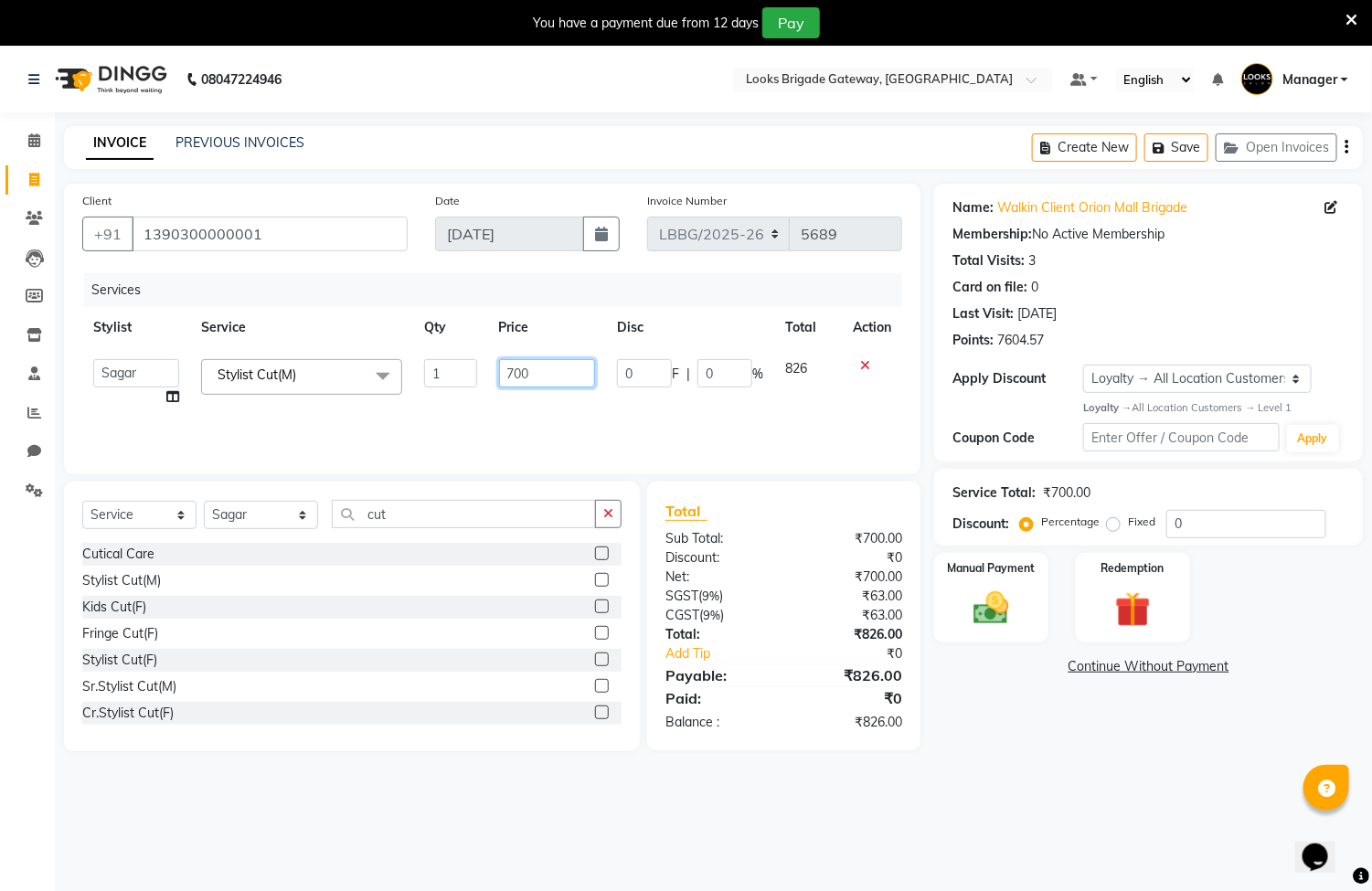
click at [557, 365] on input "700" at bounding box center [547, 373] width 96 height 29
type input "7"
type input "1000"
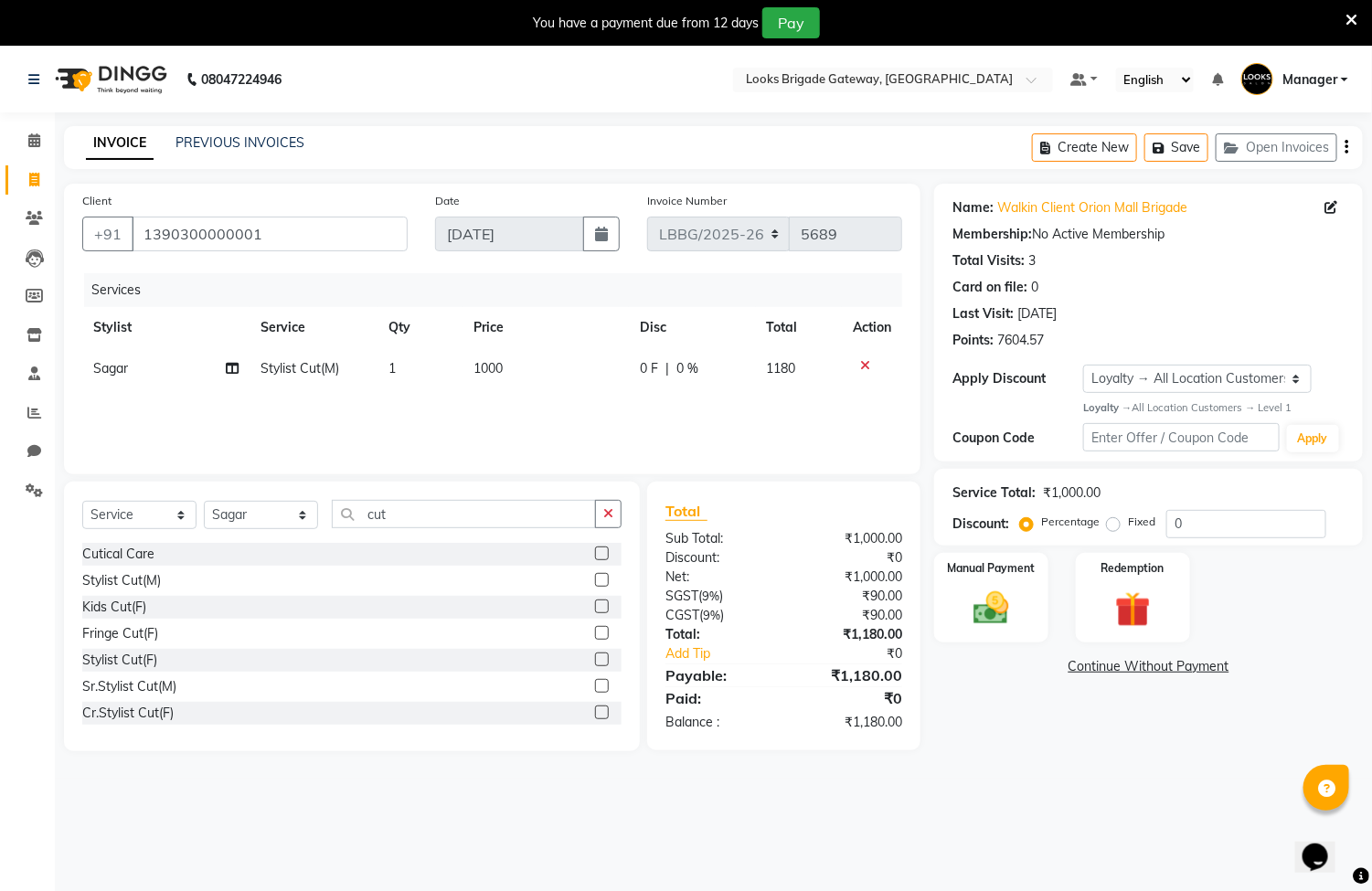
click at [573, 414] on div "Services Stylist Service Qty Price Disc Total Action Sagar Stylist Cut(M) 1 100…" at bounding box center [492, 364] width 820 height 183
click at [1008, 626] on img at bounding box center [991, 608] width 60 height 43
click at [1220, 664] on span "CARD" at bounding box center [1223, 667] width 40 height 21
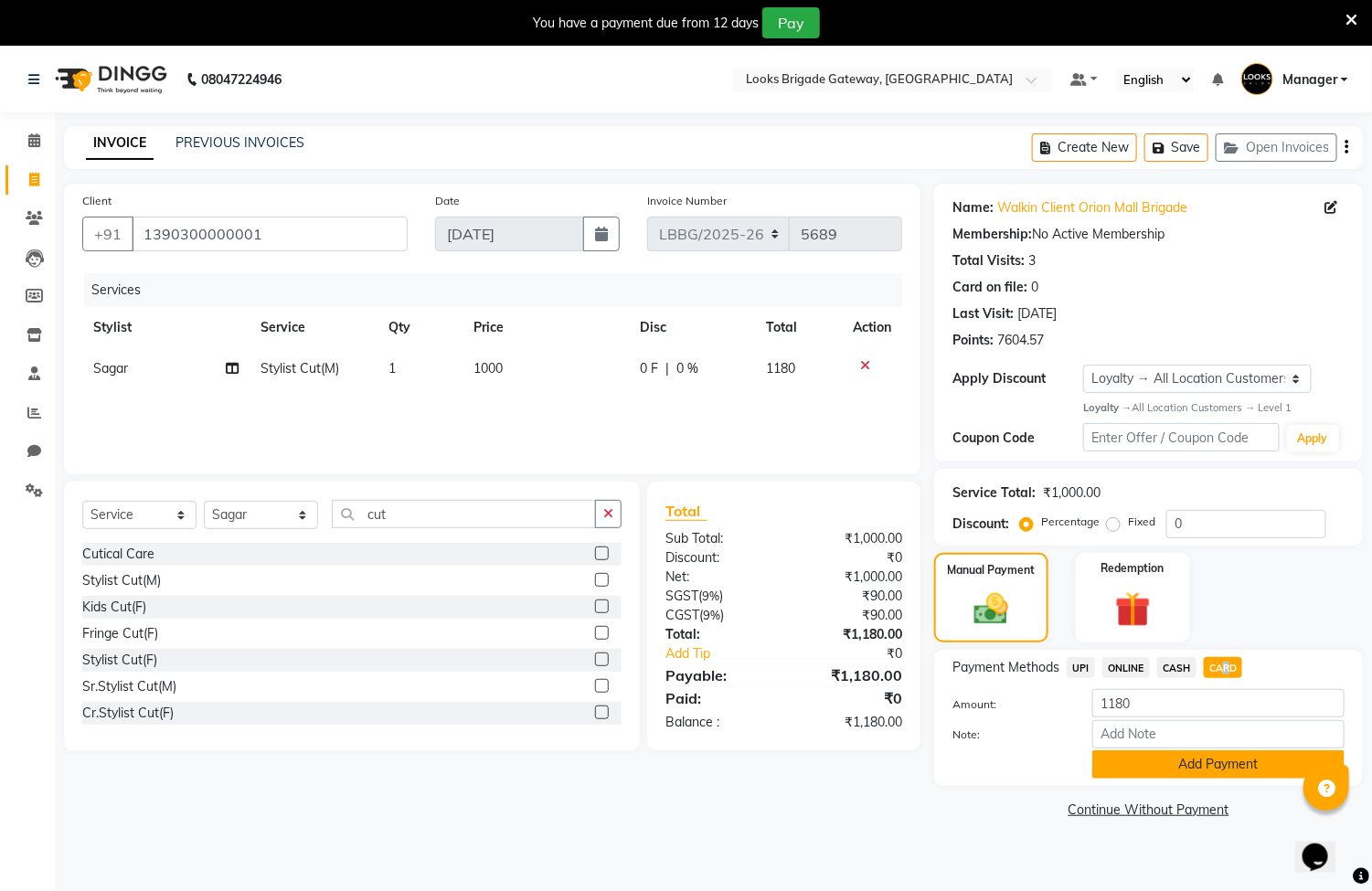
drag, startPoint x: 1220, startPoint y: 664, endPoint x: 1214, endPoint y: 762, distance: 98.2
click at [1214, 762] on button "Add Payment" at bounding box center [1218, 764] width 252 height 29
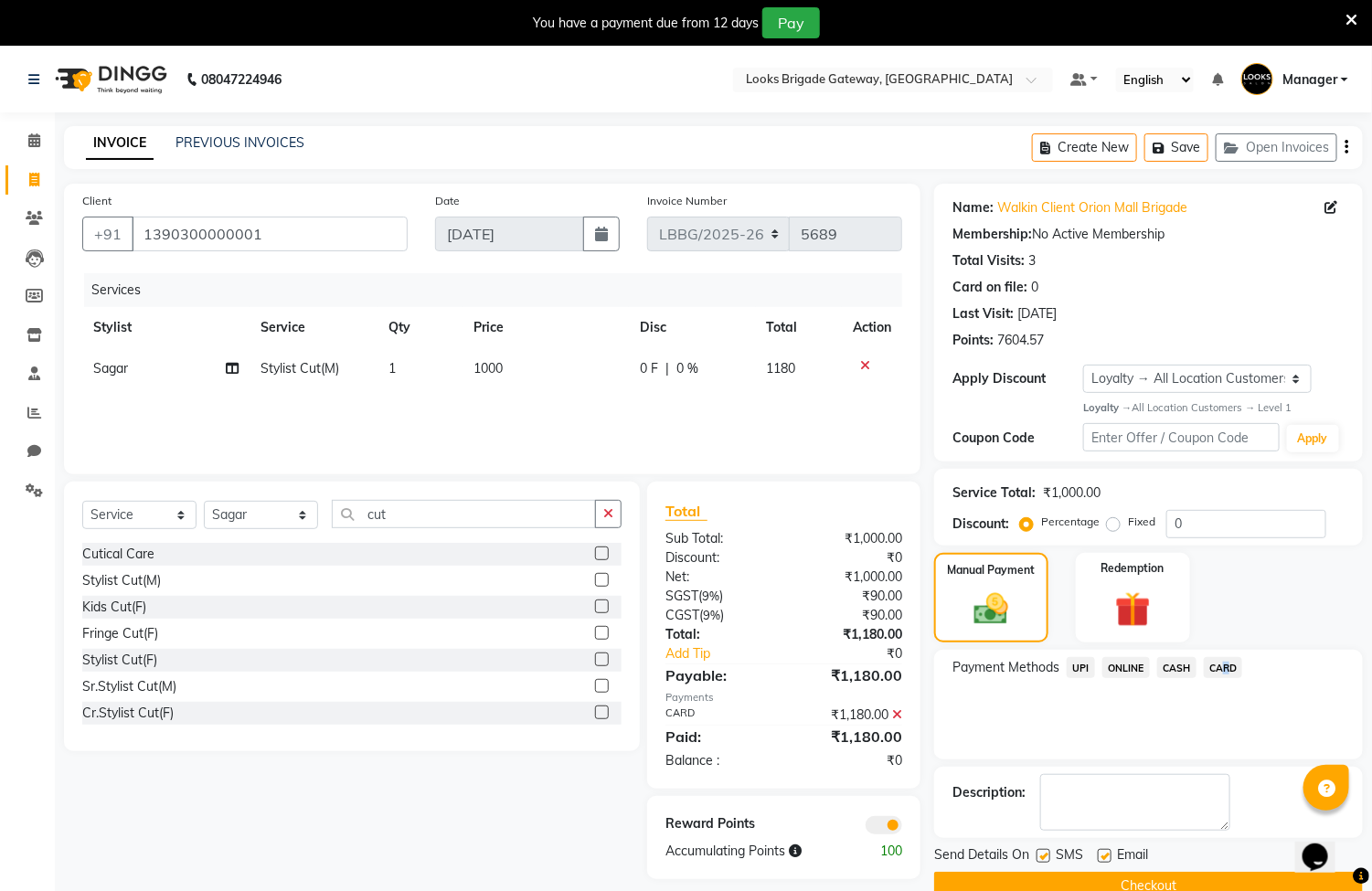
click at [1116, 885] on button "Checkout" at bounding box center [1148, 885] width 429 height 29
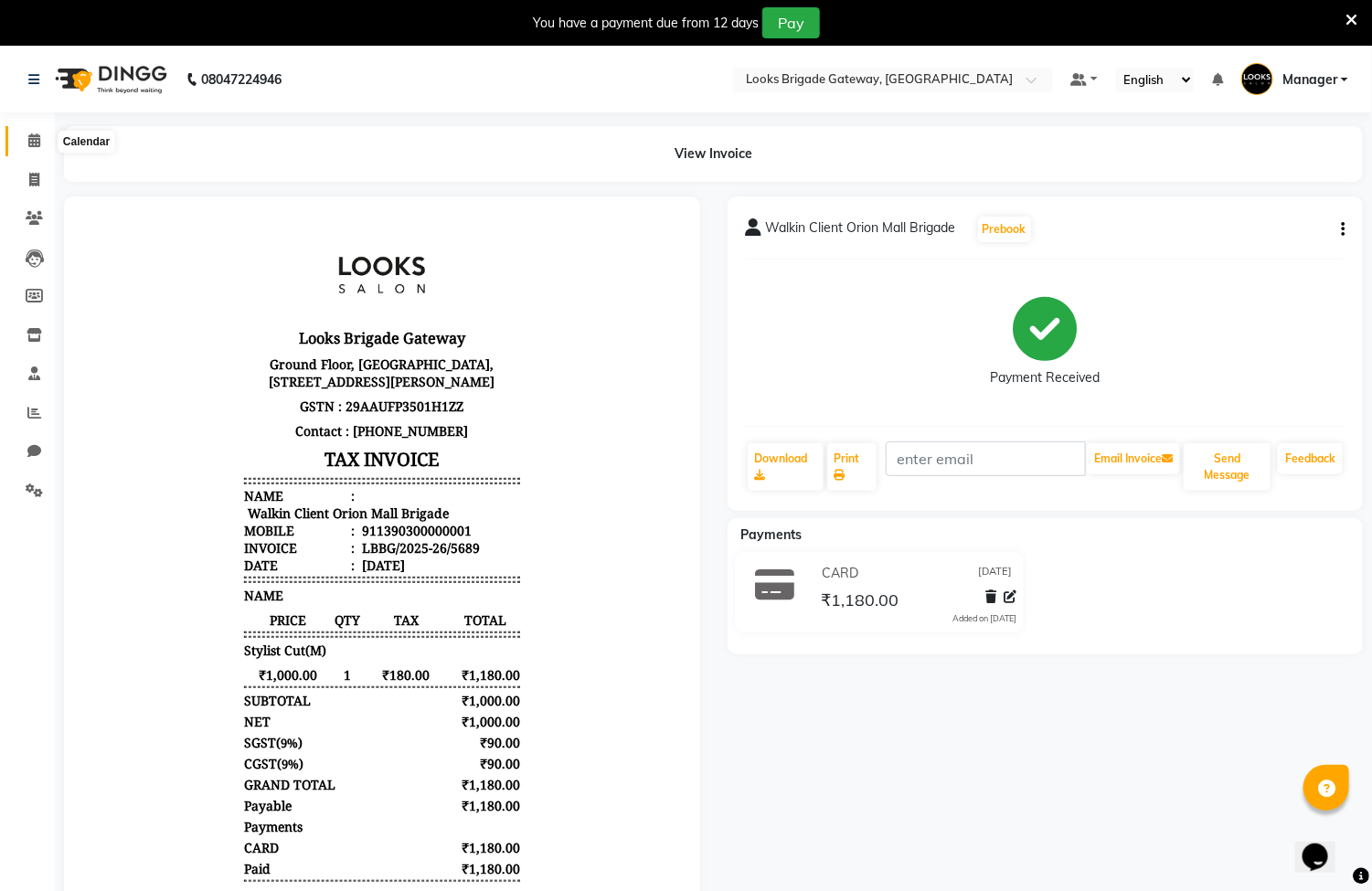
click at [29, 143] on icon at bounding box center [34, 140] width 12 height 14
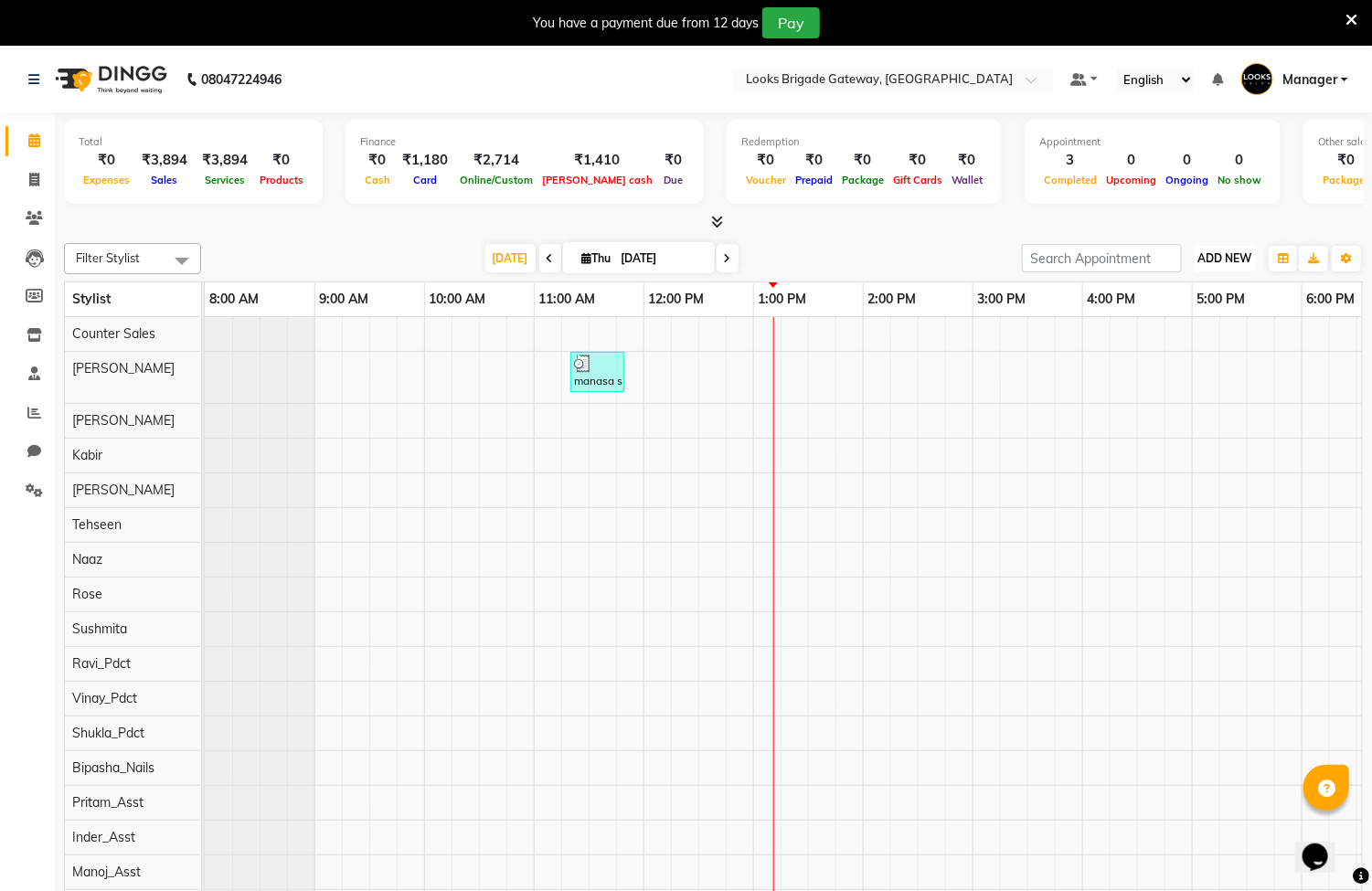
click at [1231, 260] on span "ADD NEW" at bounding box center [1224, 257] width 54 height 14
click at [724, 261] on icon at bounding box center [728, 258] width 7 height 11
type input "[DATE]"
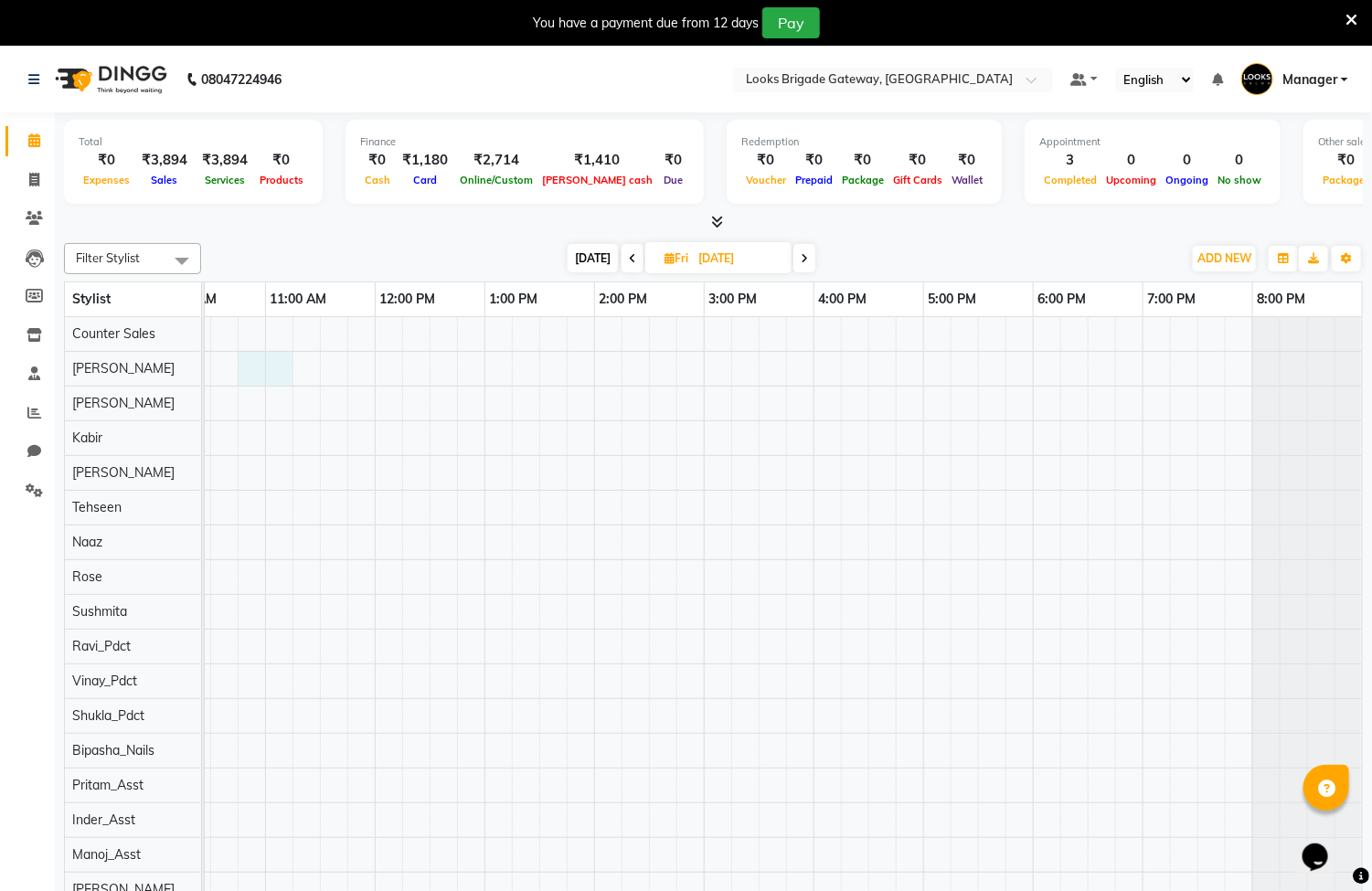
scroll to position [0, 267]
drag, startPoint x: 268, startPoint y: 384, endPoint x: 168, endPoint y: 360, distance: 102.8
click at [78, 382] on tr "Counter Sales [PERSON_NAME] [PERSON_NAME] [PERSON_NAME] [PERSON_NAME] Ravi_Pdct…" at bounding box center [713, 618] width 1298 height 601
drag, startPoint x: 292, startPoint y: 589, endPoint x: 525, endPoint y: 612, distance: 234.1
click at [525, 612] on tr at bounding box center [650, 664] width 1426 height 694
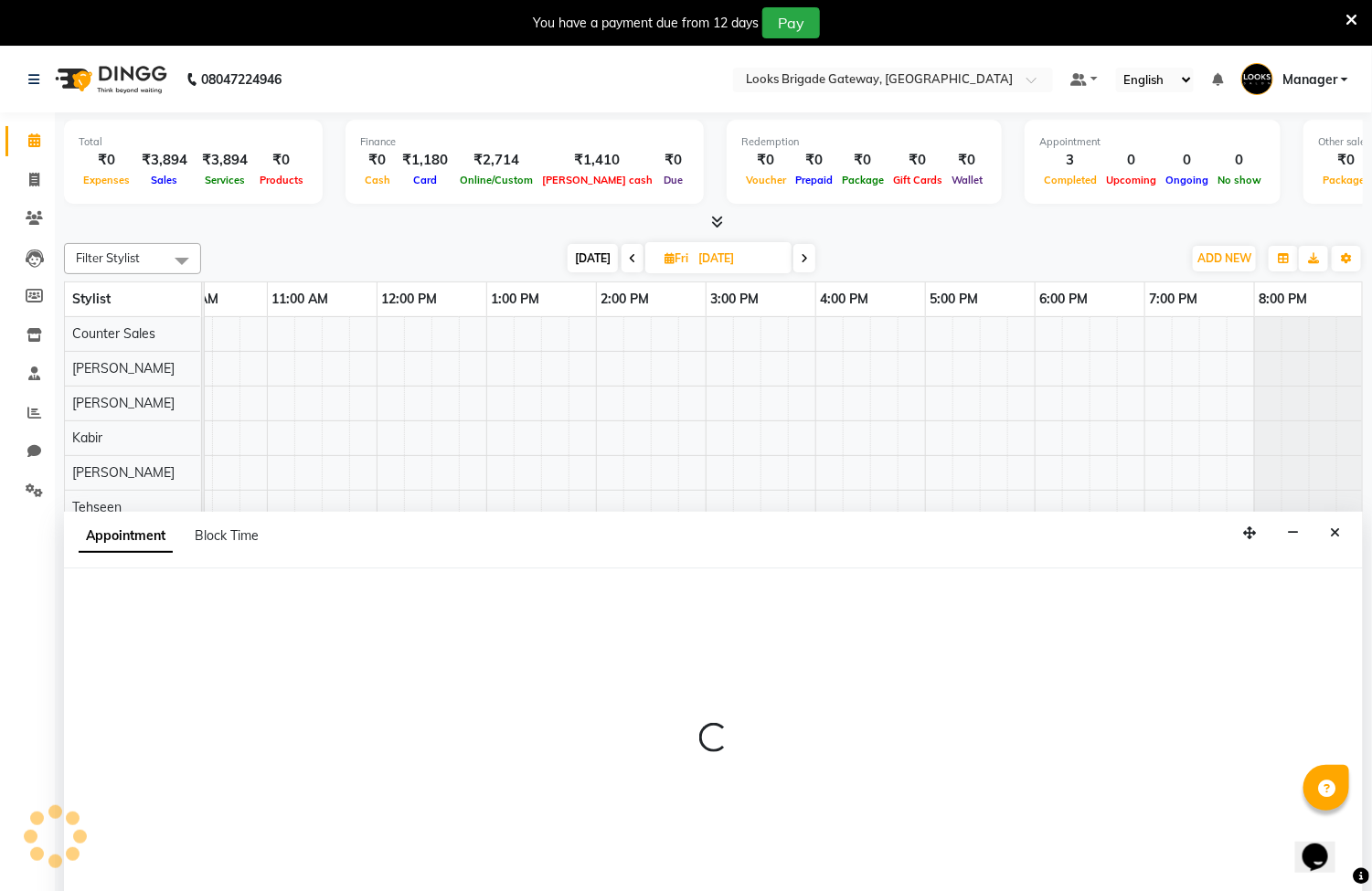
scroll to position [47, 0]
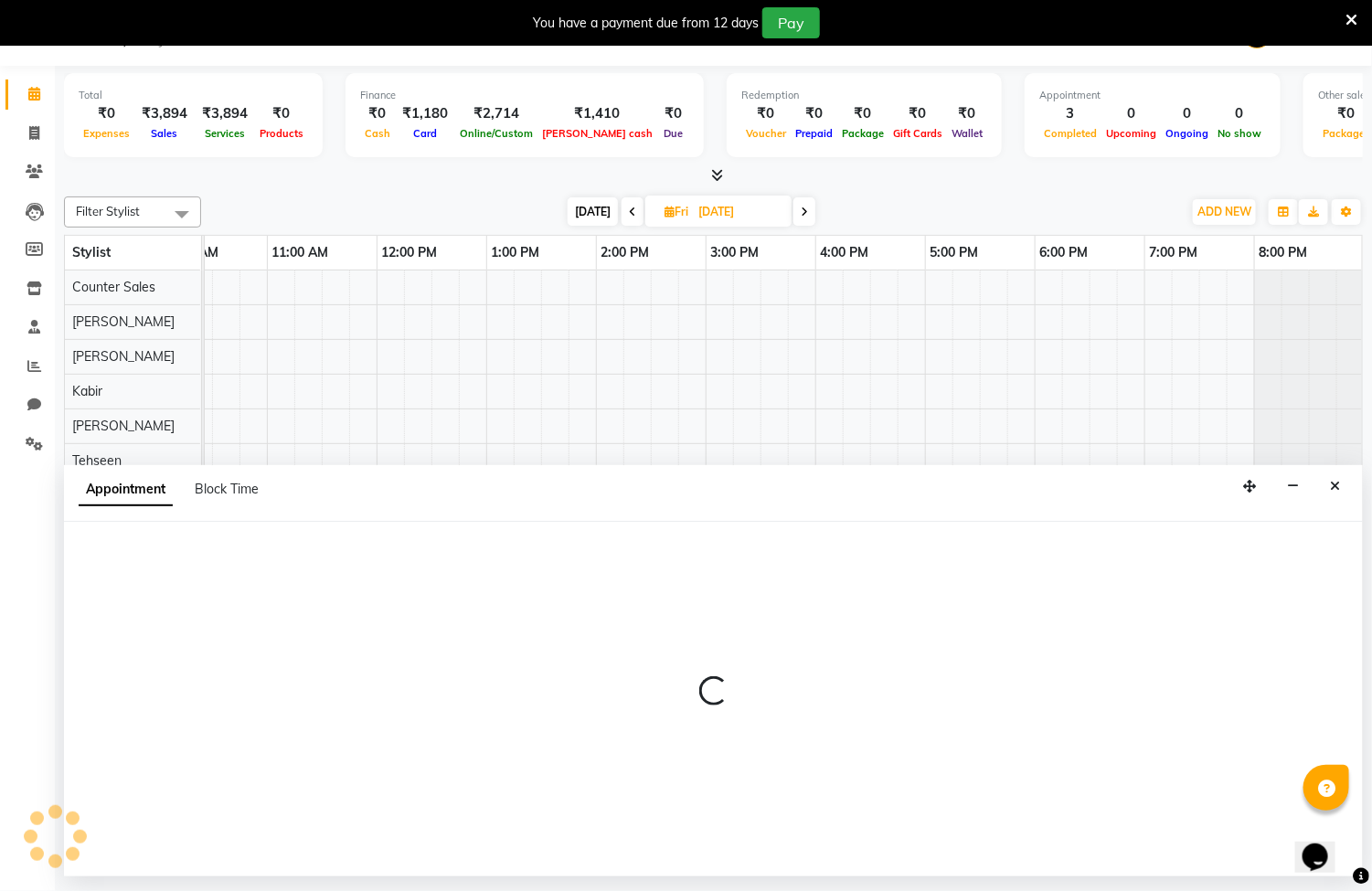
select select "90457"
select select "tentative"
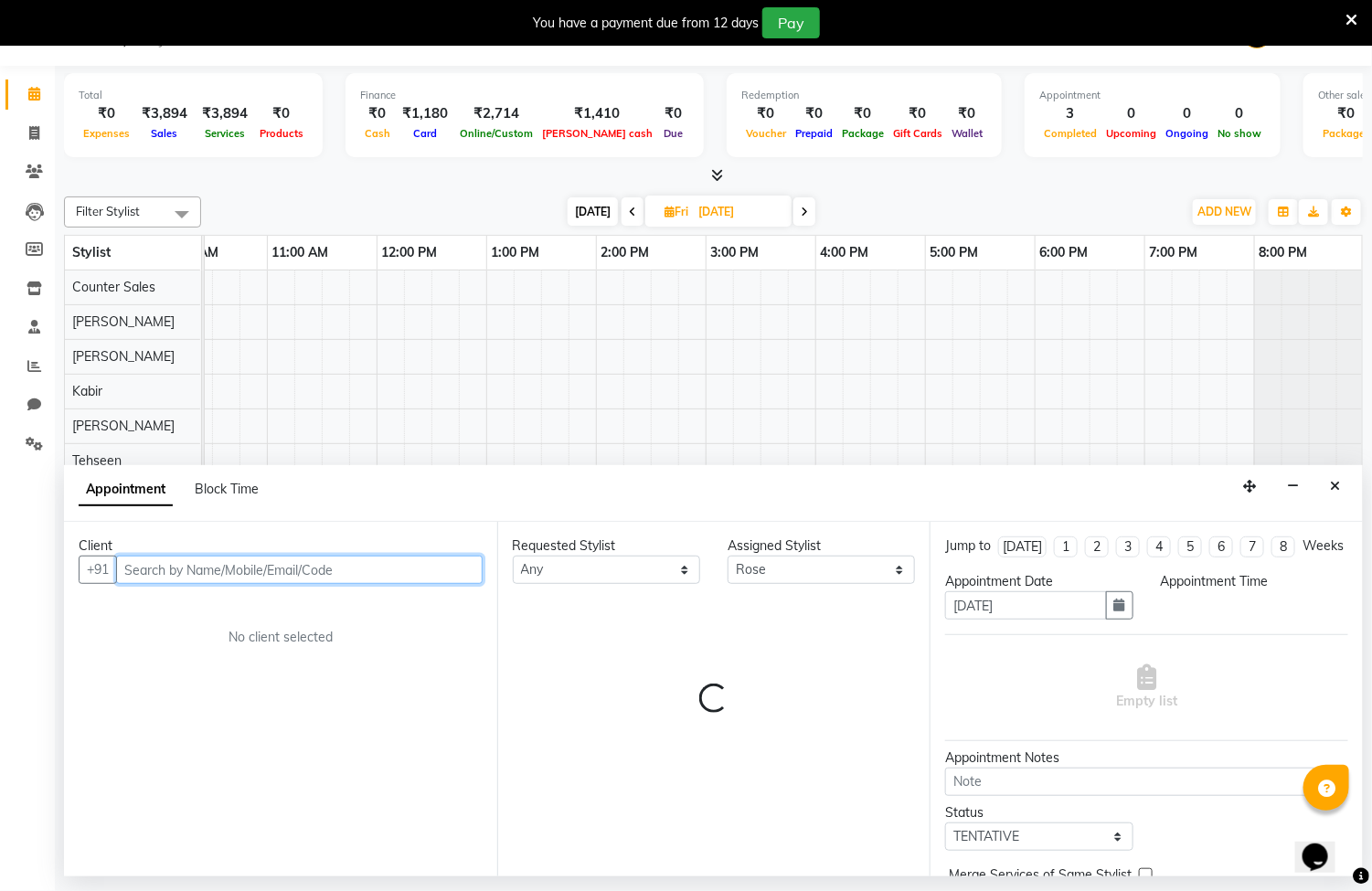
select select "660"
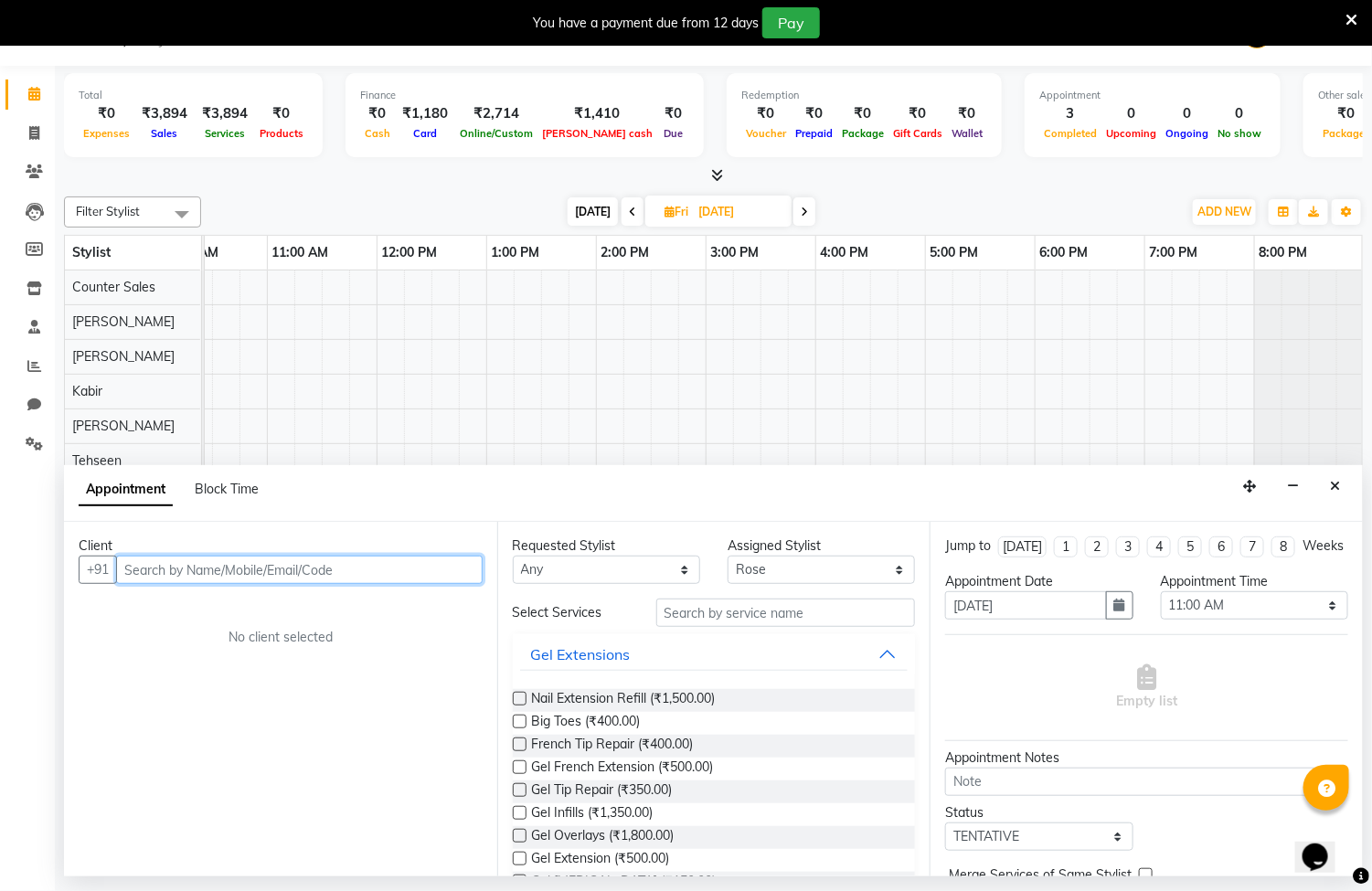
click at [234, 571] on input "text" at bounding box center [299, 569] width 366 height 29
click at [335, 588] on div "Client +91 No client selected" at bounding box center [280, 699] width 434 height 354
click at [338, 574] on input "text" at bounding box center [299, 569] width 366 height 29
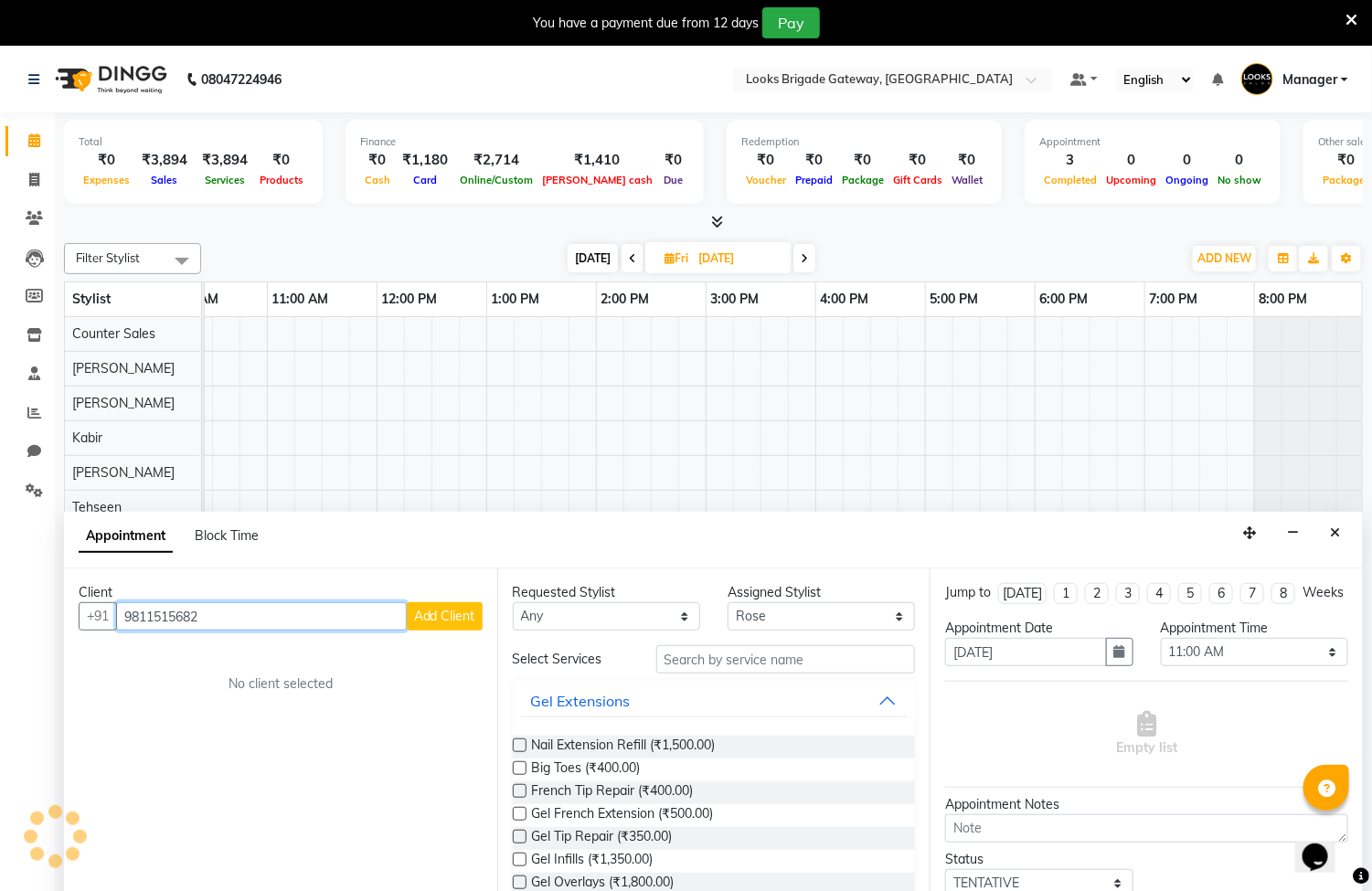
type input "9811515682"
click at [449, 612] on span "Add Client" at bounding box center [445, 616] width 61 height 17
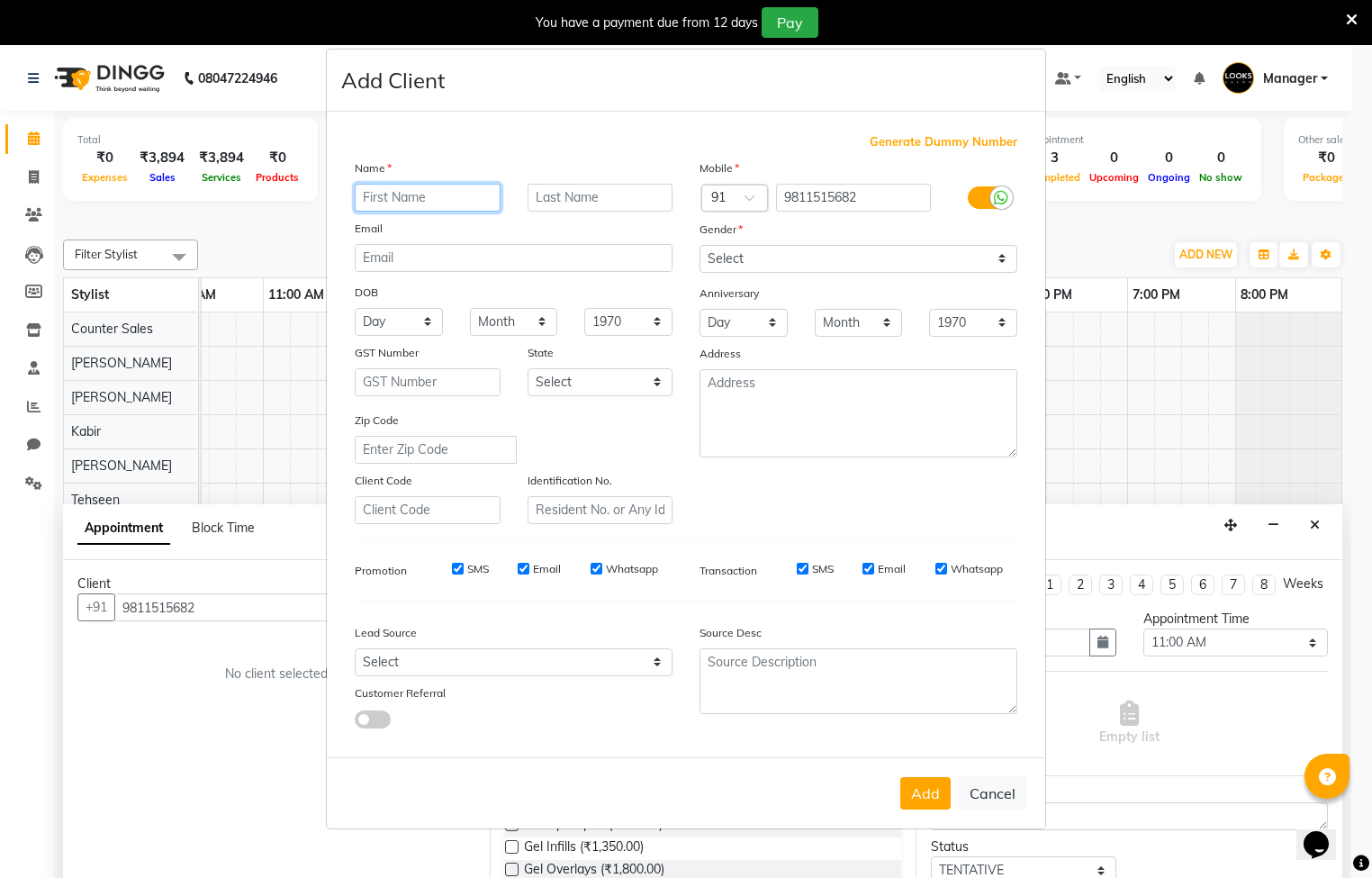
click at [423, 185] on input "text" at bounding box center [427, 197] width 145 height 28
type input "[PERSON_NAME]"
click at [590, 195] on input "text" at bounding box center [600, 197] width 145 height 28
type input "."
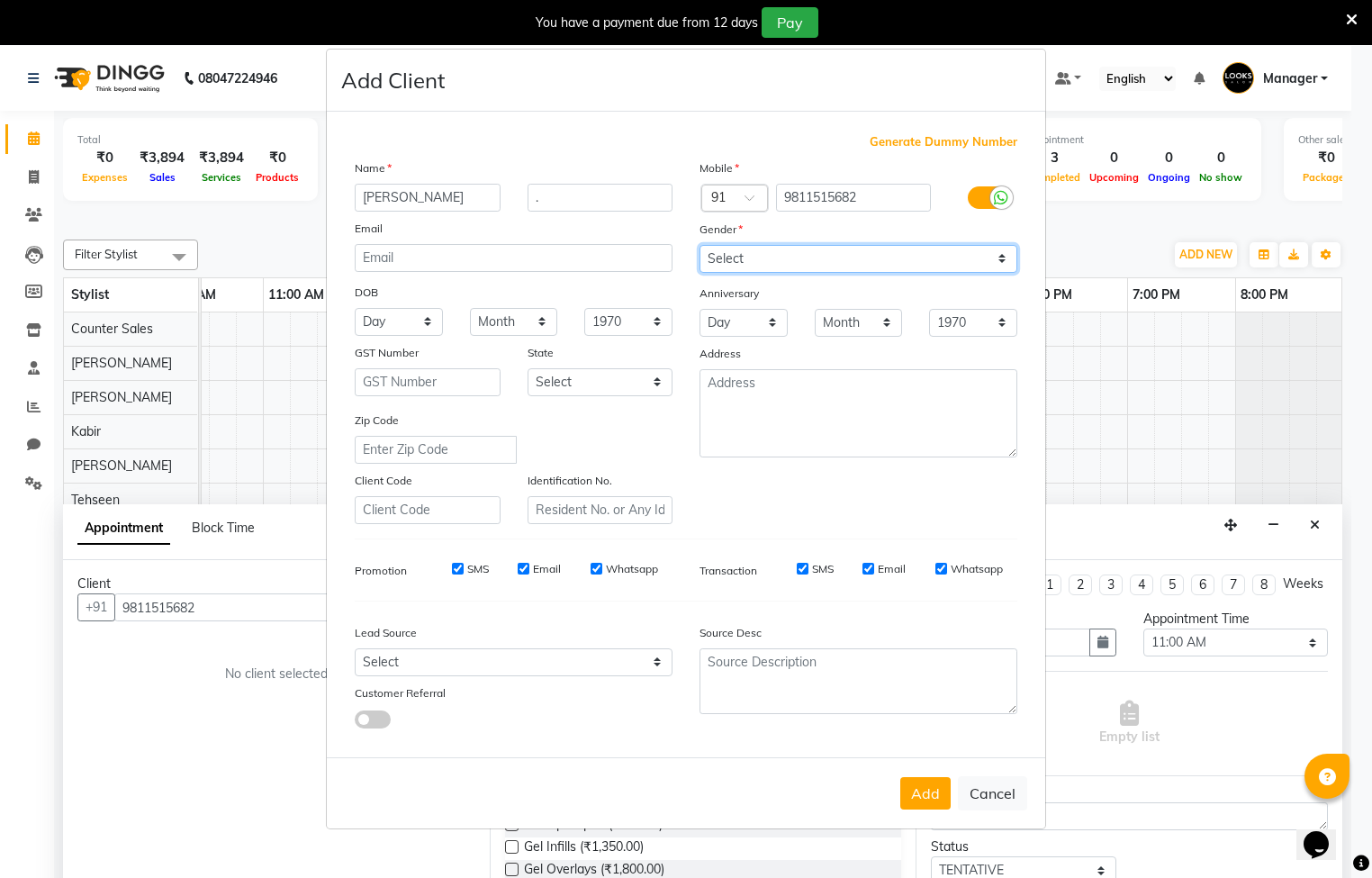
drag, startPoint x: 742, startPoint y: 260, endPoint x: 761, endPoint y: 278, distance: 26.2
click at [745, 260] on select "Select [DEMOGRAPHIC_DATA] [DEMOGRAPHIC_DATA] Other Prefer Not To Say" at bounding box center [859, 258] width 318 height 28
select select "[DEMOGRAPHIC_DATA]"
click at [700, 245] on select "Select [DEMOGRAPHIC_DATA] [DEMOGRAPHIC_DATA] Other Prefer Not To Say" at bounding box center [859, 258] width 318 height 28
click at [926, 782] on button "Add" at bounding box center [925, 793] width 50 height 33
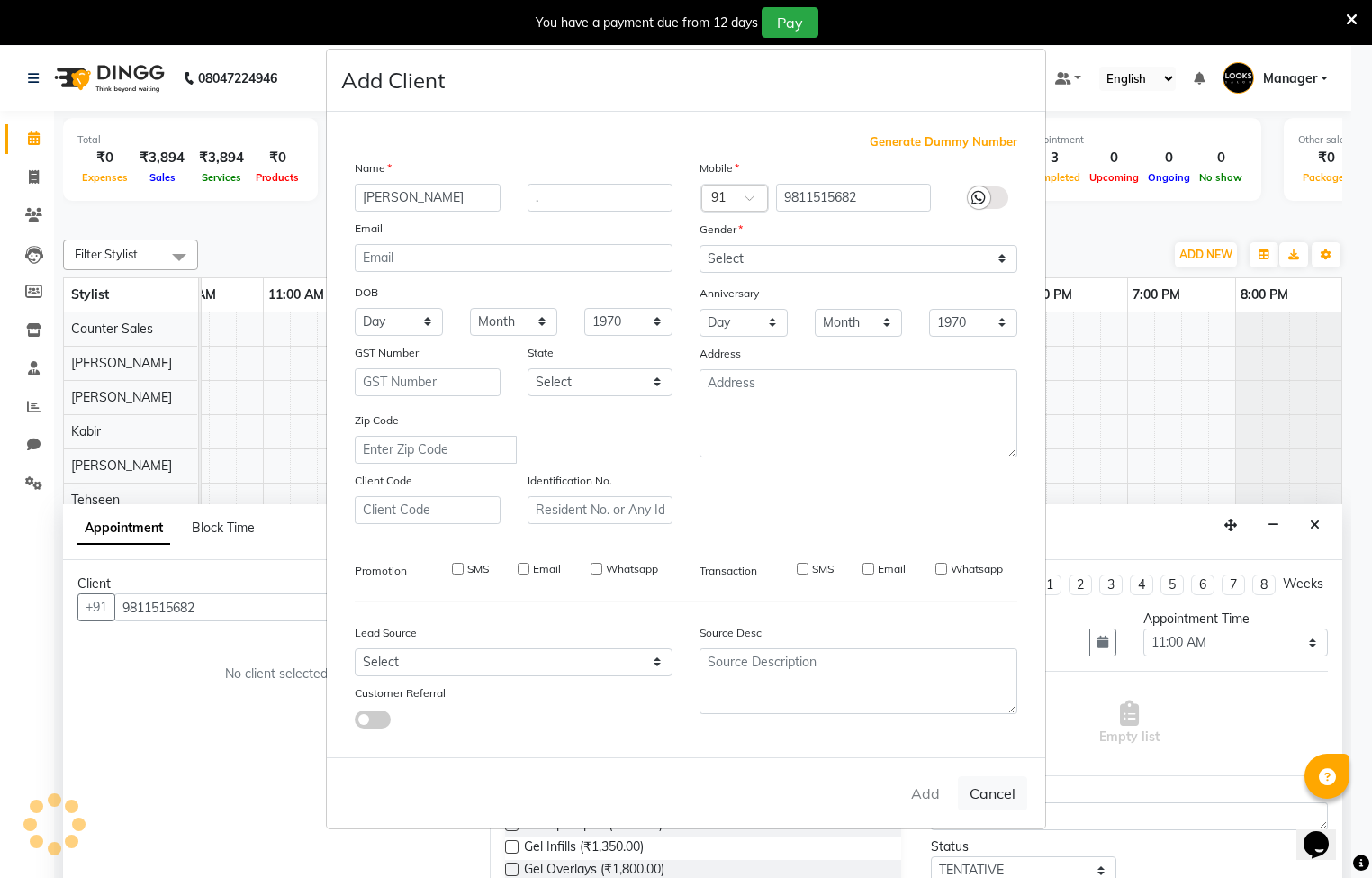
select select
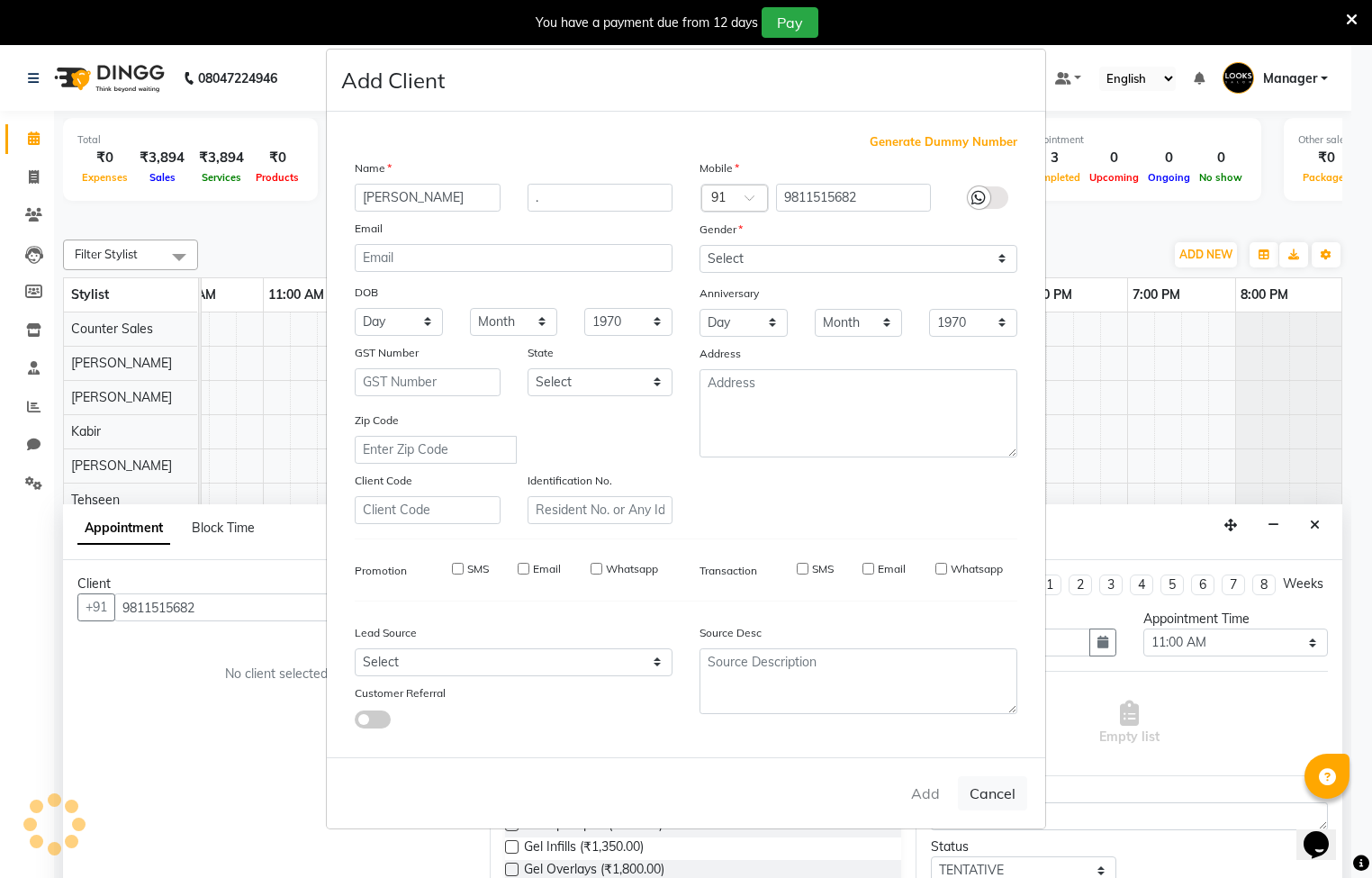
select select
checkbox input "false"
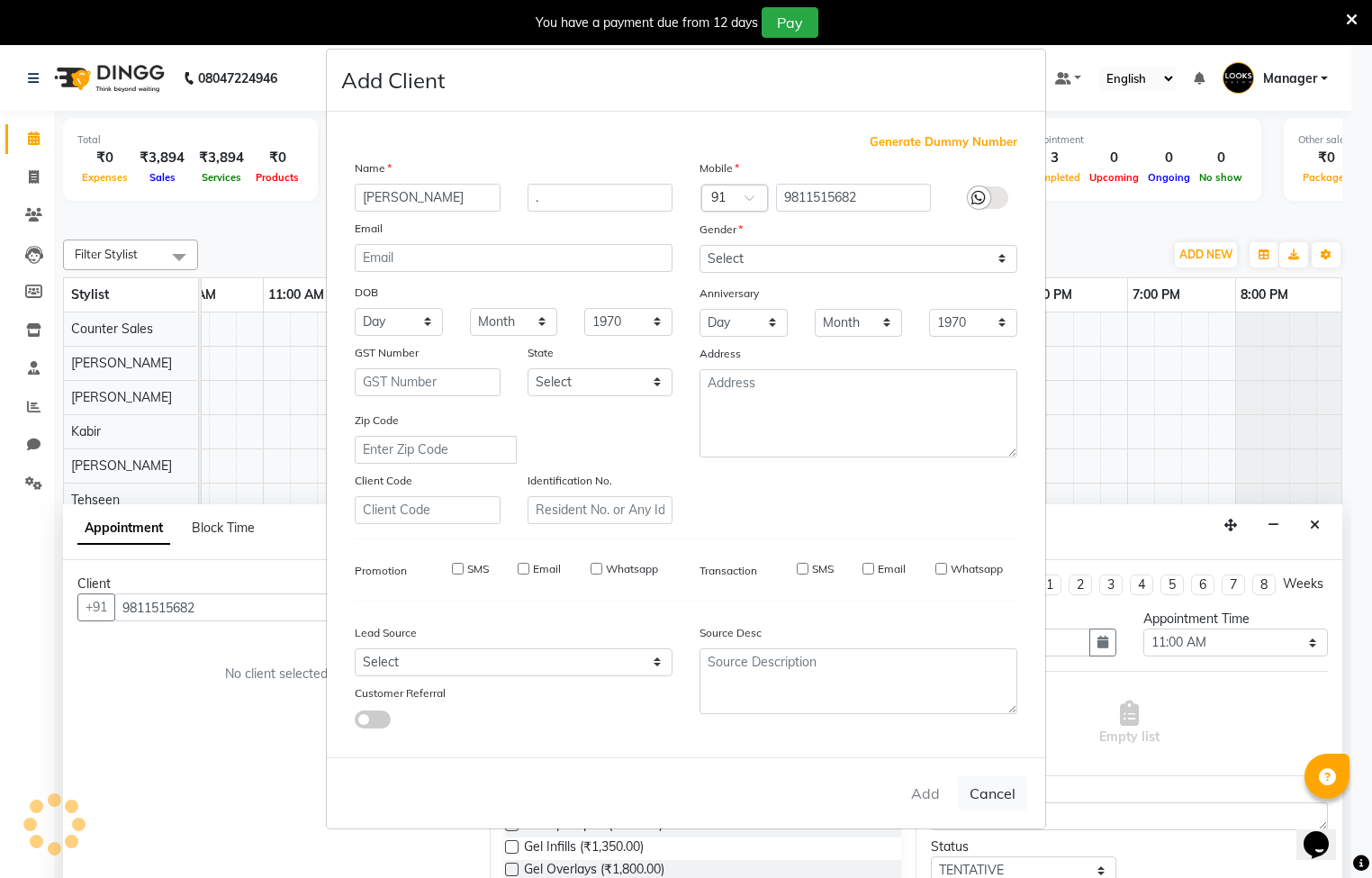
checkbox input "false"
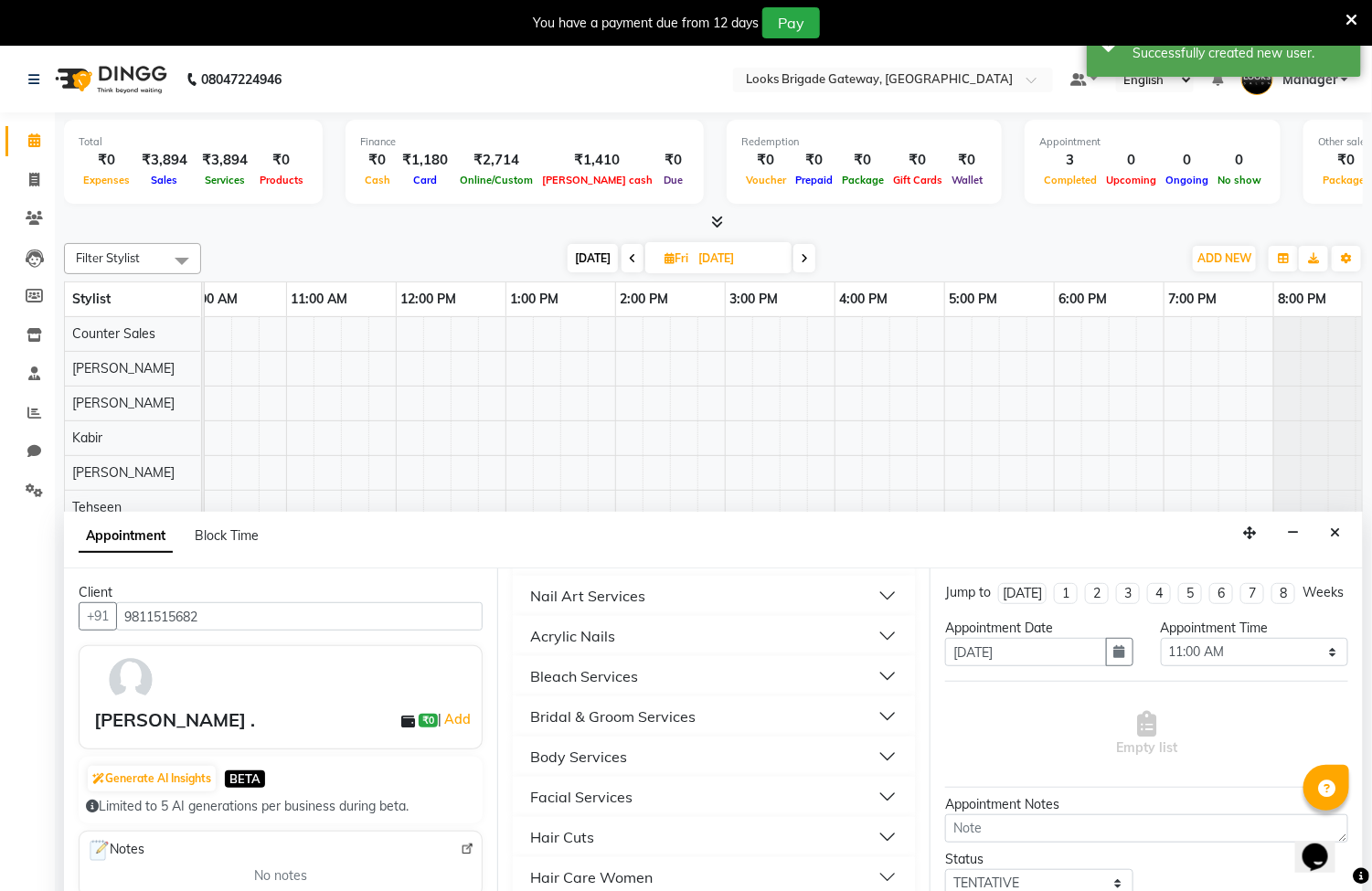
scroll to position [548, 0]
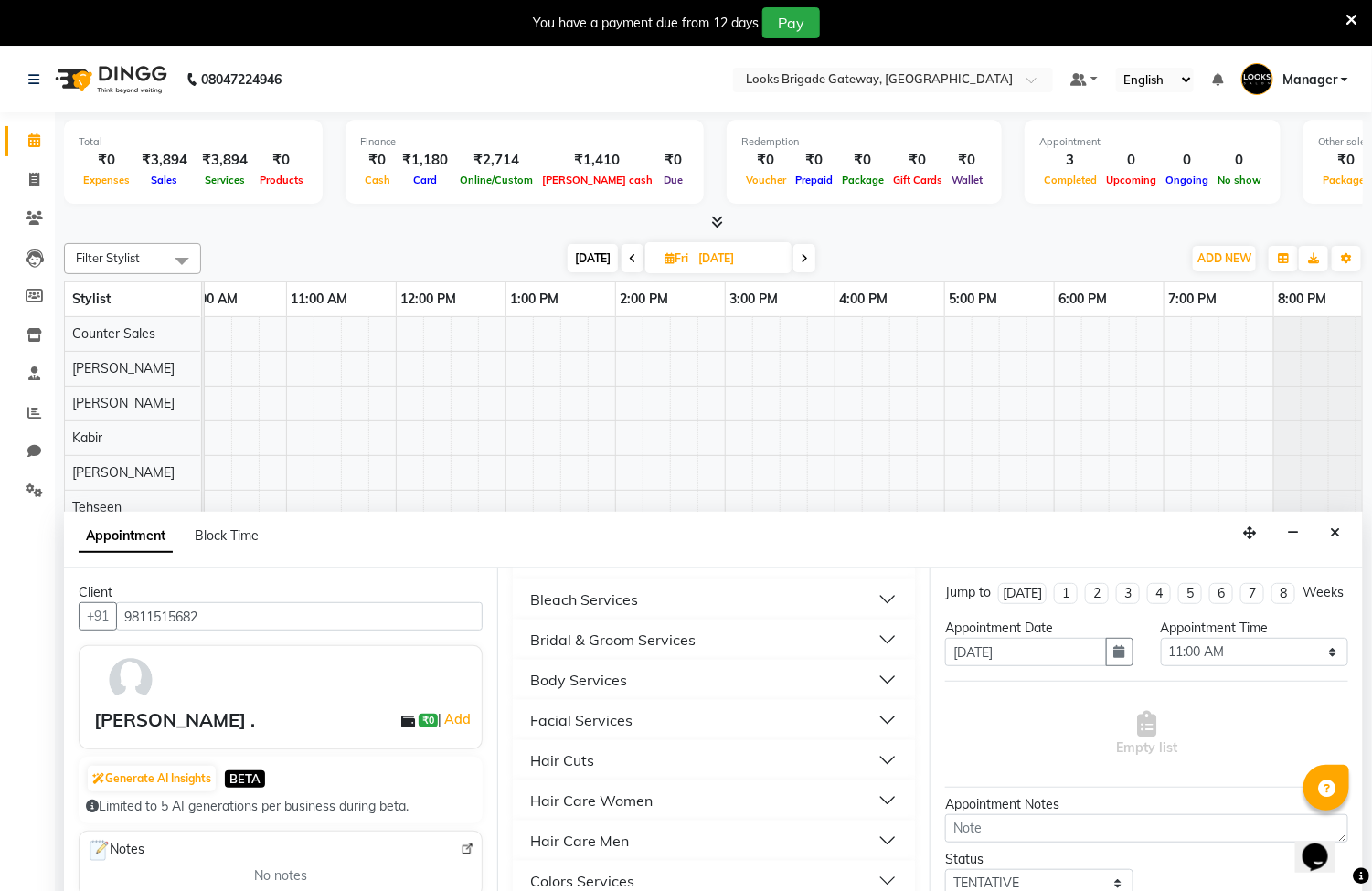
click at [869, 806] on button "Hair Care Women" at bounding box center [714, 801] width 388 height 33
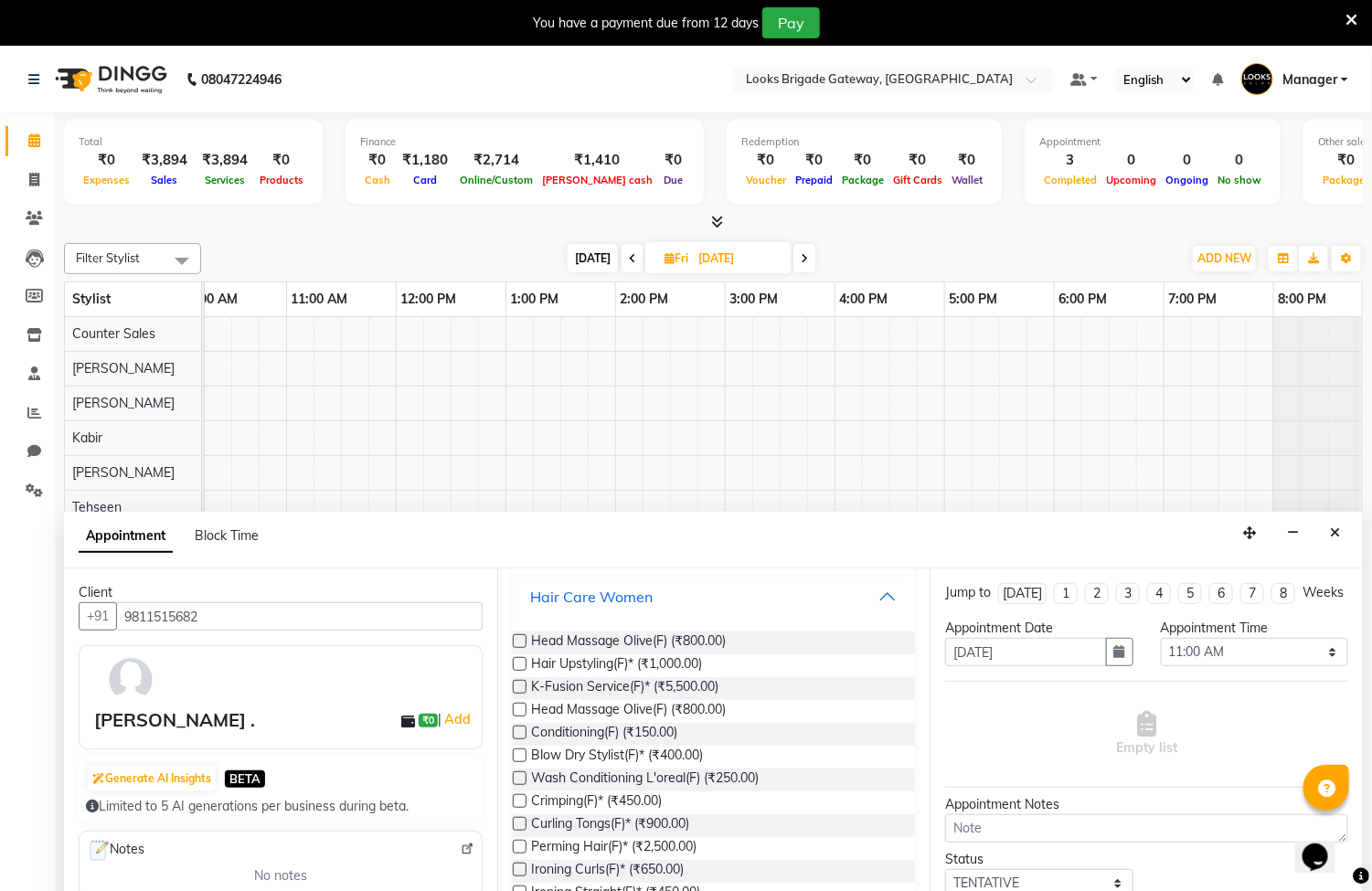
scroll to position [823, 0]
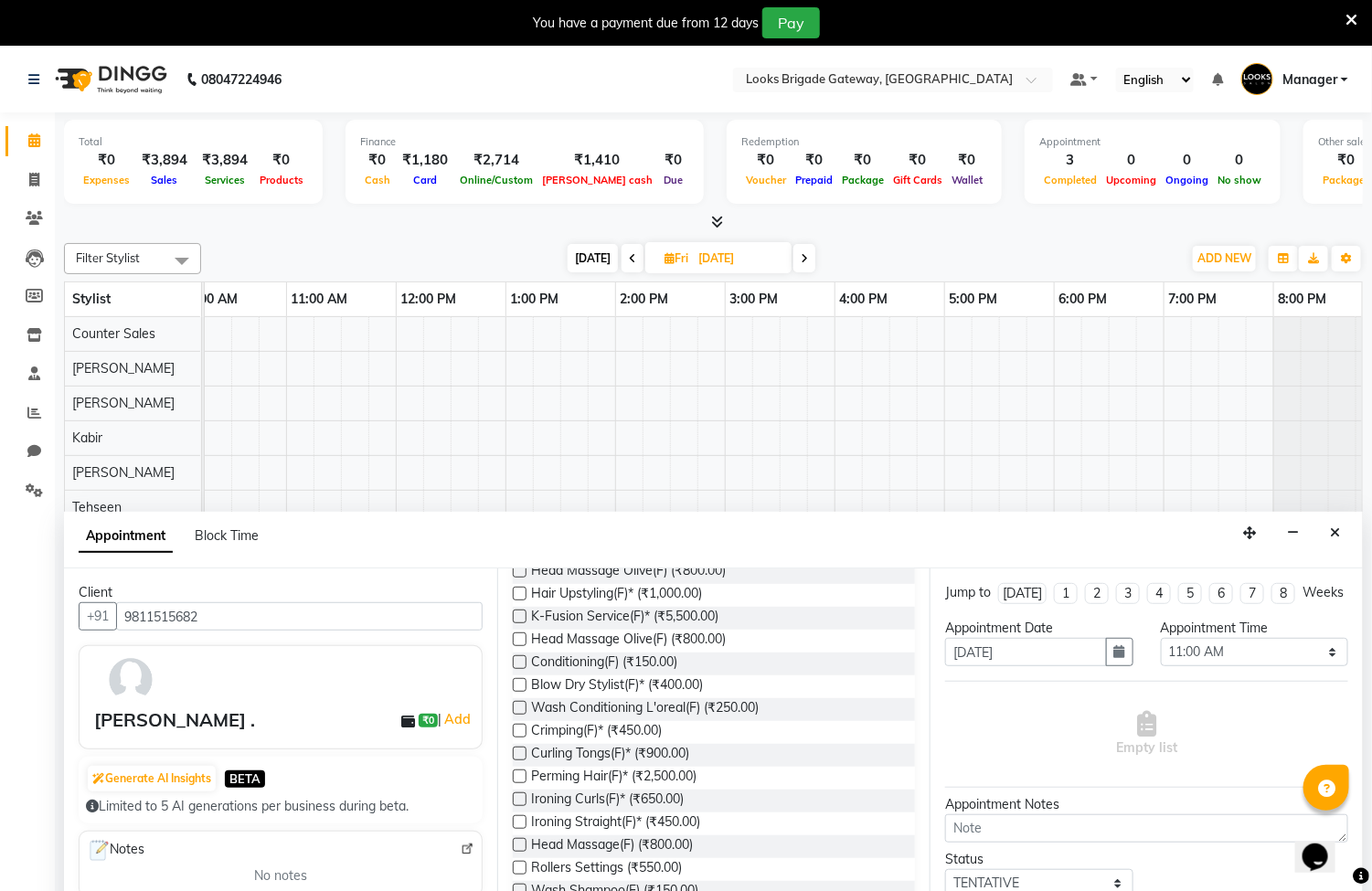
click at [519, 706] on label at bounding box center [519, 707] width 14 height 14
click at [519, 706] on input "checkbox" at bounding box center [519, 709] width 12 height 12
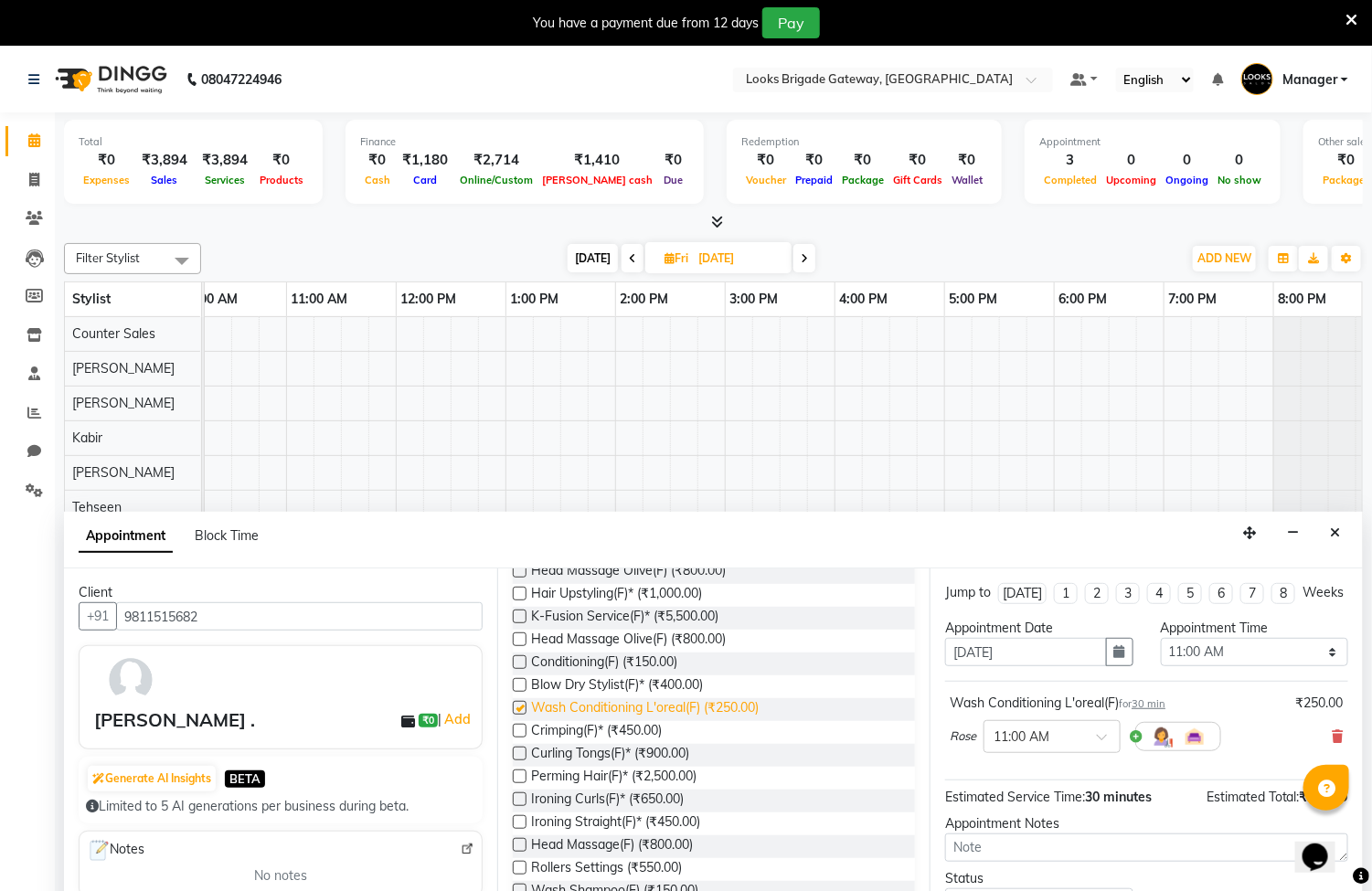
checkbox input "false"
click at [1234, 666] on select "Select 09:00 AM 09:15 AM 09:30 AM 09:45 AM 10:00 AM 10:15 AM 10:30 AM 10:45 AM …" at bounding box center [1254, 651] width 187 height 29
select select "630"
click at [1161, 656] on select "Select 09:00 AM 09:15 AM 09:30 AM 09:45 AM 10:00 AM 10:15 AM 10:30 AM 10:45 AM …" at bounding box center [1254, 651] width 187 height 29
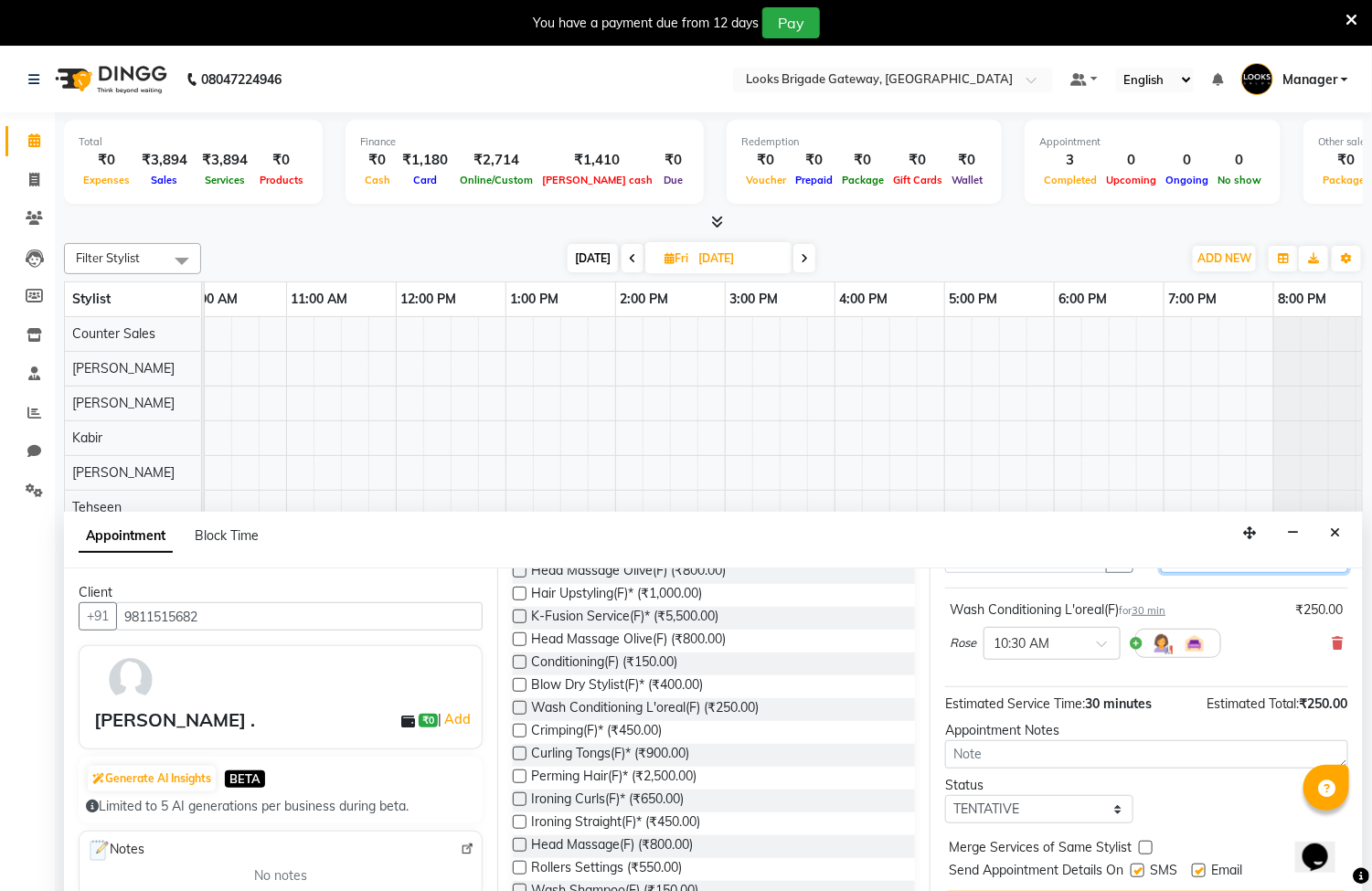
scroll to position [129, 0]
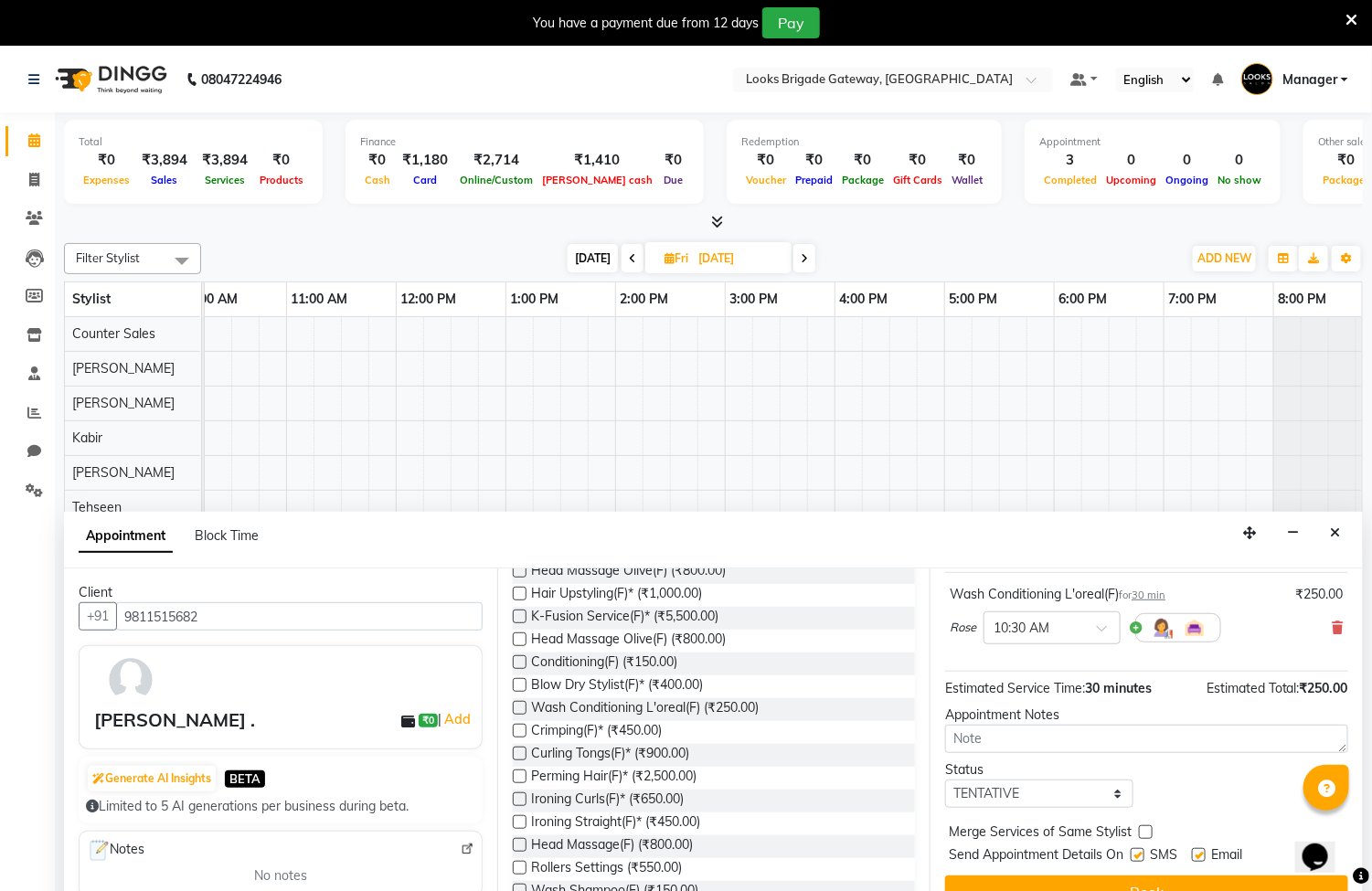
click at [962, 628] on span "Rose" at bounding box center [962, 628] width 27 height 18
click at [971, 634] on span "Rose" at bounding box center [962, 628] width 27 height 18
click at [969, 634] on span "Rose" at bounding box center [962, 628] width 27 height 18
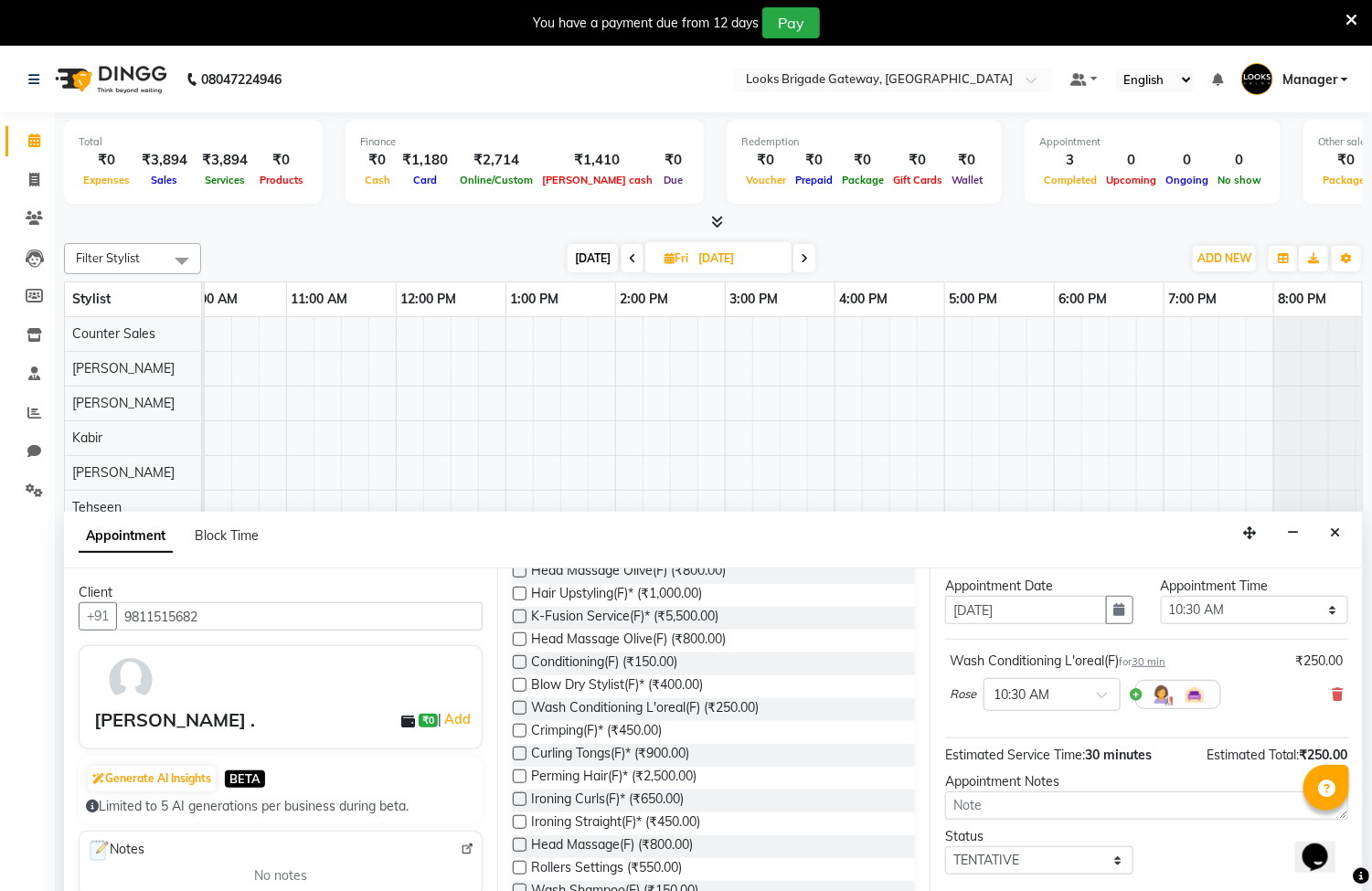
scroll to position [0, 0]
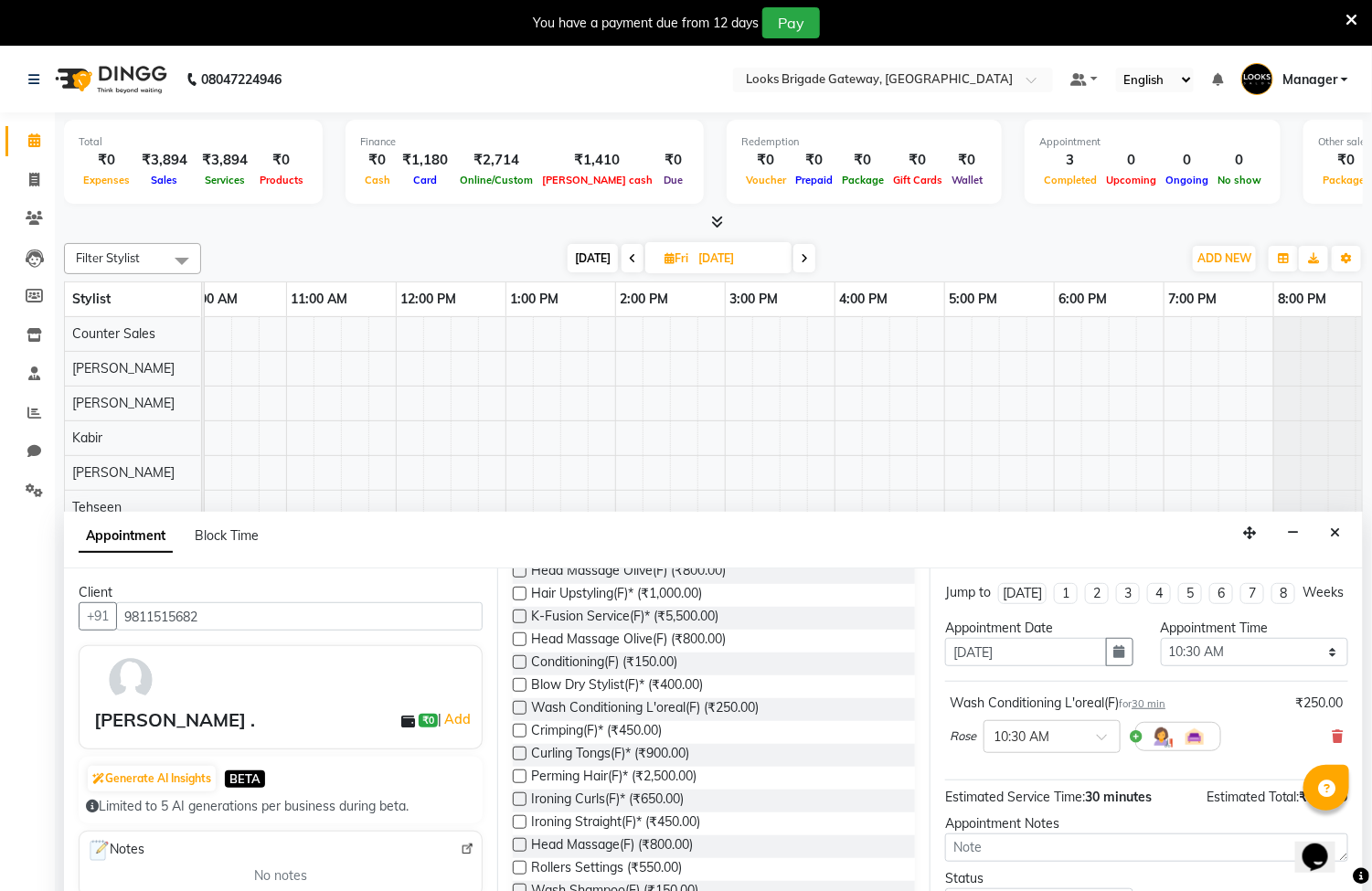
click at [971, 745] on span "Rose" at bounding box center [962, 737] width 27 height 18
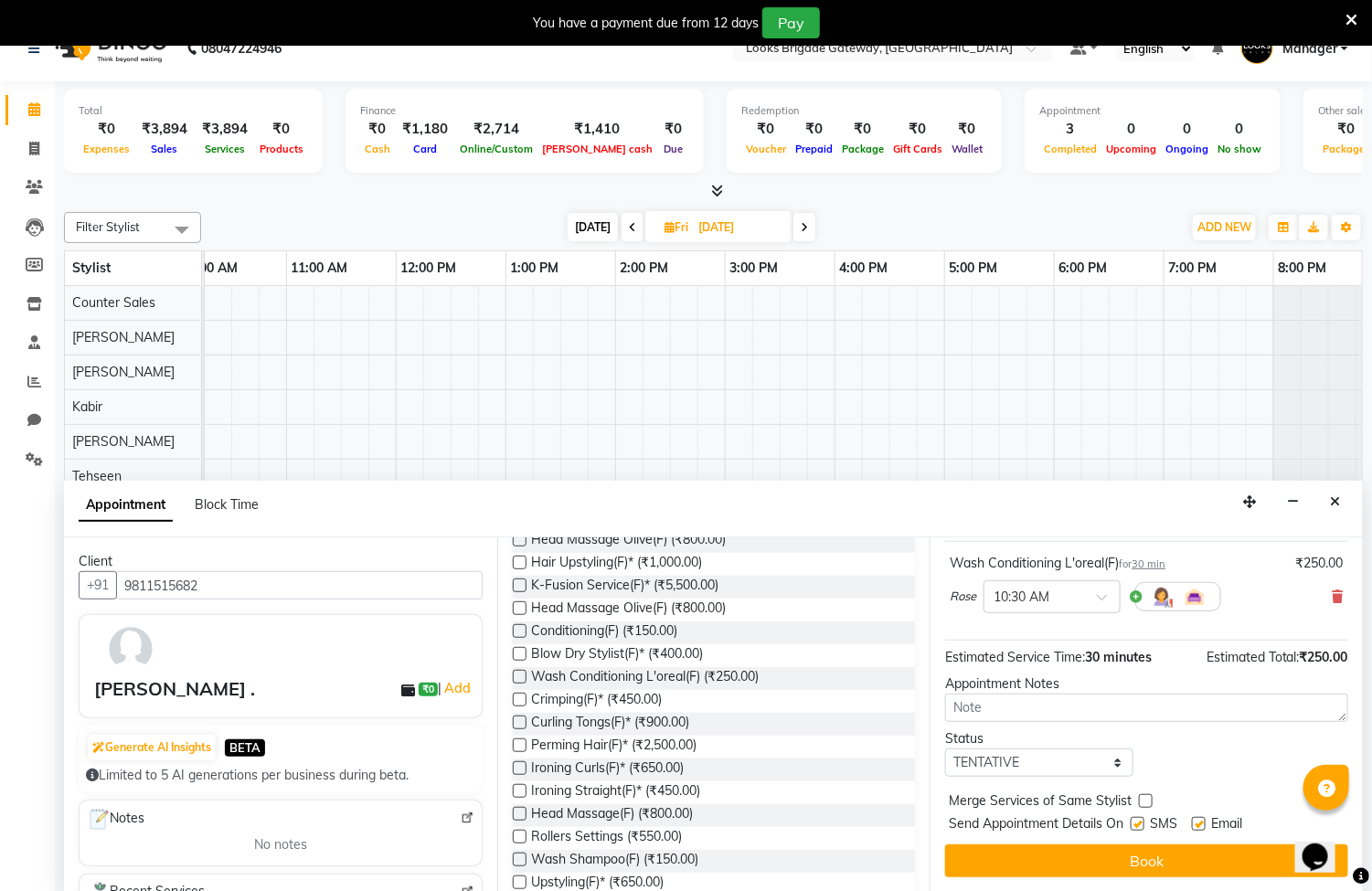
scroll to position [47, 0]
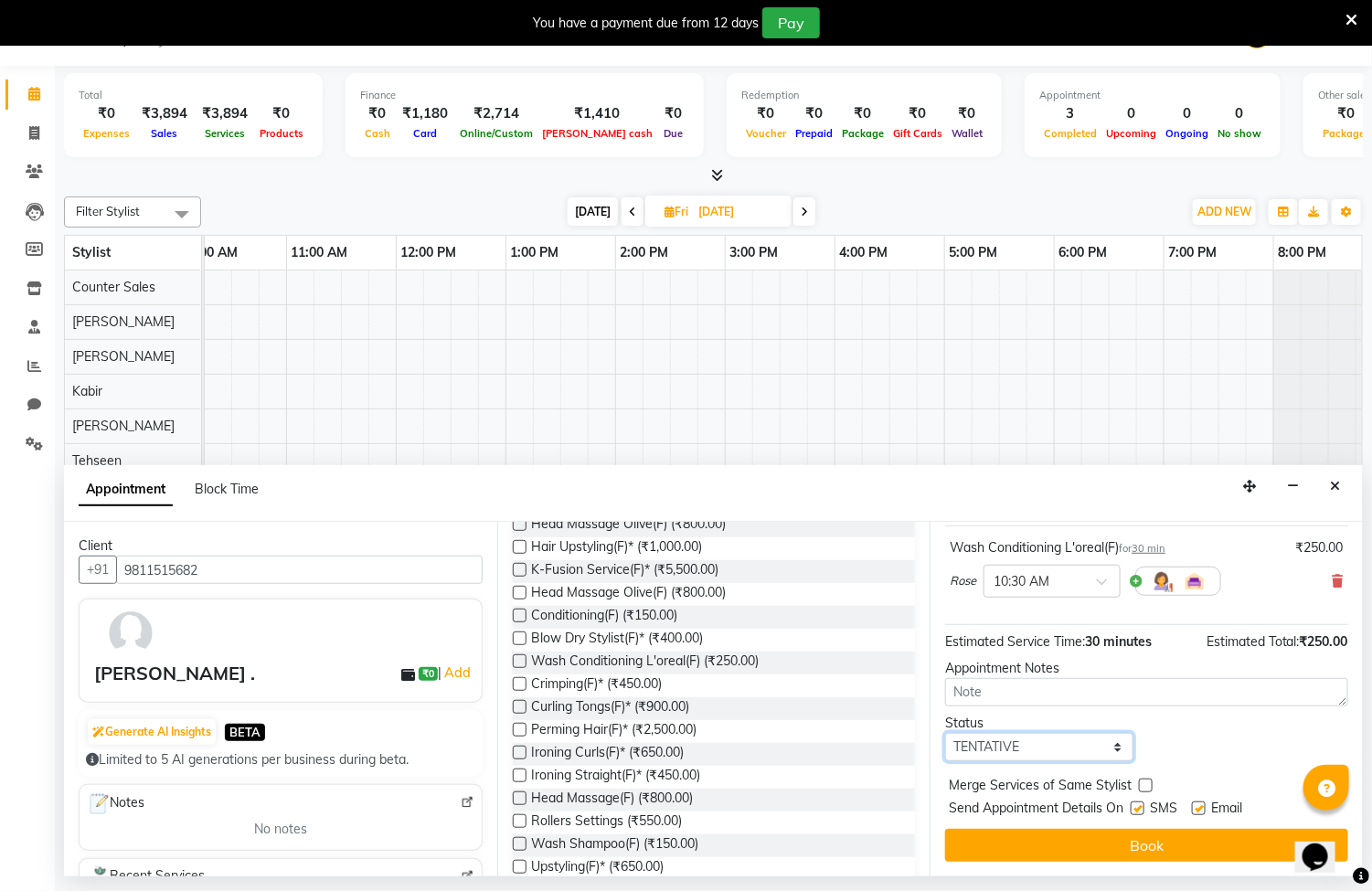
click at [1058, 743] on select "Select TENTATIVE CONFIRM UPCOMING" at bounding box center [1038, 746] width 187 height 29
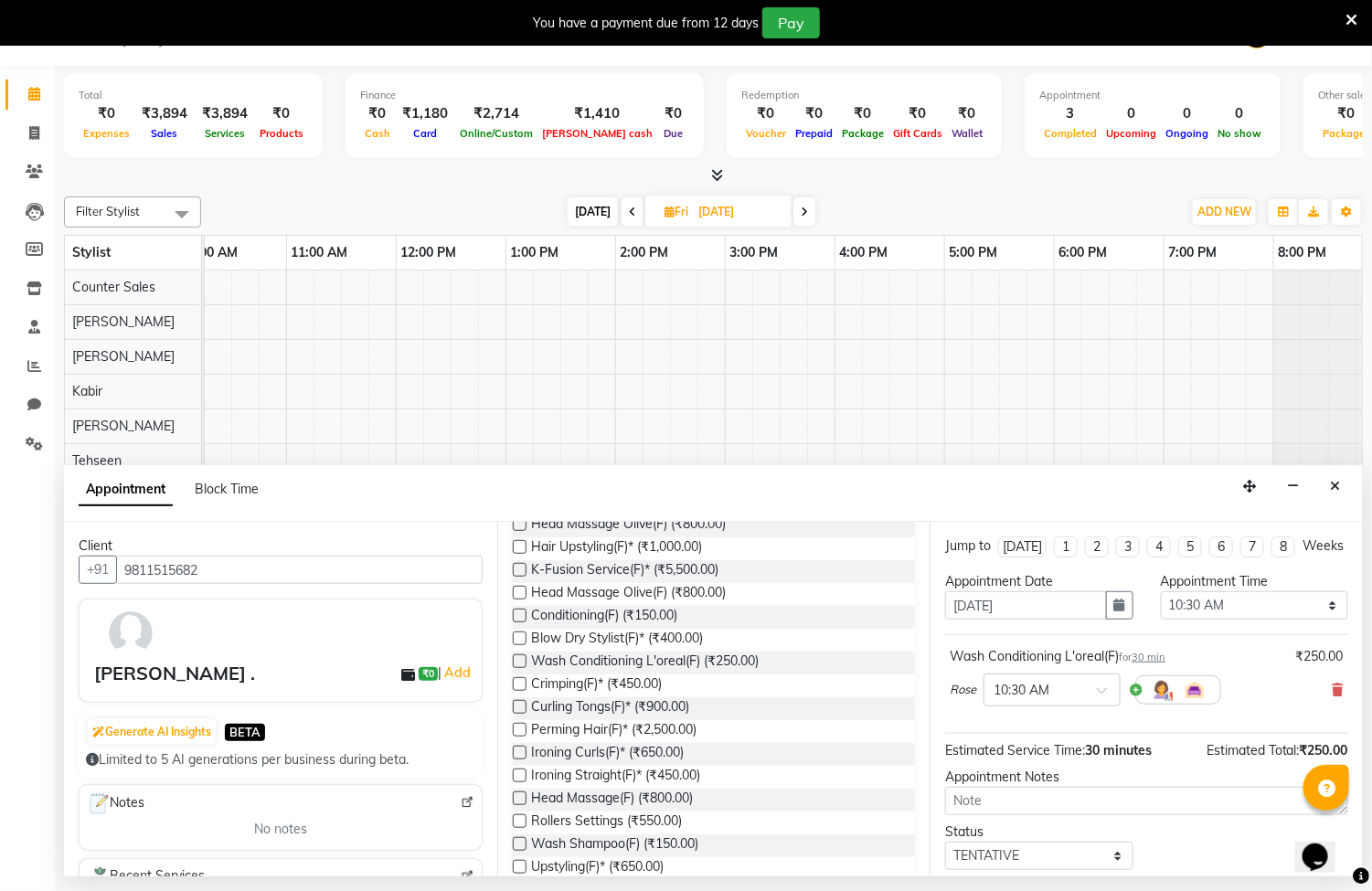
click at [960, 699] on span "Rose" at bounding box center [962, 690] width 27 height 18
click at [960, 699] on span "Rose" at bounding box center [962, 690] width 27 height 18
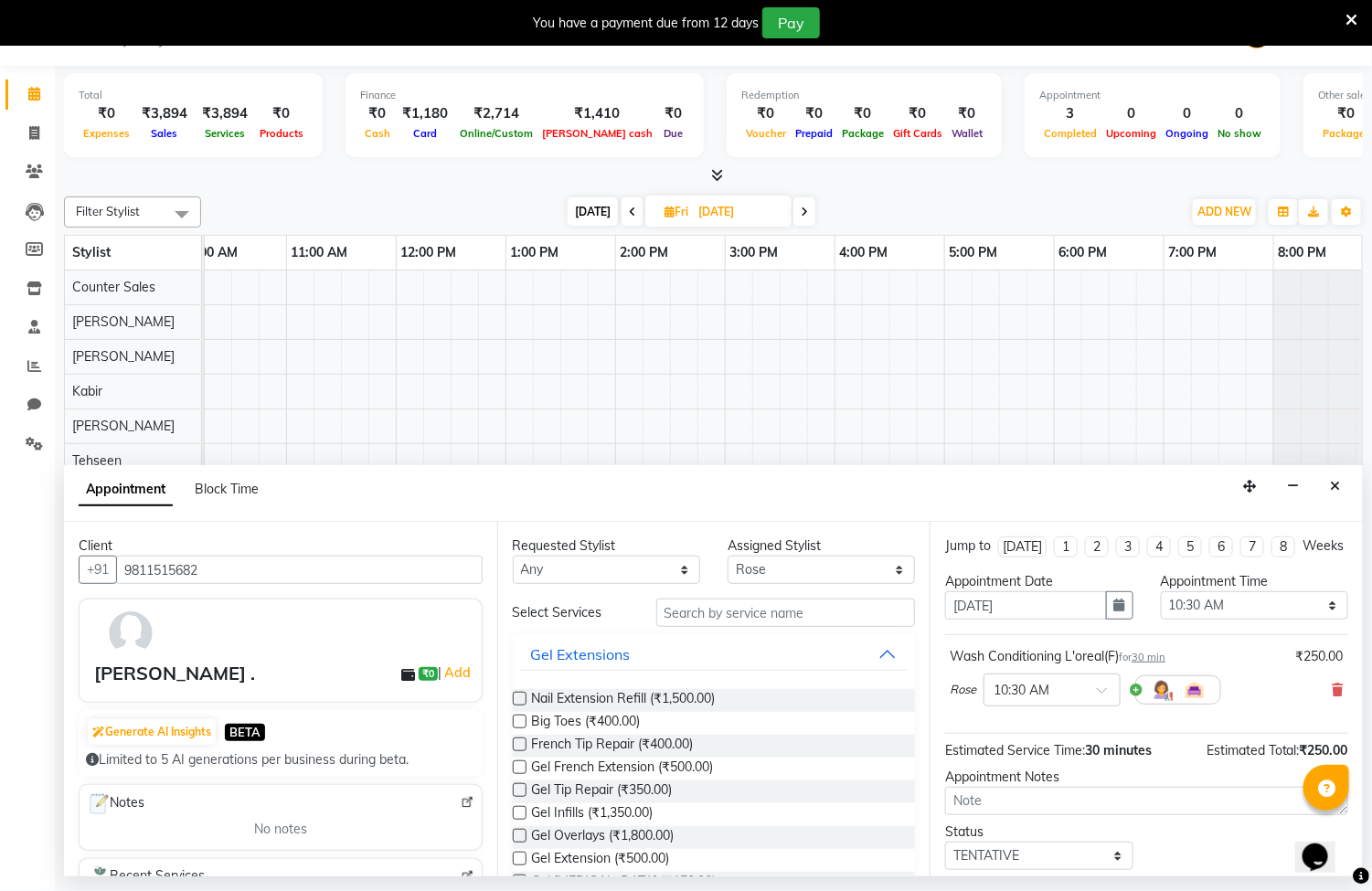
click at [963, 699] on span "Rose" at bounding box center [962, 690] width 27 height 18
drag, startPoint x: 963, startPoint y: 705, endPoint x: 952, endPoint y: 677, distance: 30.1
click at [952, 666] on div "Wash Conditioning L'oreal(F) for 30 min" at bounding box center [1057, 656] width 216 height 19
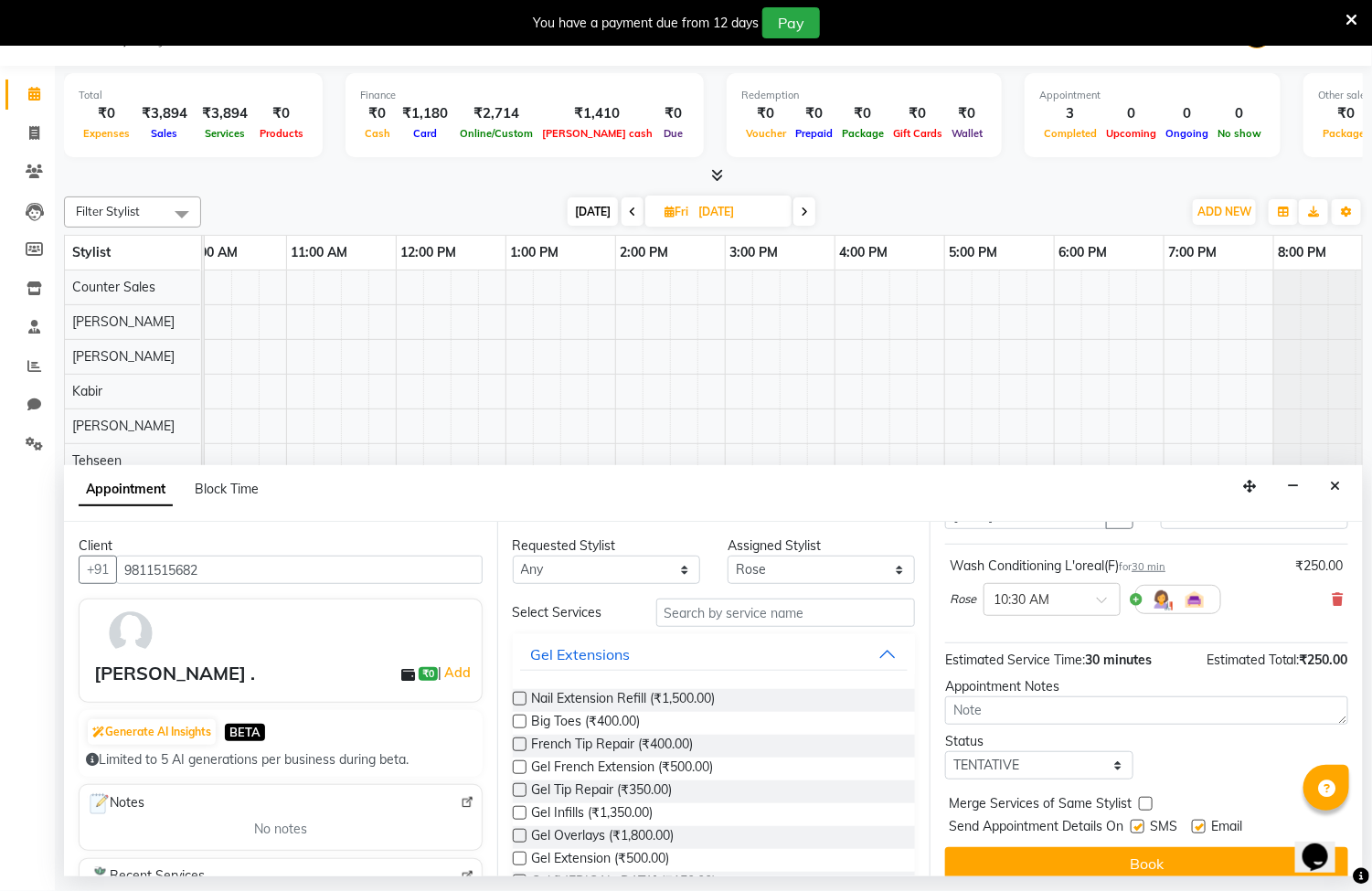
scroll to position [129, 0]
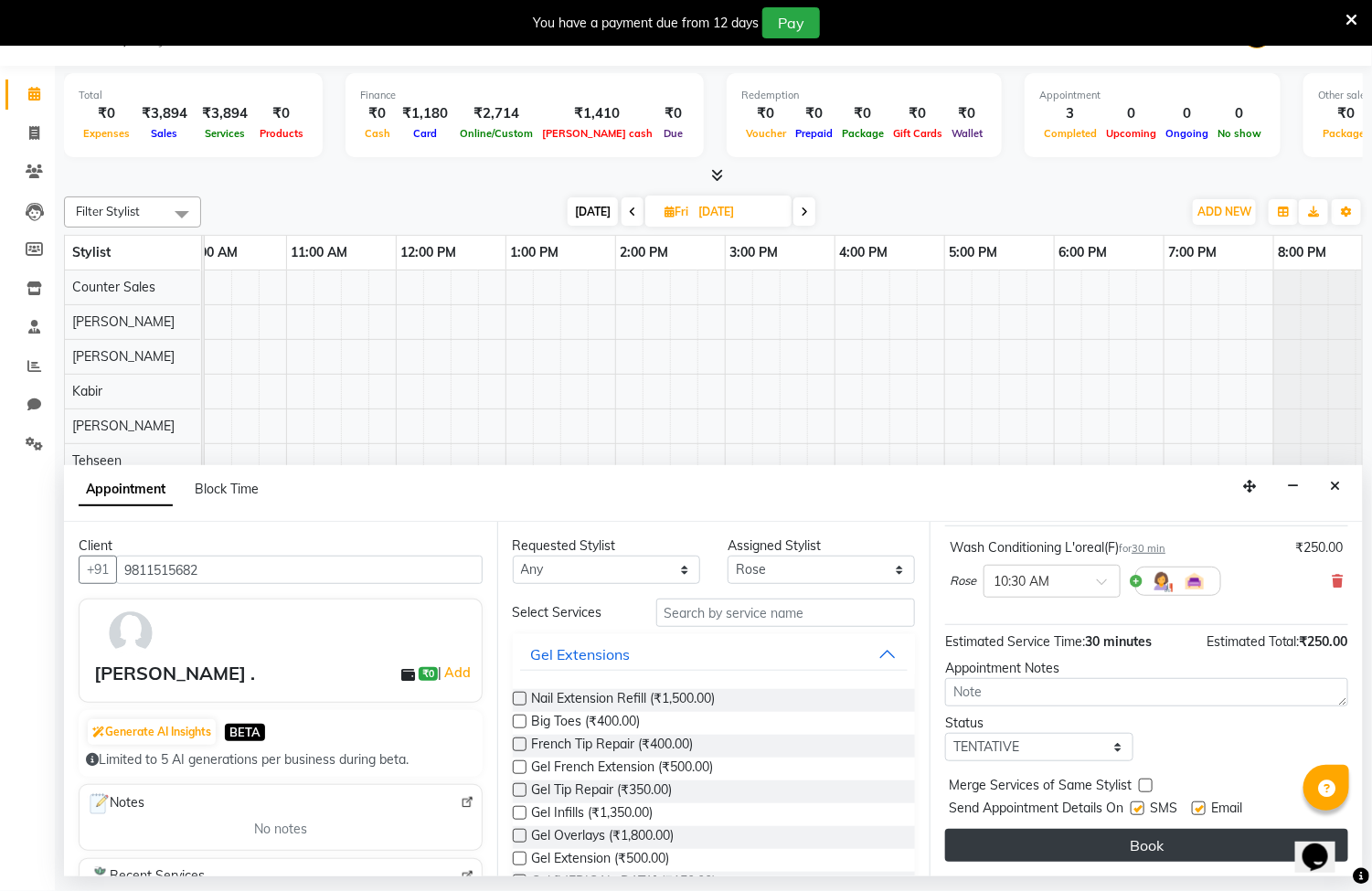
click at [1130, 845] on button "Book" at bounding box center [1146, 845] width 403 height 33
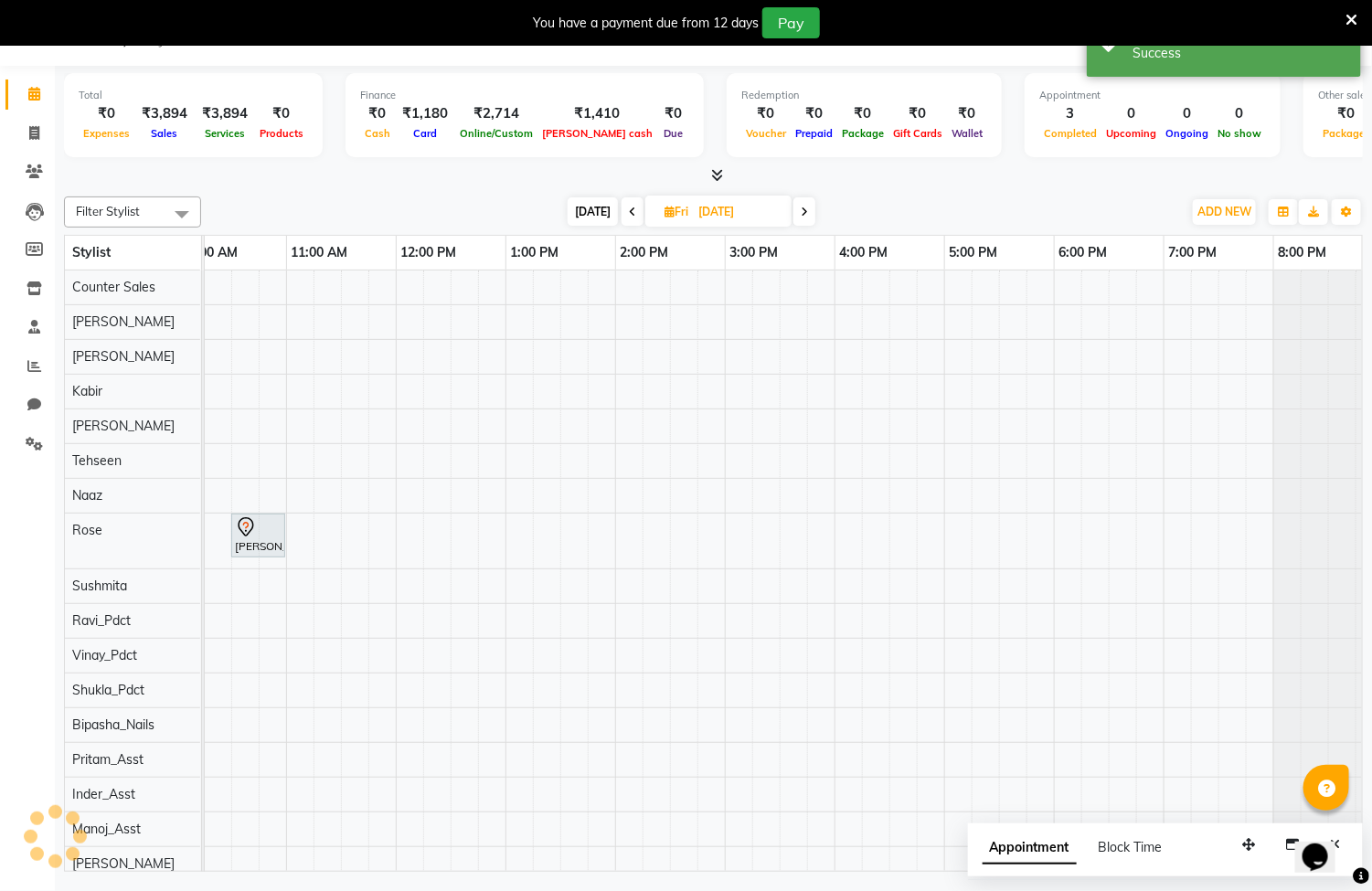
scroll to position [0, 0]
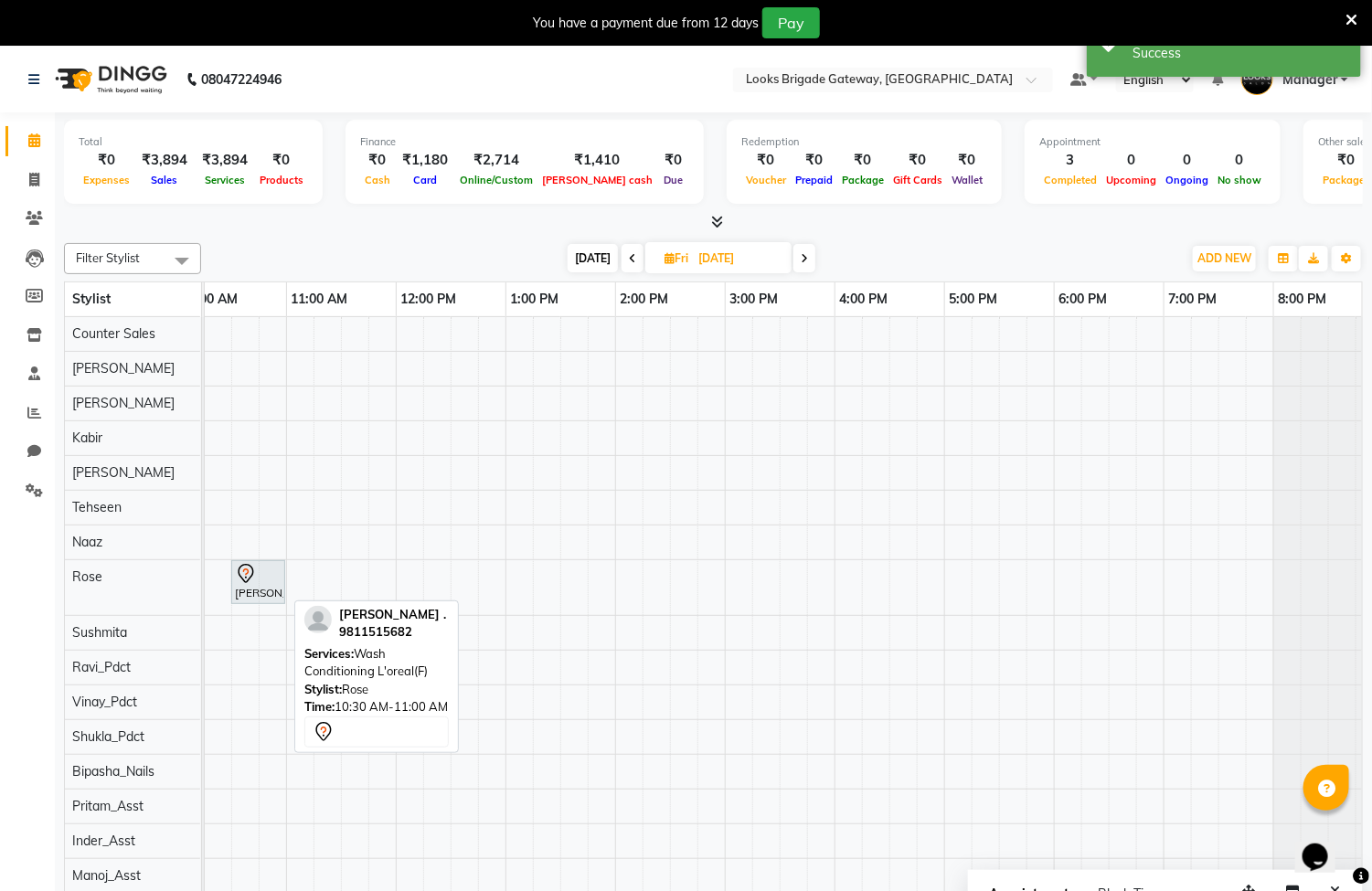
click at [250, 584] on icon at bounding box center [246, 574] width 22 height 22
select select "7"
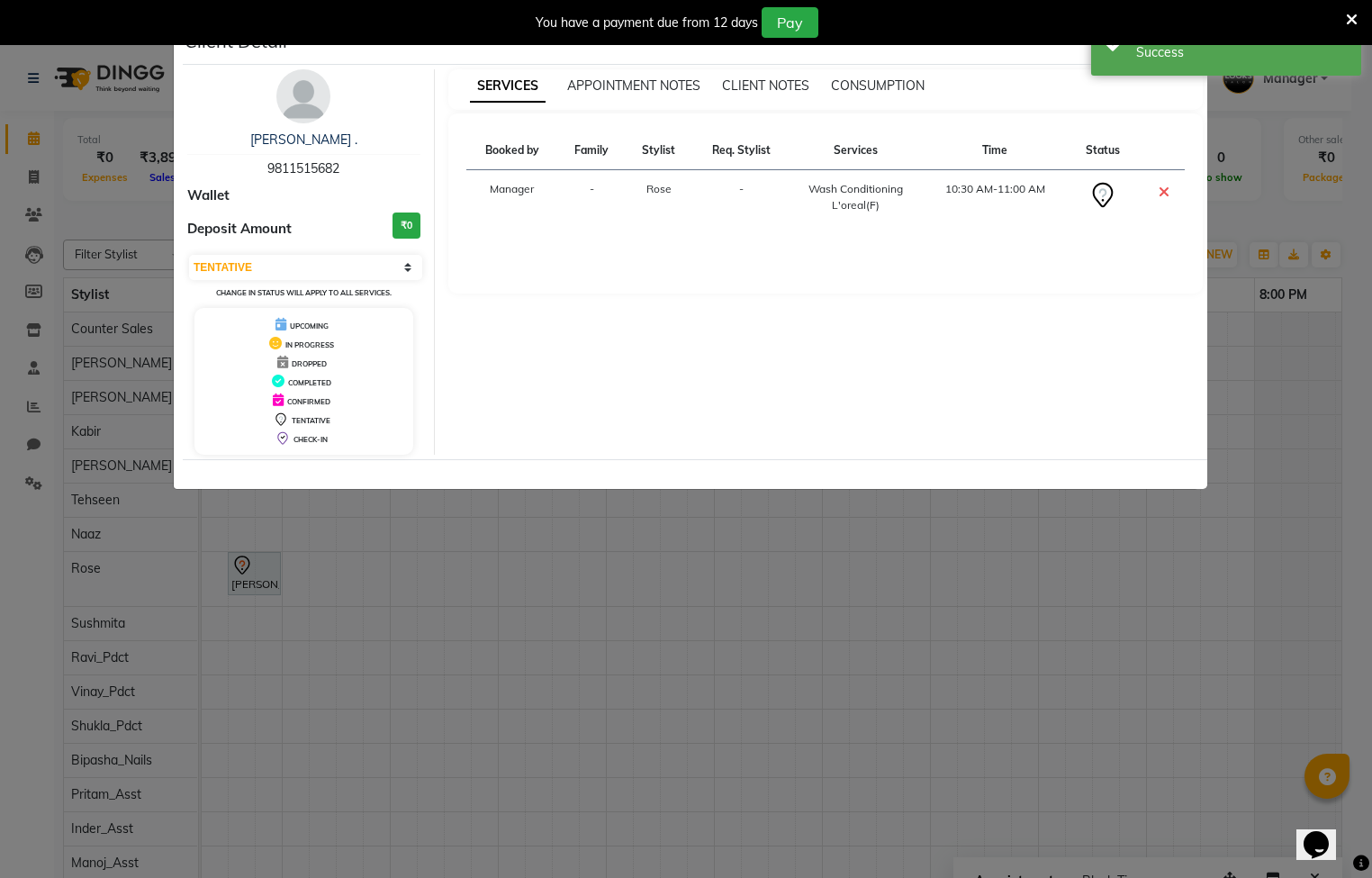
drag, startPoint x: 980, startPoint y: 505, endPoint x: 829, endPoint y: 537, distance: 154.4
click at [978, 506] on ngb-modal-window "Client Detail [PERSON_NAME] . 9811515682 Wallet Deposit Amount ₹0 Select CONFIR…" at bounding box center [686, 439] width 1372 height 878
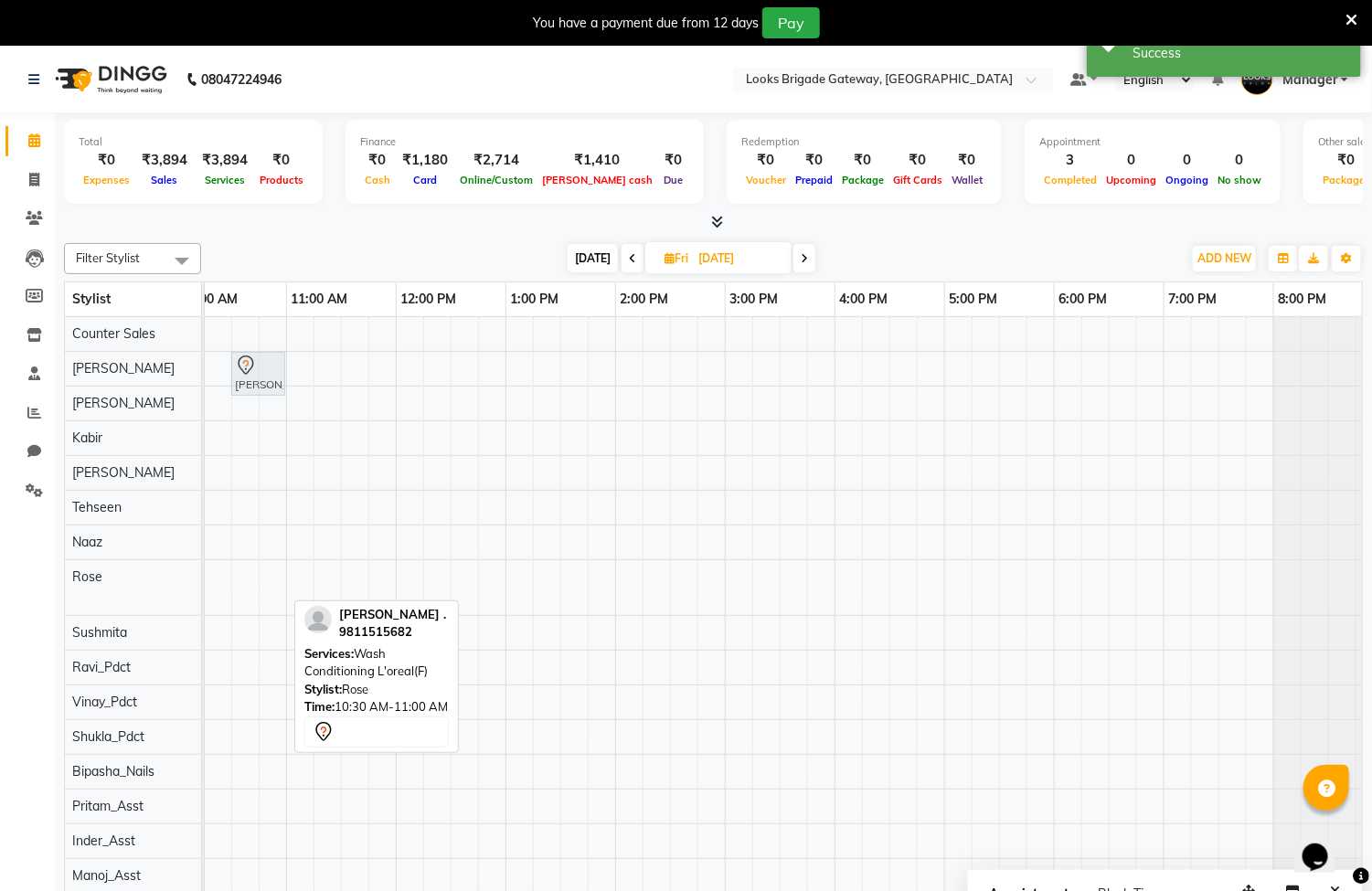
drag, startPoint x: 267, startPoint y: 587, endPoint x: 271, endPoint y: 387, distance: 200.0
click at [269, 374] on tbody "[PERSON_NAME] ., 10:30 AM-11:00 AM, Wash Conditioning L'oreal(F) [PERSON_NAME] …" at bounding box center [669, 674] width 1426 height 715
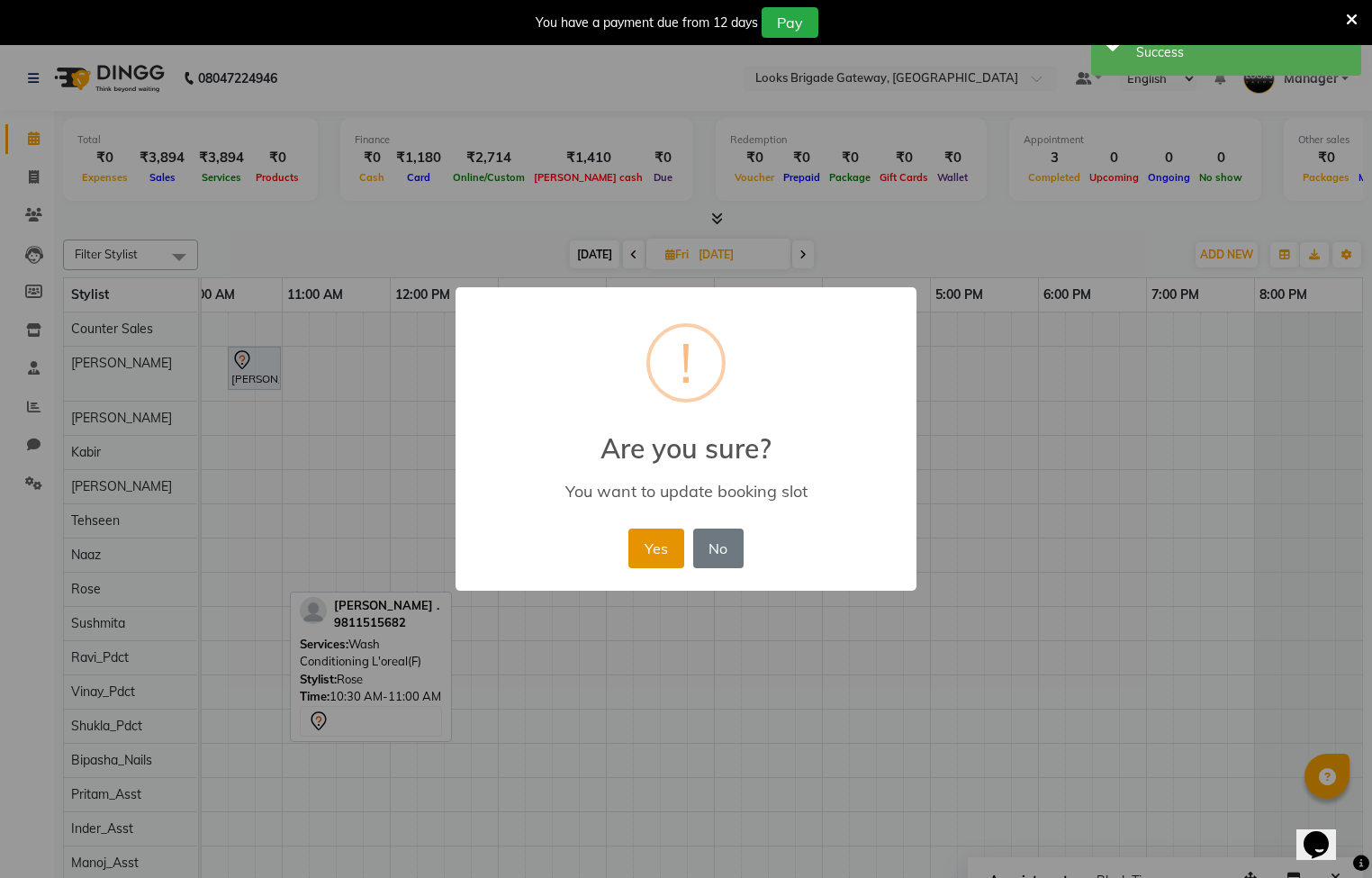
click at [651, 537] on button "Yes" at bounding box center [655, 548] width 55 height 40
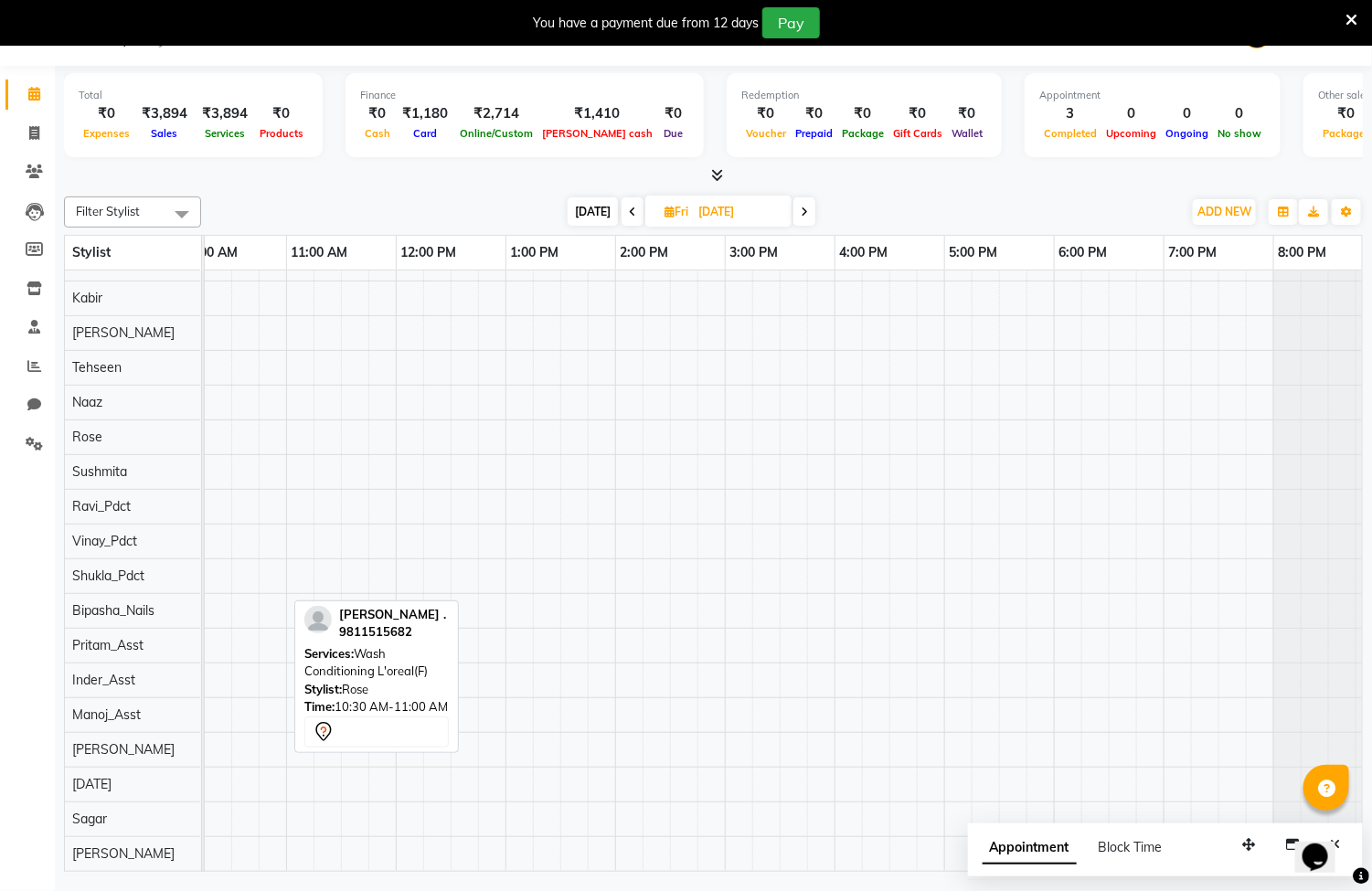
scroll to position [144, 0]
click at [467, 491] on div "[PERSON_NAME] ., 10:30 AM-11:00 AM, Wash Conditioning L'oreal(F)" at bounding box center [669, 513] width 1426 height 715
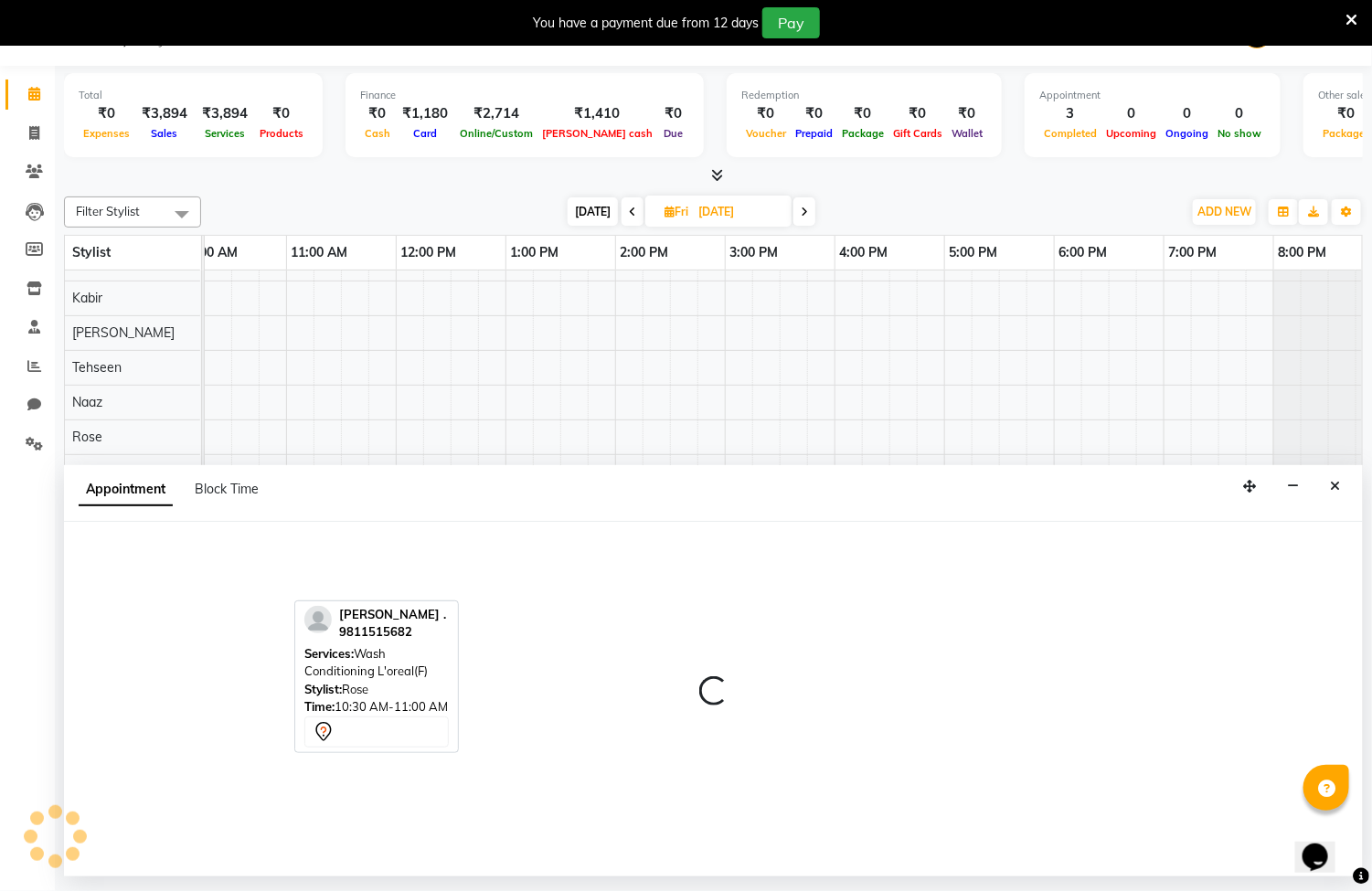
select select "90462"
select select "tentative"
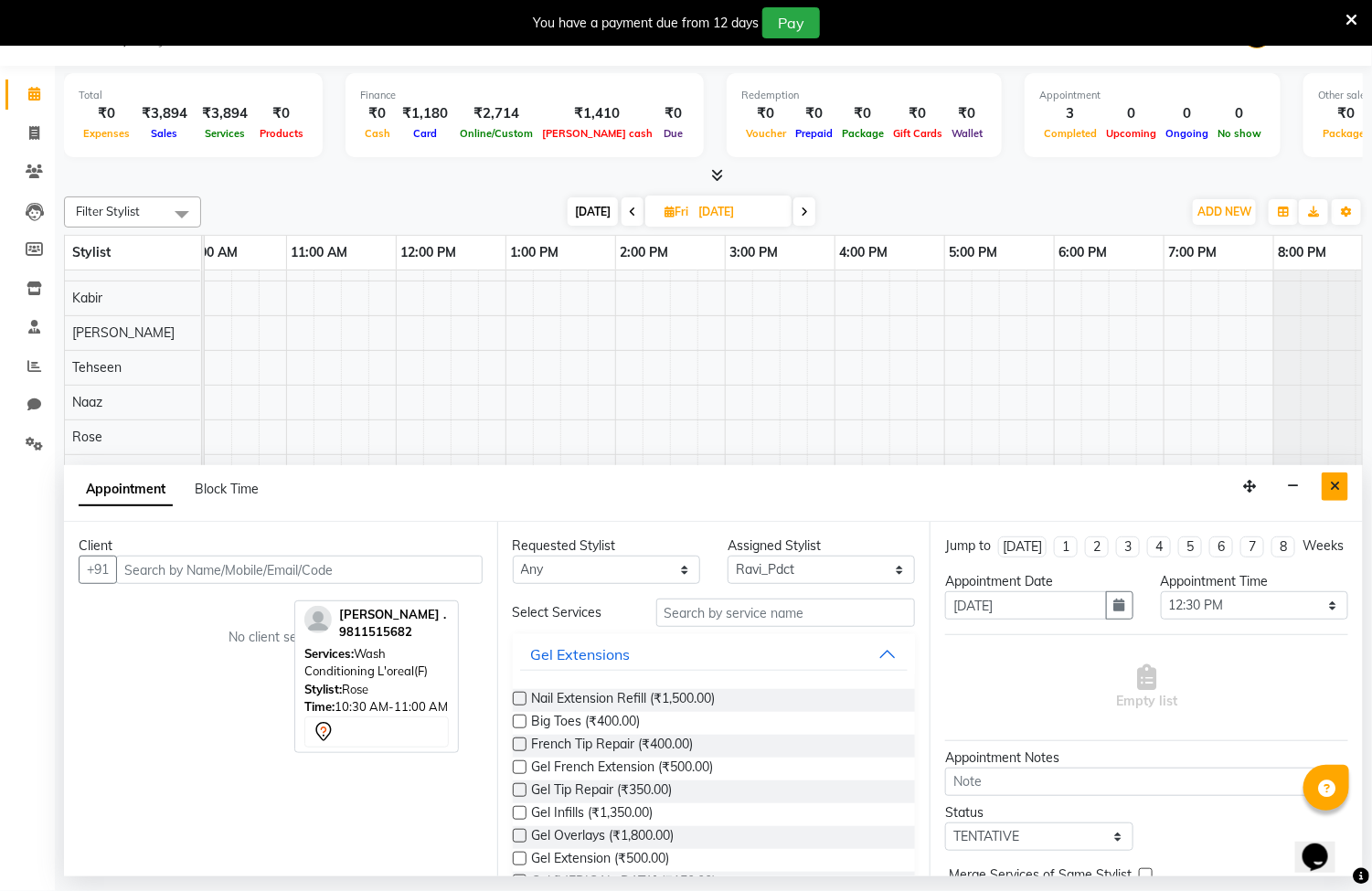
click at [1338, 486] on icon "Close" at bounding box center [1334, 486] width 10 height 13
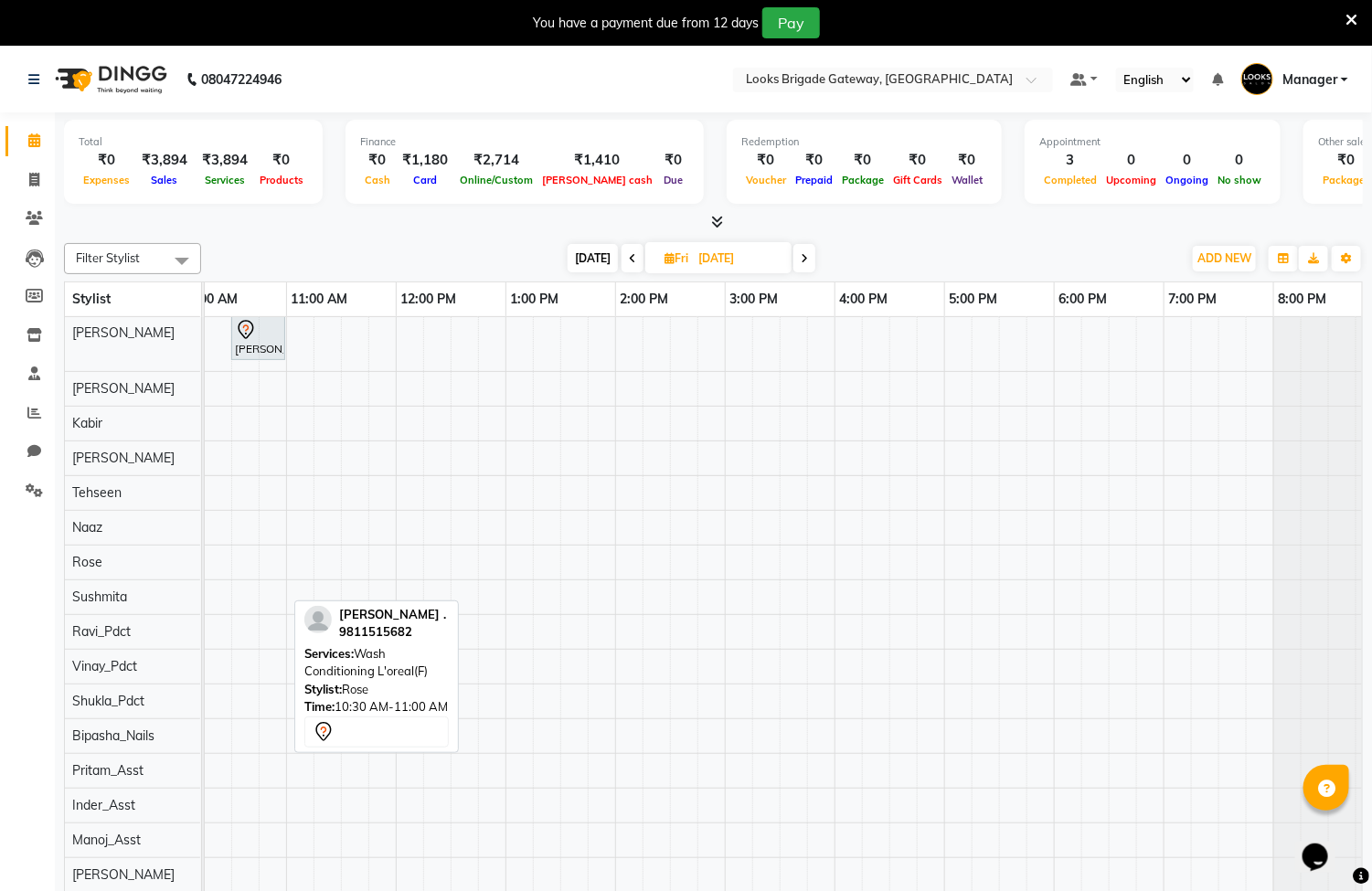
scroll to position [0, 0]
